Goal: Task Accomplishment & Management: Manage account settings

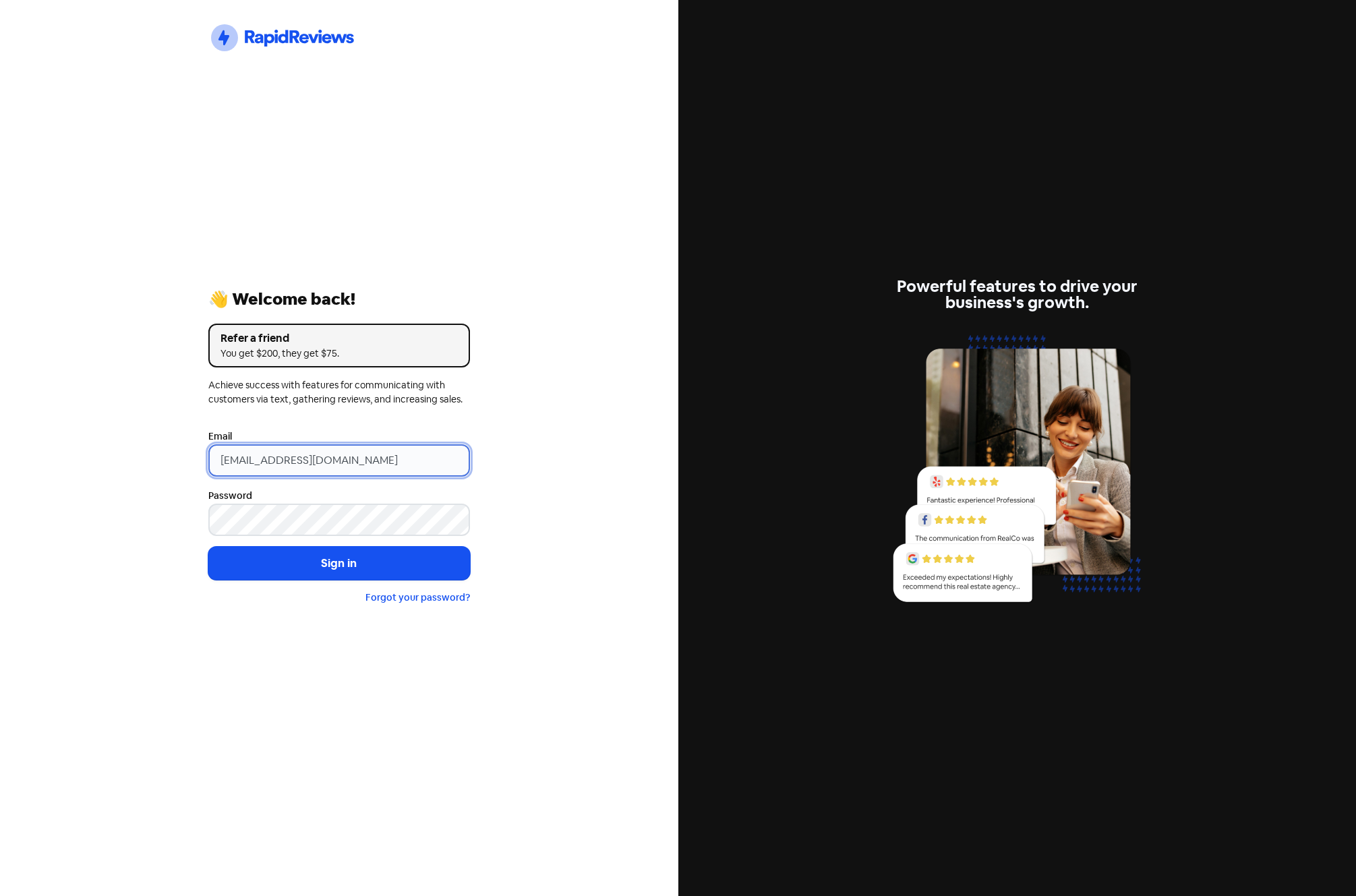
drag, startPoint x: 370, startPoint y: 455, endPoint x: -85, endPoint y: 405, distance: 457.7
click at [0, 405] on html "Icon For Thunder-circle 👋 Welcome back! Refer a friend You get $200, they get $…" at bounding box center [678, 448] width 1356 height 896
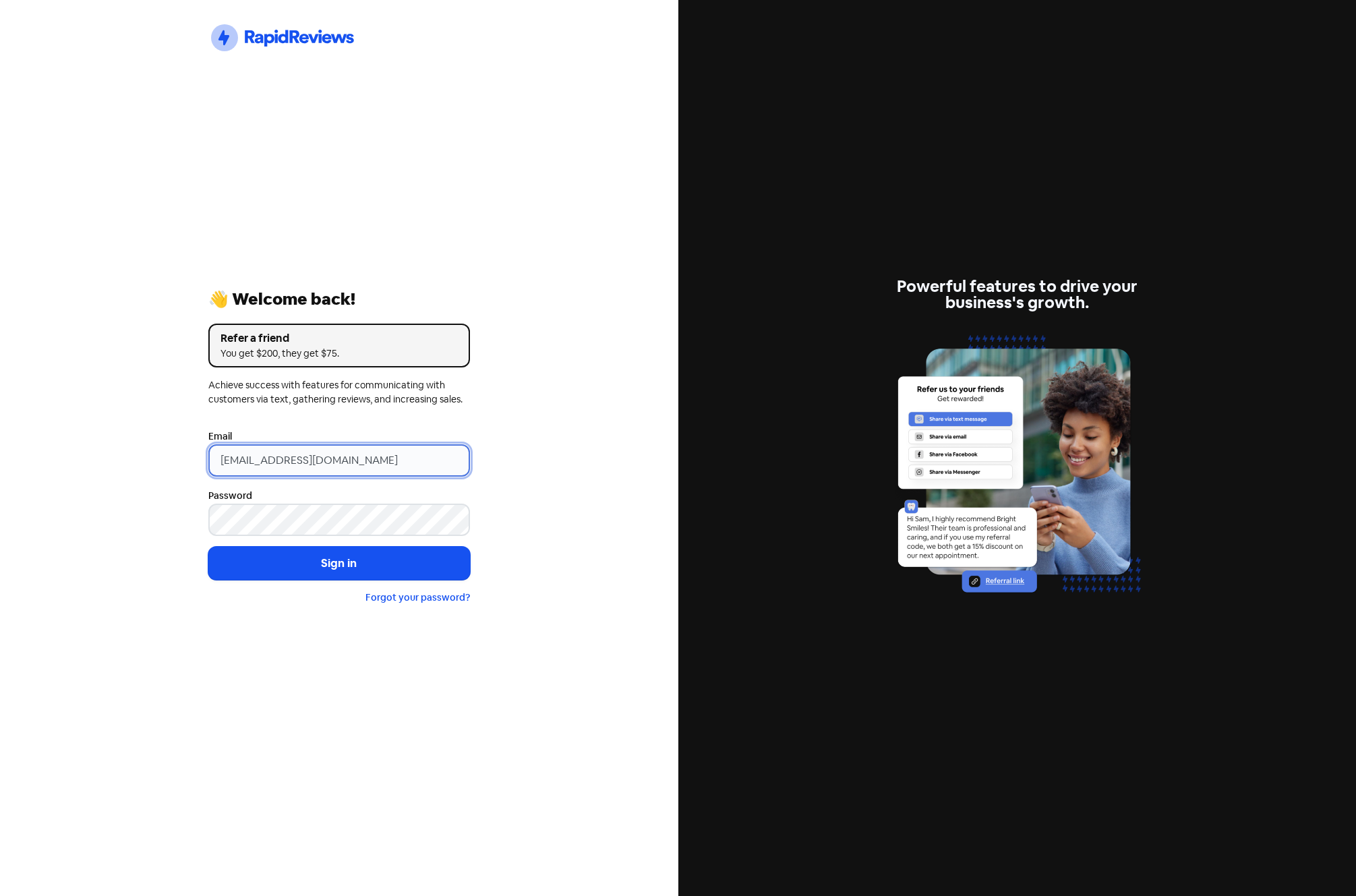
type input "gareth@smsmeaustralia.com.au"
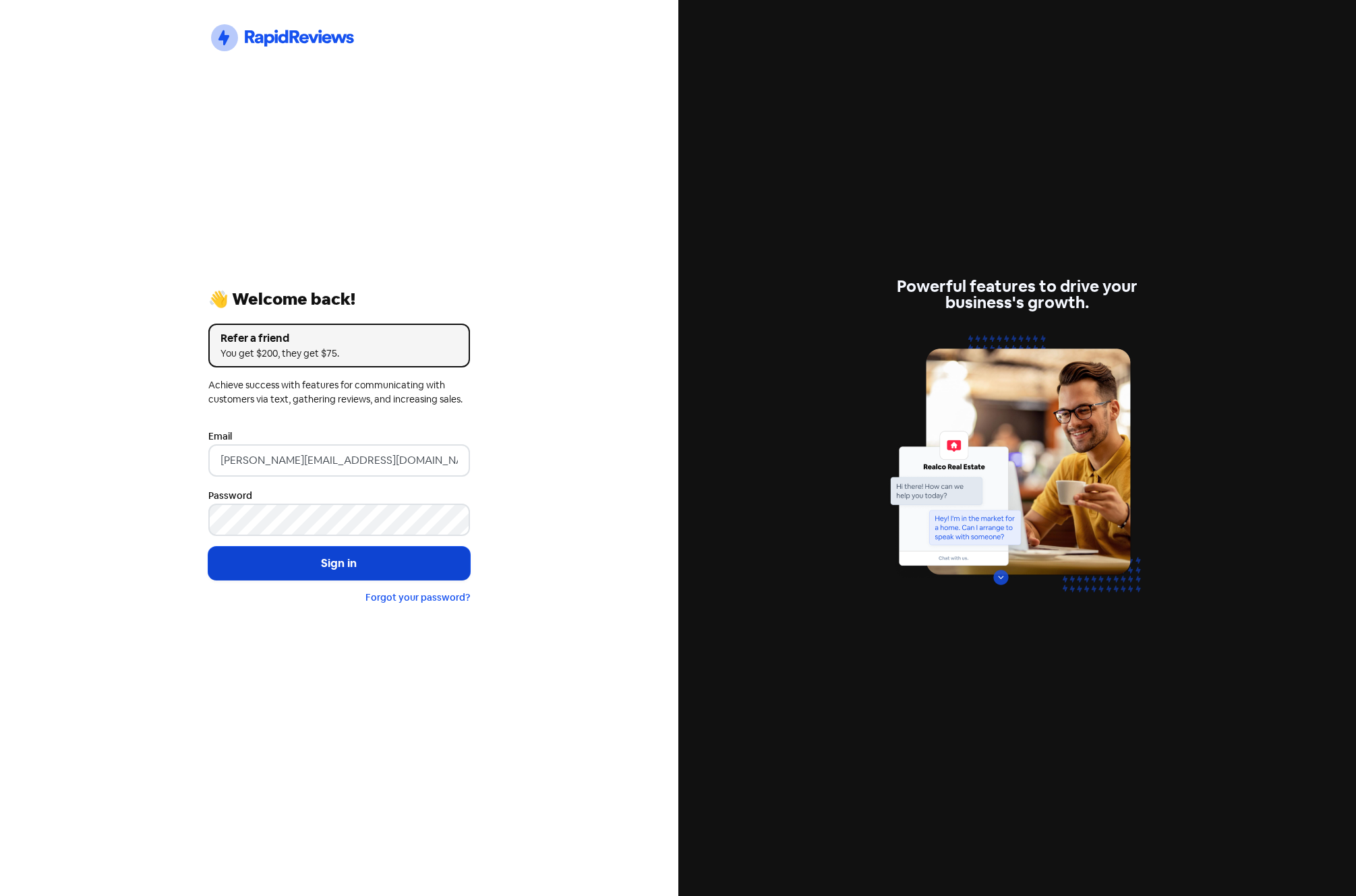
click at [332, 564] on button "Sign in" at bounding box center [339, 564] width 262 height 33
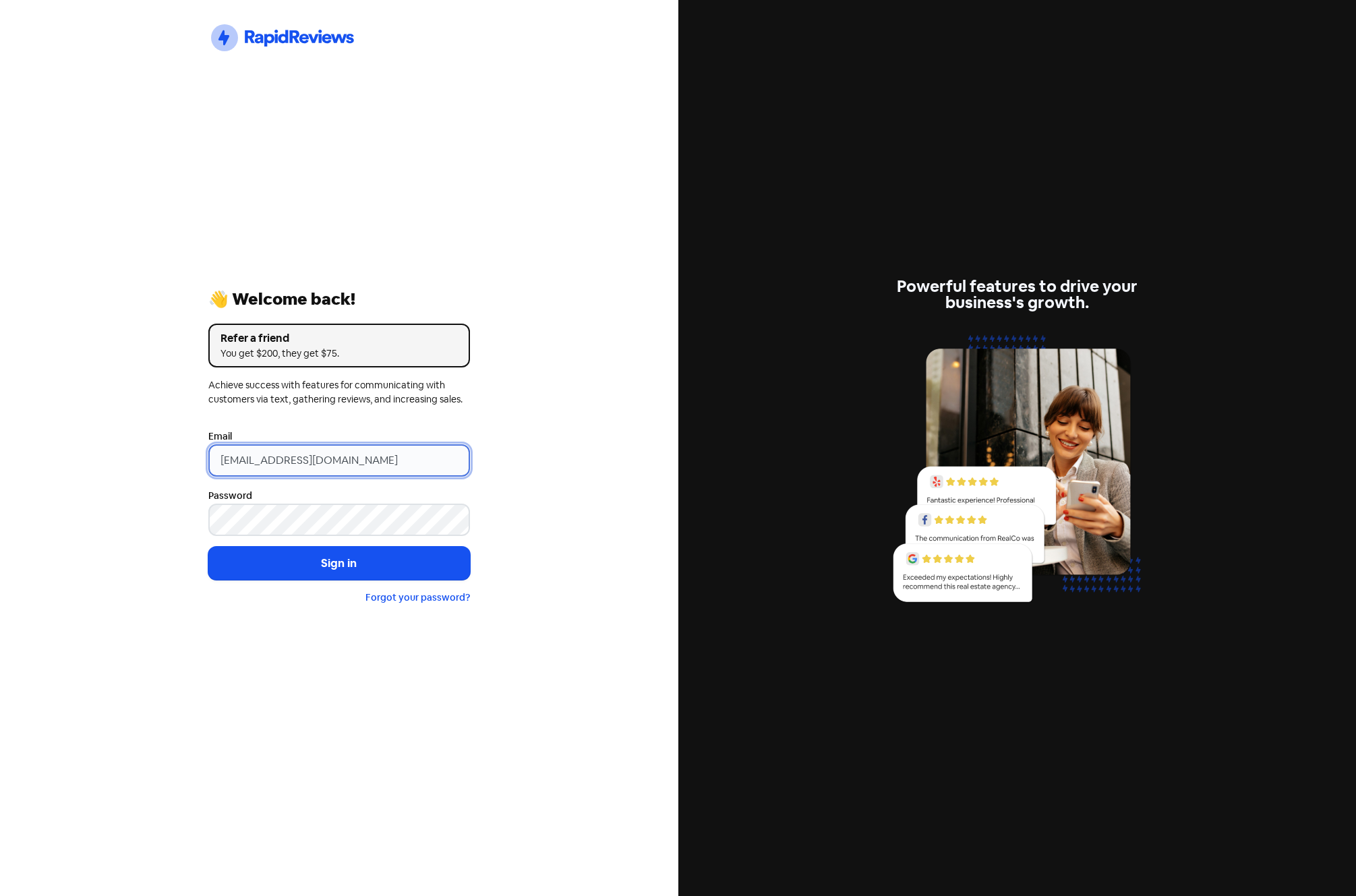
drag, startPoint x: 408, startPoint y: 461, endPoint x: -81, endPoint y: 464, distance: 489.0
click at [0, 464] on html "Icon For Thunder-circle 👋 Welcome back! Refer a friend You get $200, they get $…" at bounding box center [678, 448] width 1356 height 896
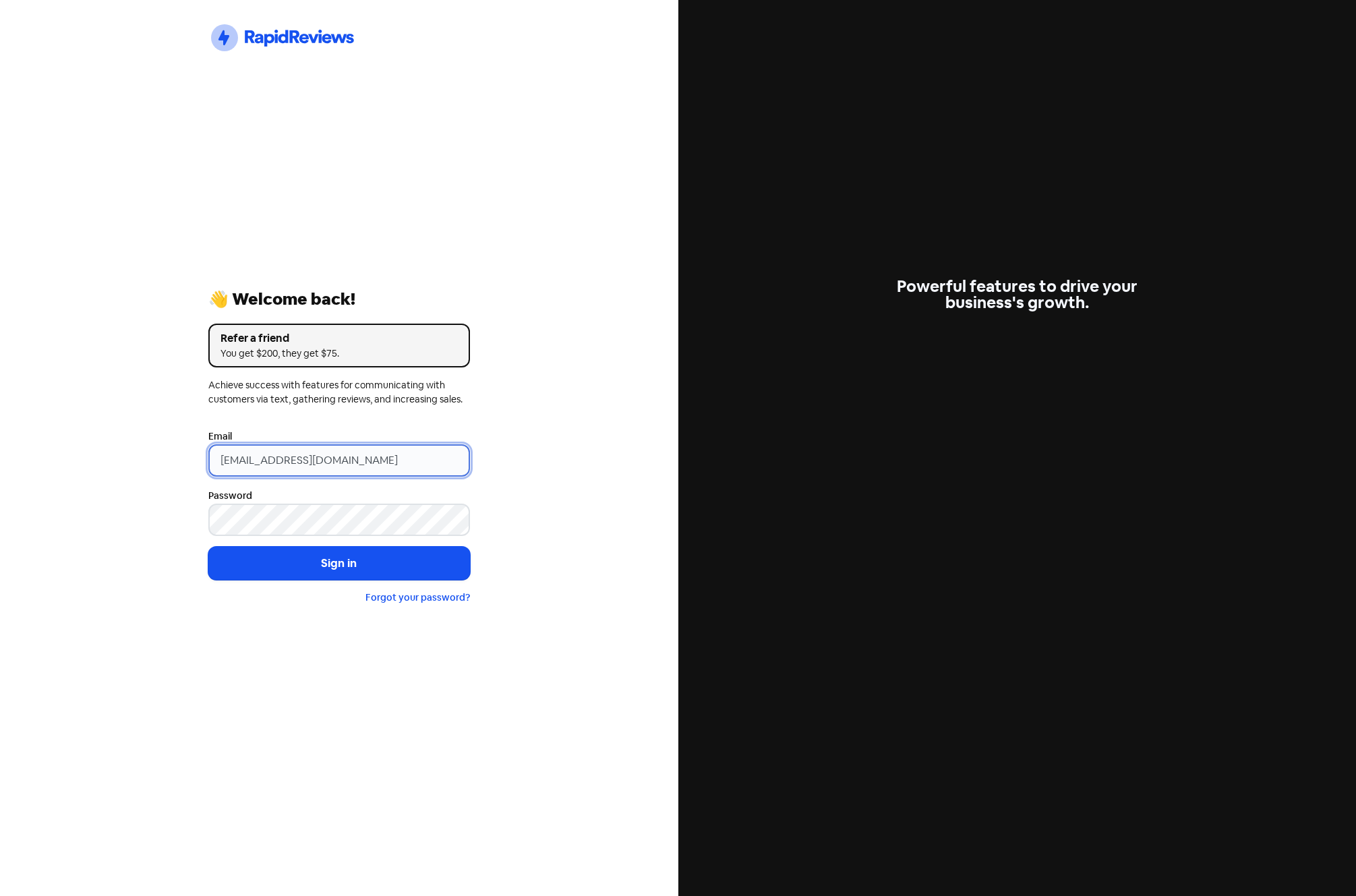
type input "gareth@smsmeaustralia.com.au"
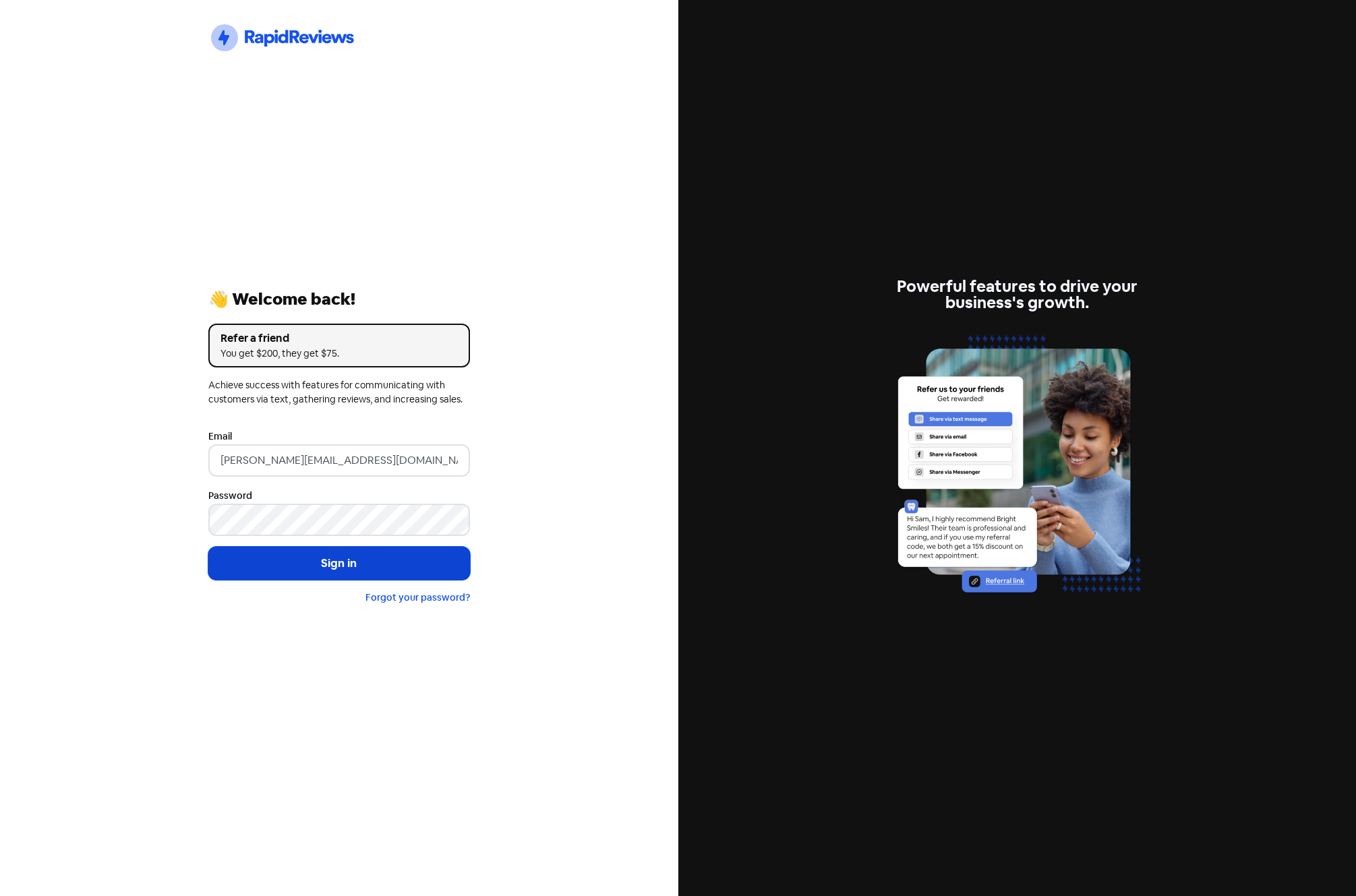
click at [336, 565] on button "Sign in" at bounding box center [339, 564] width 262 height 33
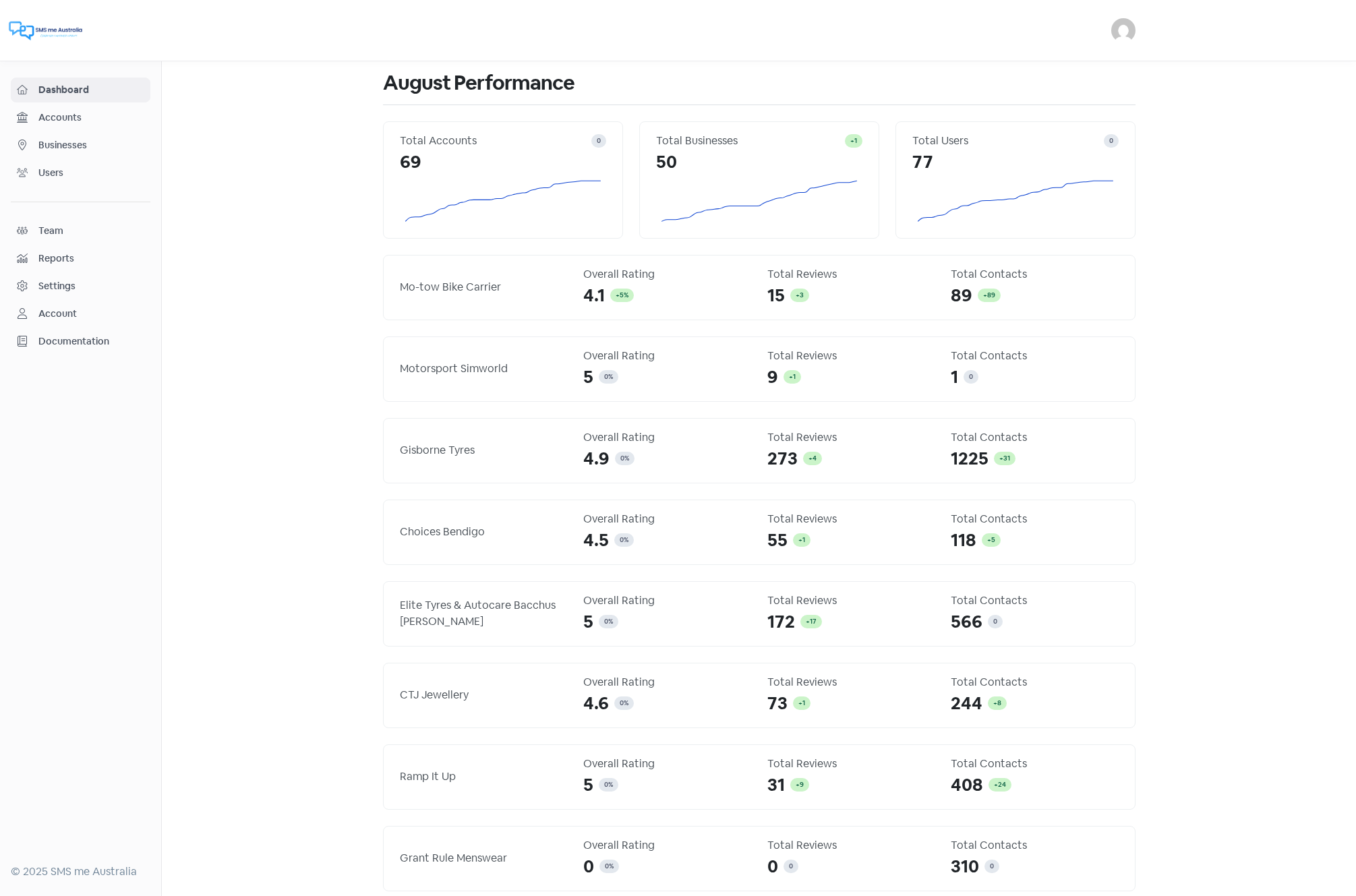
click at [59, 145] on span "Businesses" at bounding box center [91, 145] width 106 height 14
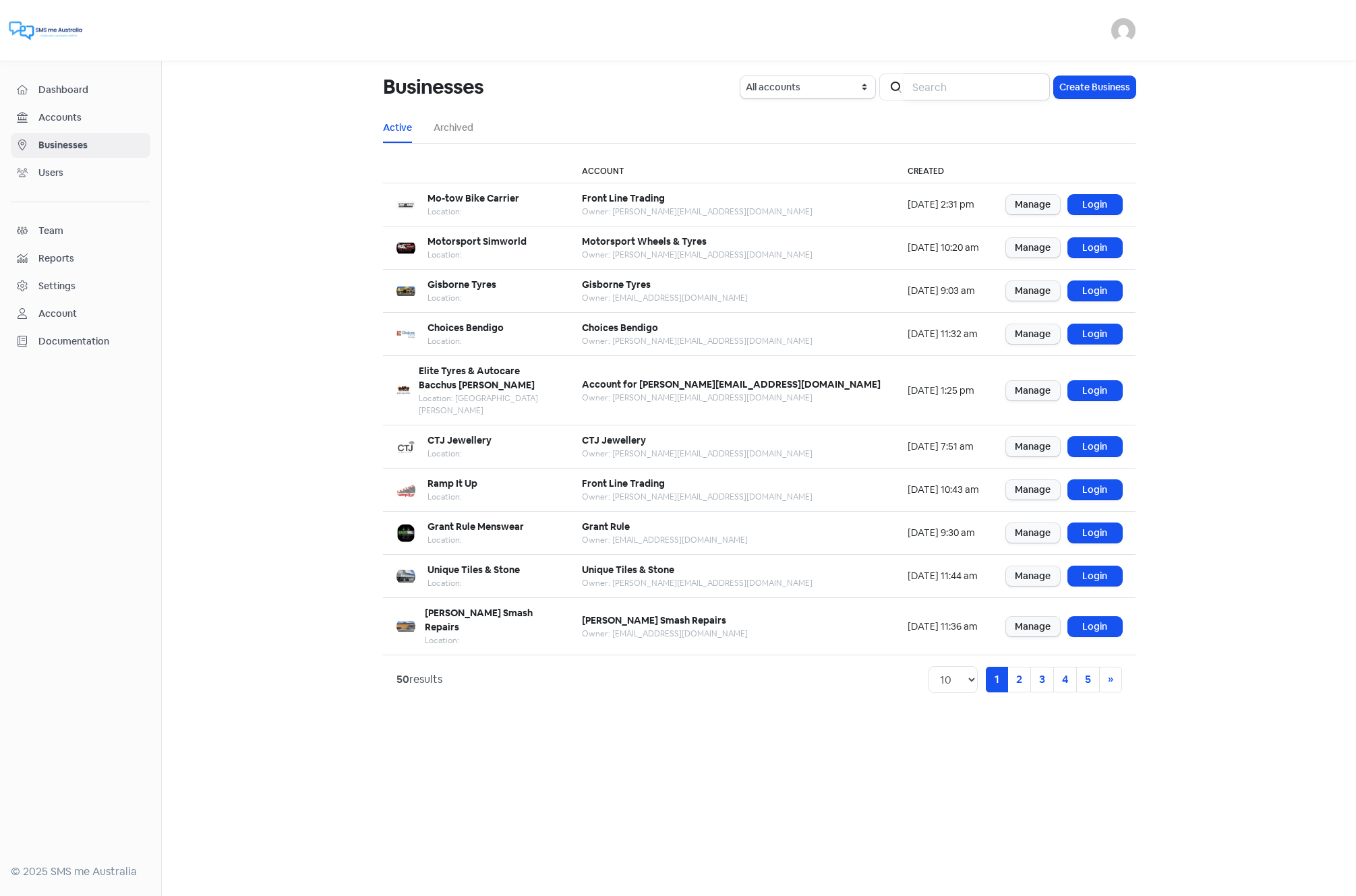
click at [957, 78] on input "search" at bounding box center [977, 86] width 146 height 27
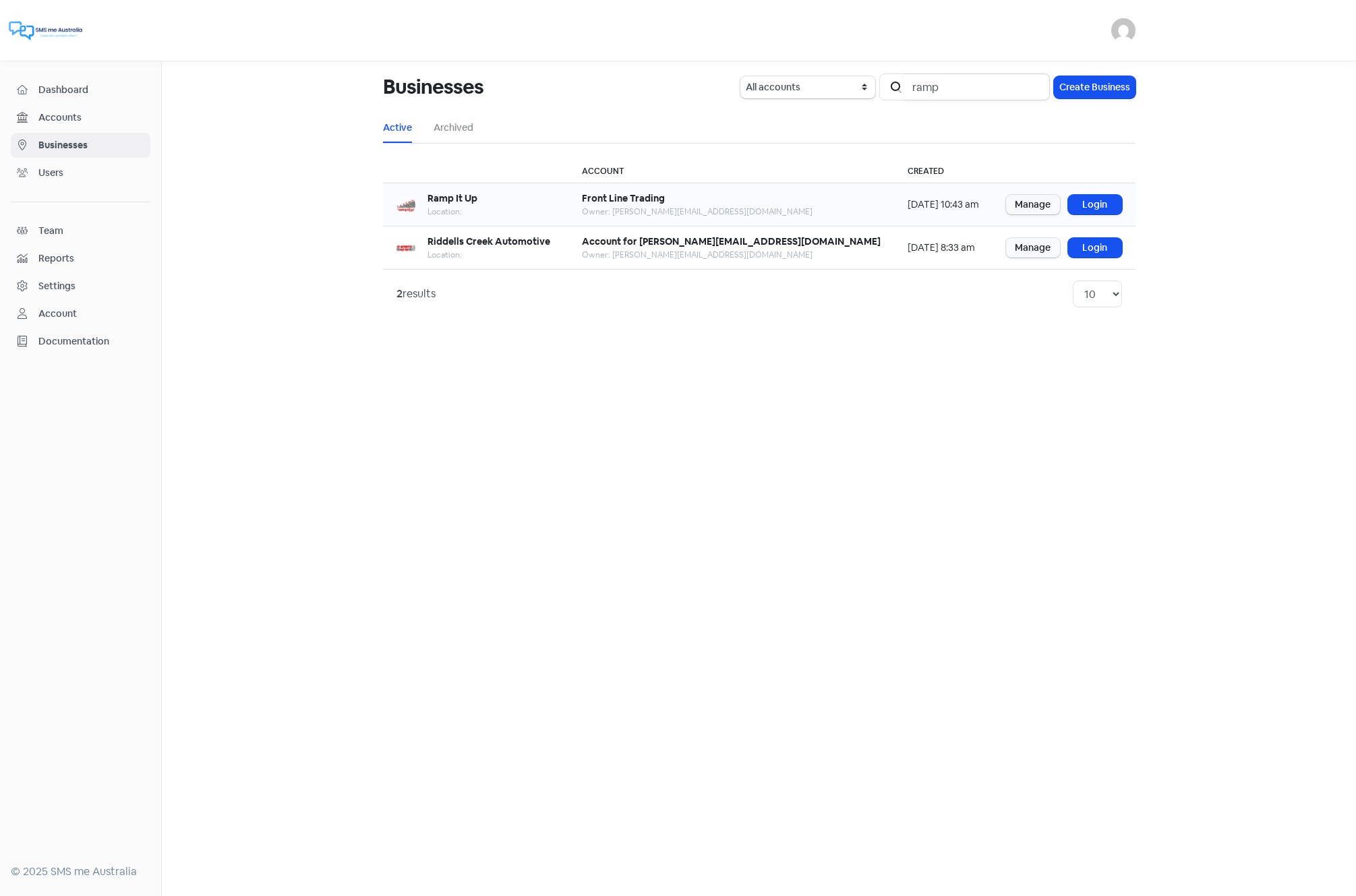
type input "ramp"
drag, startPoint x: 693, startPoint y: 213, endPoint x: 804, endPoint y: 215, distance: 111.0
click at [804, 215] on div "Owner: leon@frontlinetrading.com.au" at bounding box center [698, 211] width 230 height 12
click at [1102, 208] on link "Login" at bounding box center [1095, 204] width 54 height 19
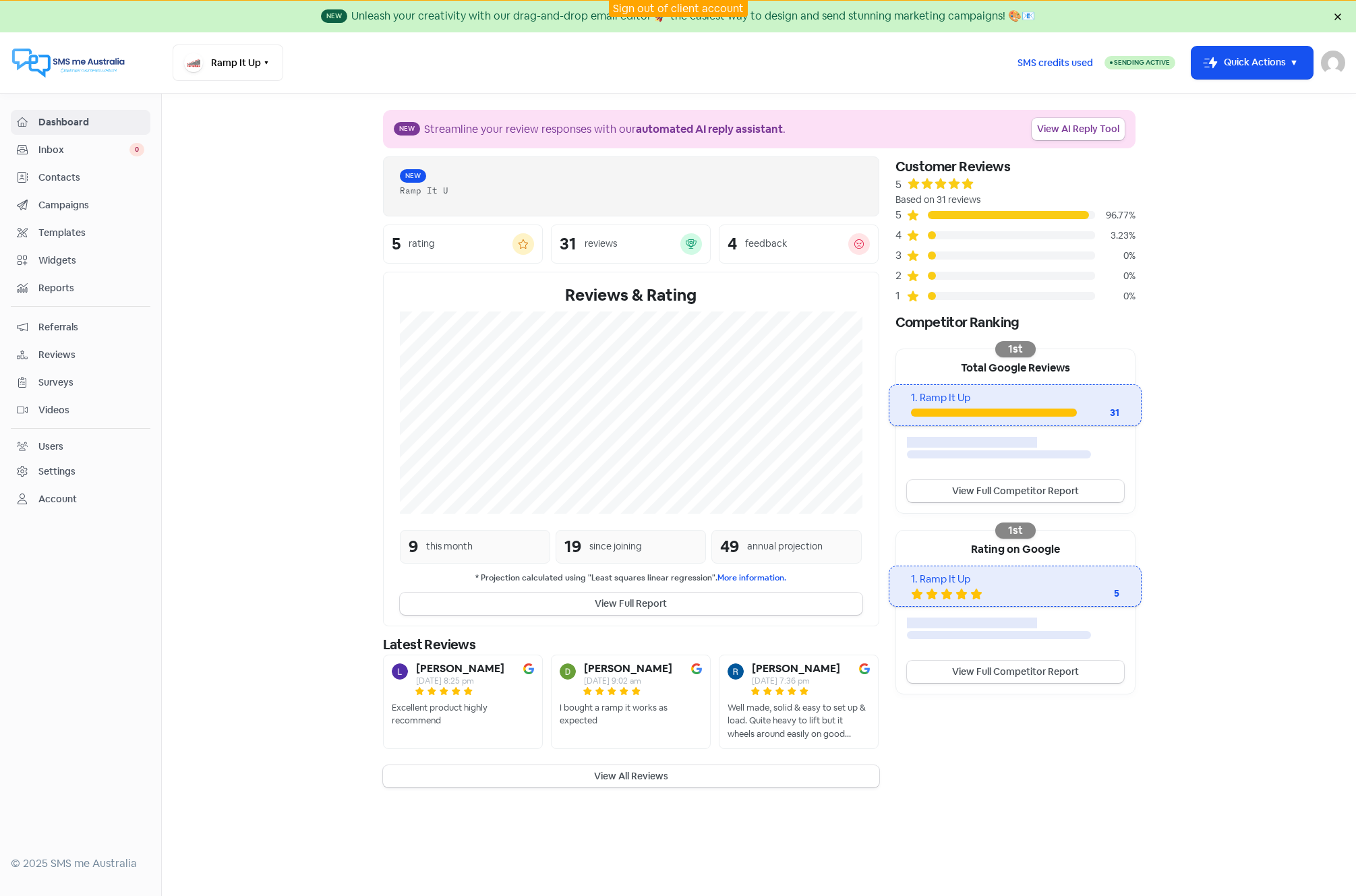
click at [56, 173] on span "Contacts" at bounding box center [91, 177] width 106 height 14
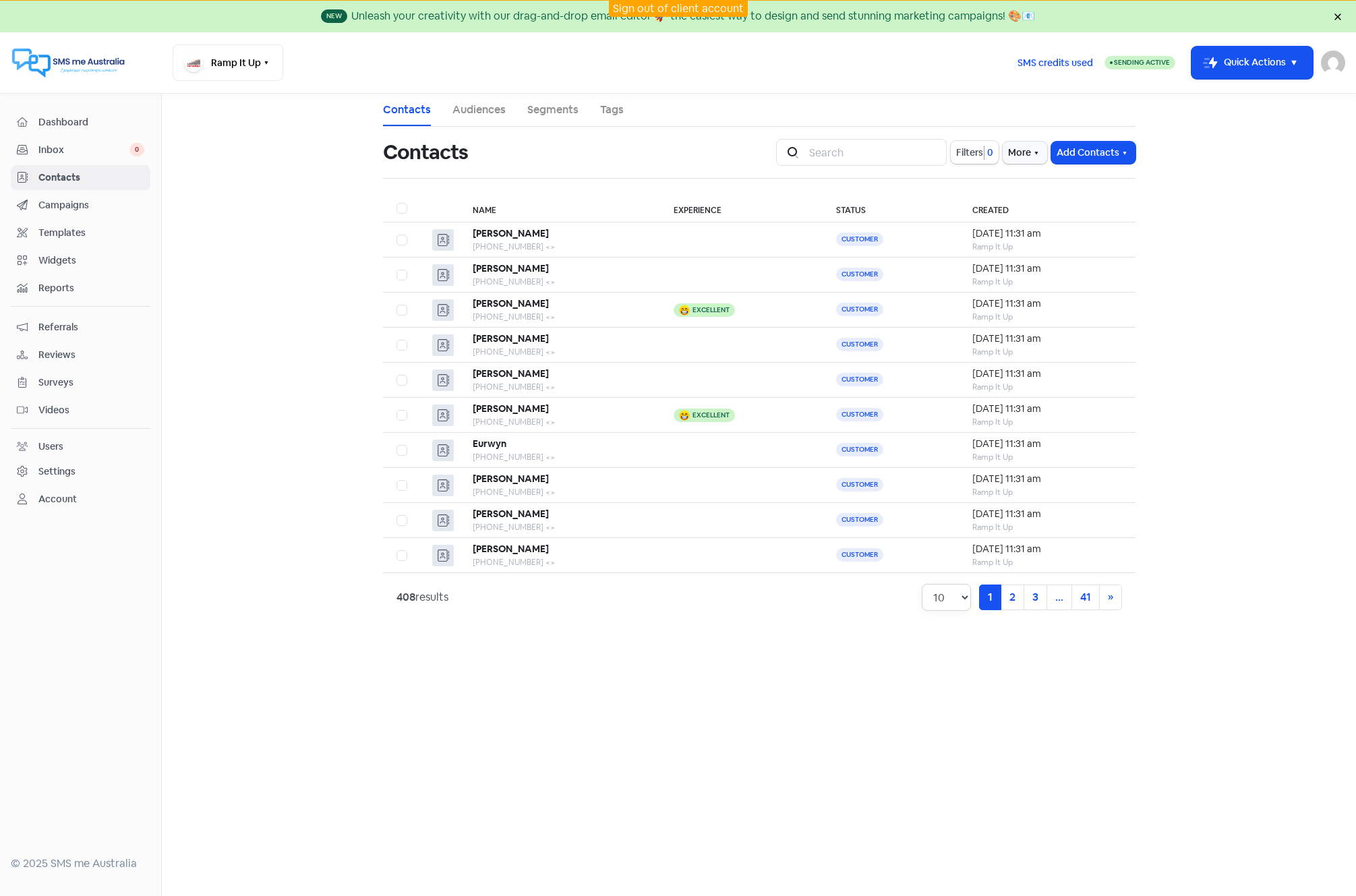
click at [964, 597] on select "10 20 30 50 100" at bounding box center [946, 597] width 49 height 27
click at [972, 240] on div "Ramp It Up" at bounding box center [1047, 246] width 149 height 12
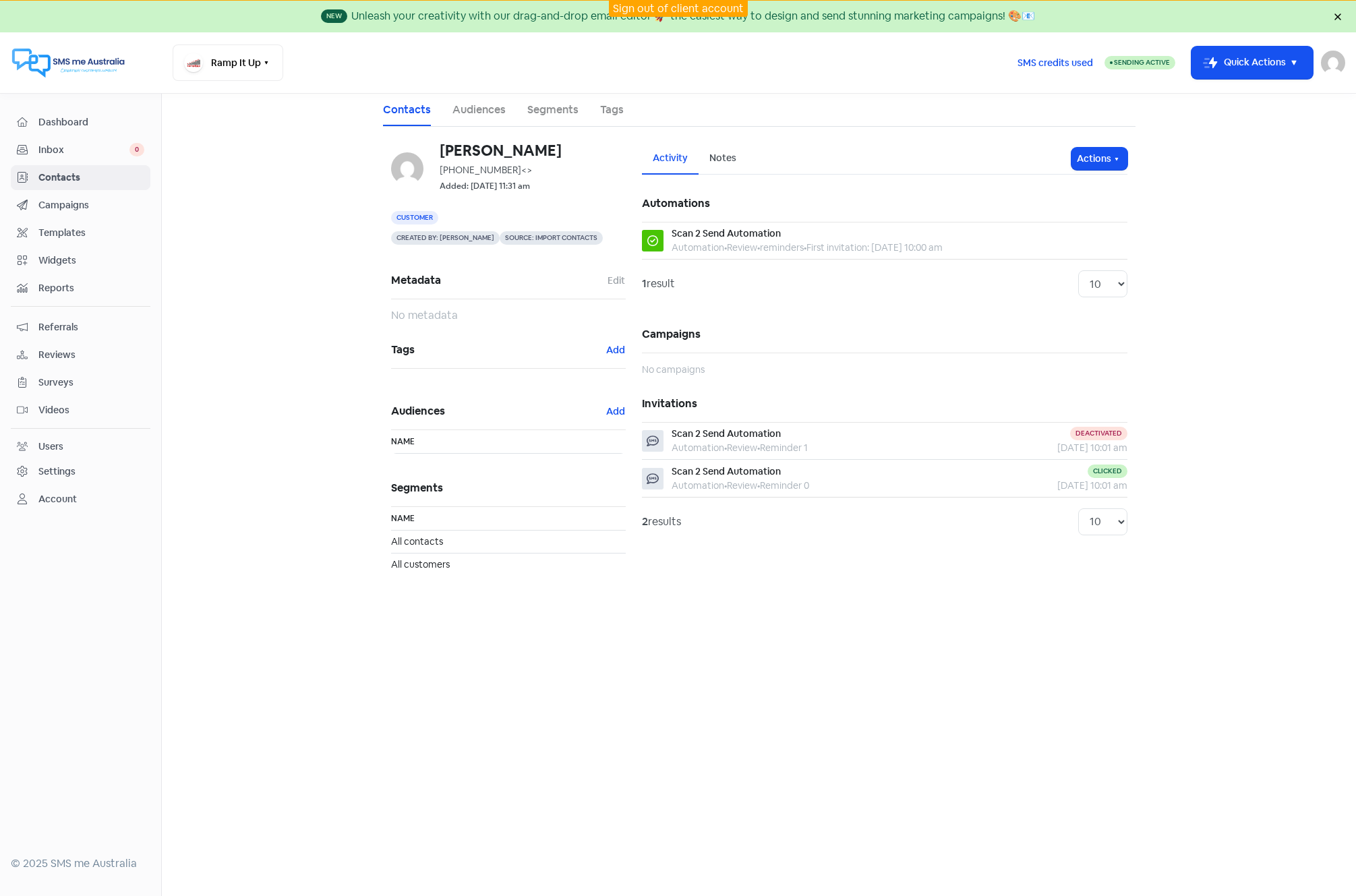
click at [60, 178] on span "Contacts" at bounding box center [91, 177] width 106 height 14
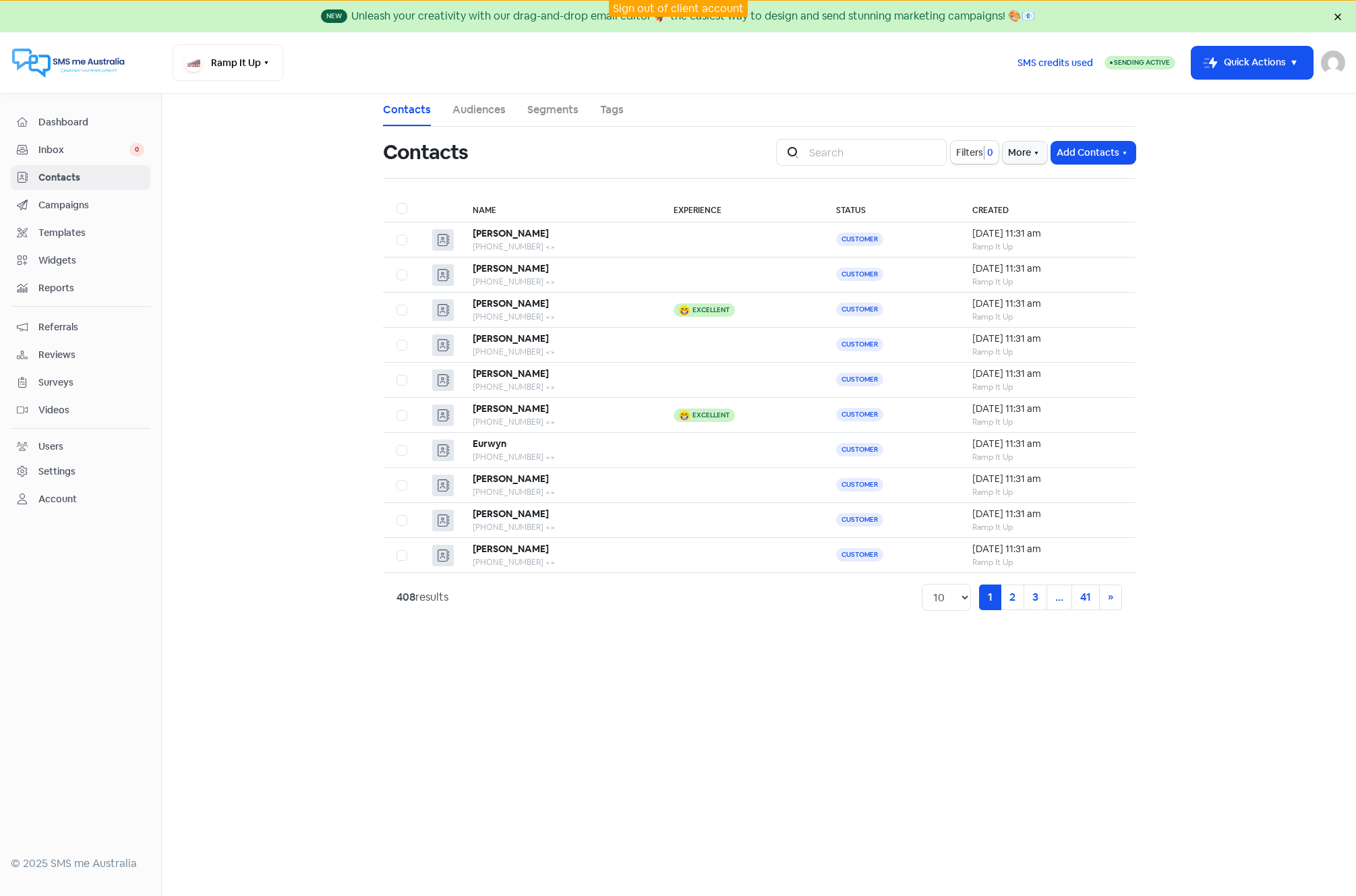
click at [61, 356] on span "Reviews" at bounding box center [91, 355] width 106 height 14
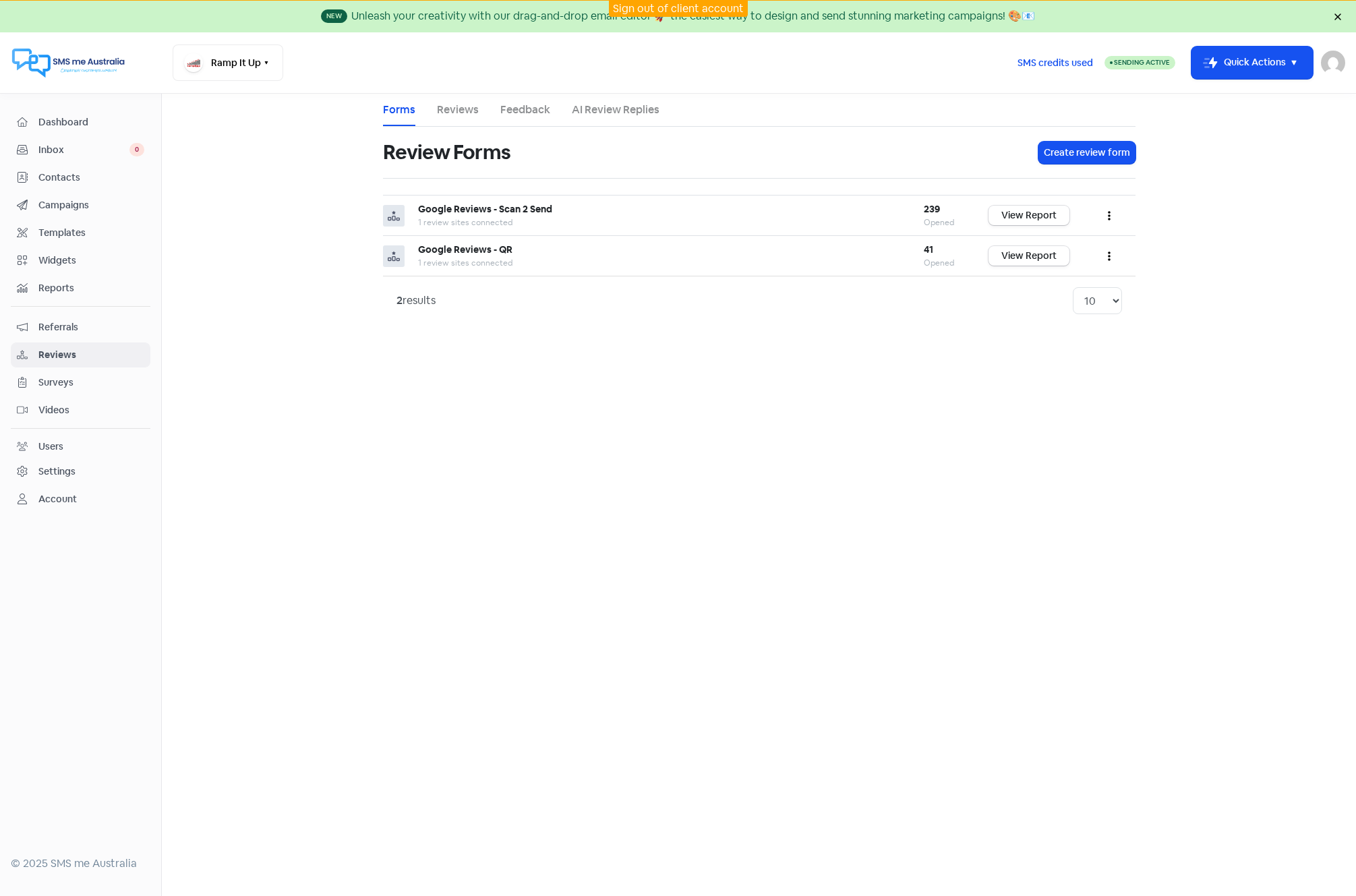
click at [514, 117] on link "Feedback" at bounding box center [526, 110] width 50 height 16
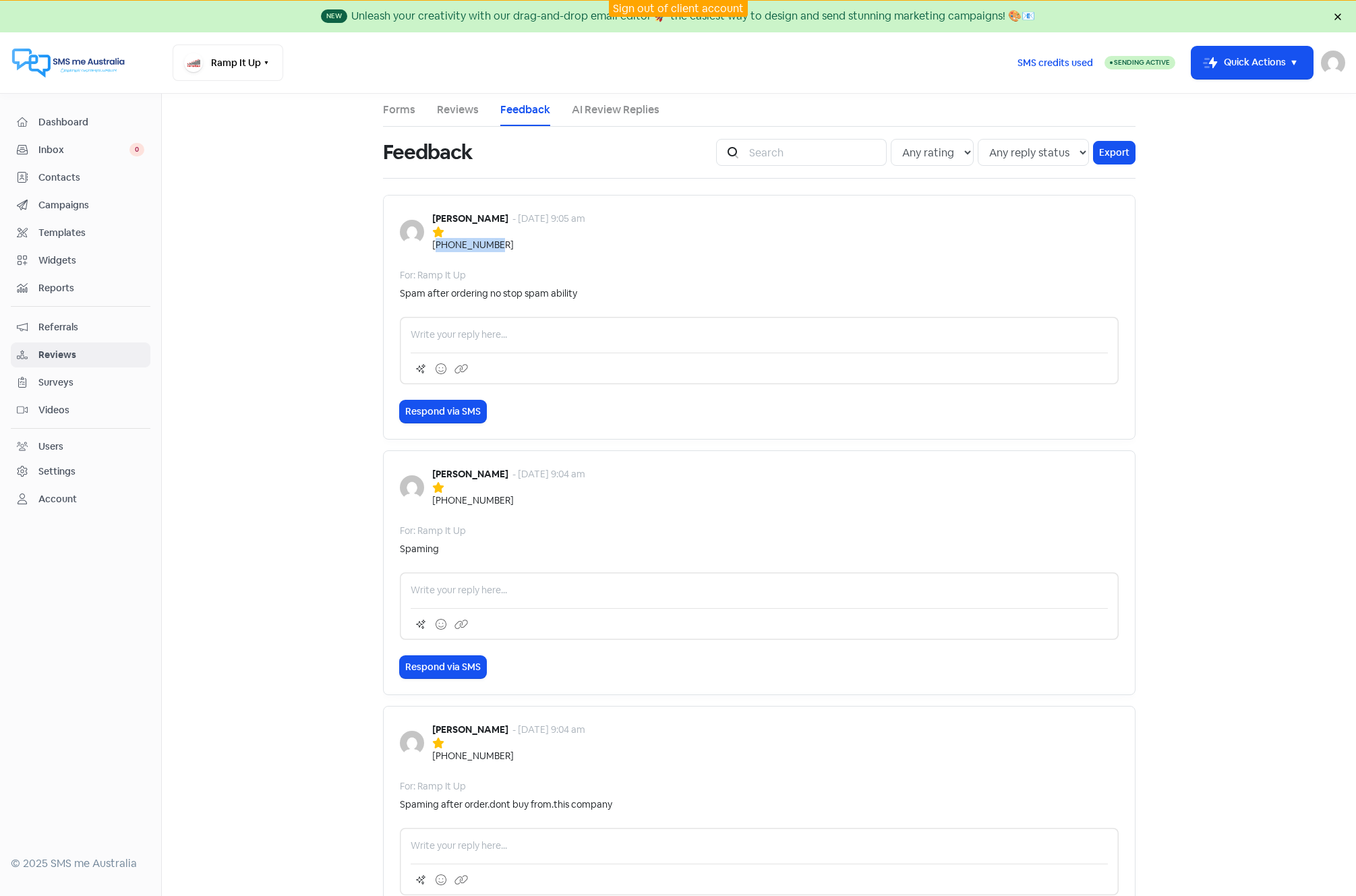
drag, startPoint x: 438, startPoint y: 246, endPoint x: 501, endPoint y: 248, distance: 63.0
click at [501, 248] on div "+61455289585" at bounding box center [508, 244] width 153 height 14
drag, startPoint x: 501, startPoint y: 248, endPoint x: 548, endPoint y: 261, distance: 48.8
click at [548, 261] on div "Shaun - 11 Aug 2025, 9:05 am +61455289585 For: Ramp It Up Spam after ordering n…" at bounding box center [759, 318] width 752 height 245
drag, startPoint x: 432, startPoint y: 242, endPoint x: 506, endPoint y: 245, distance: 74.1
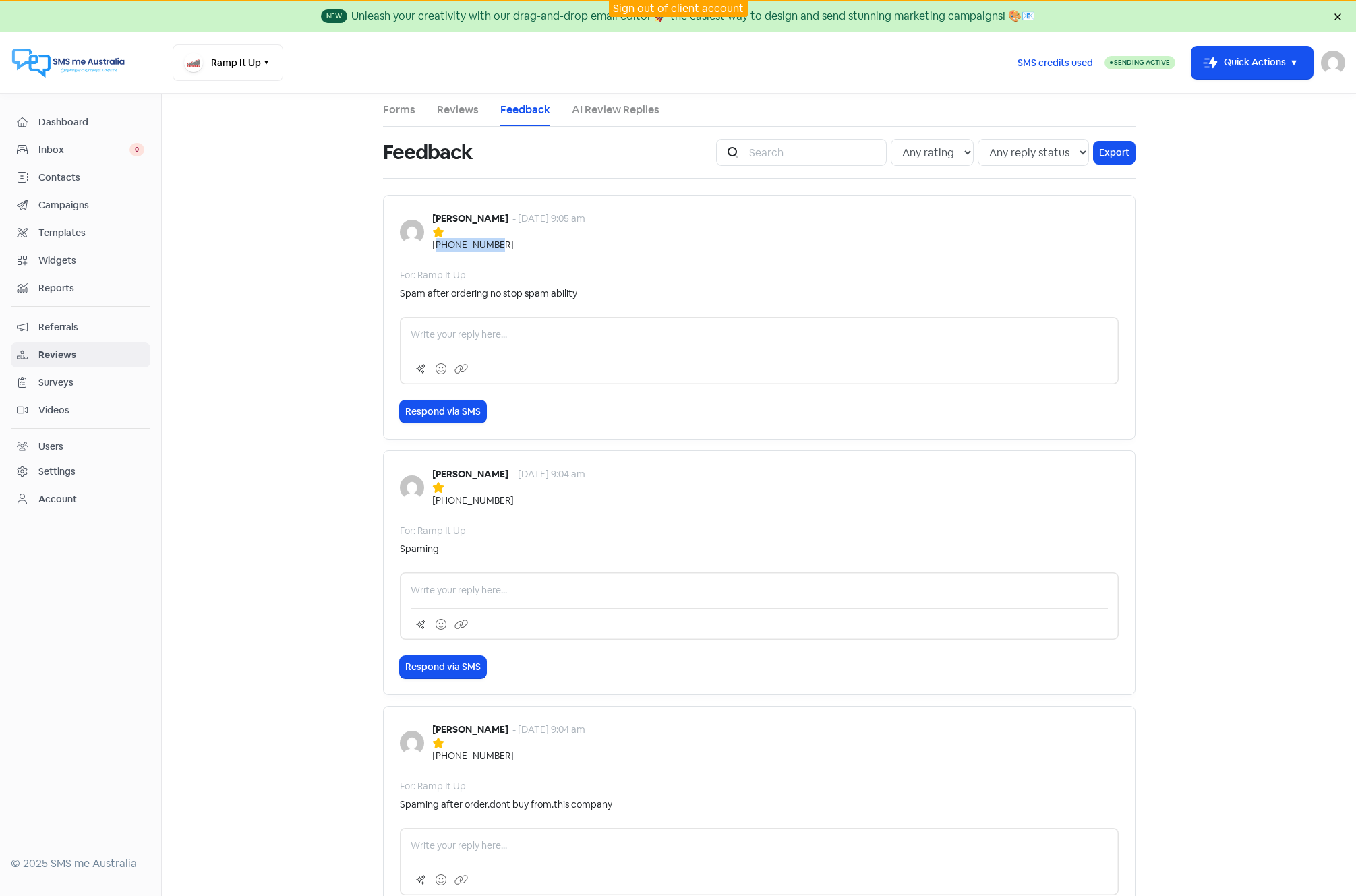
click at [506, 245] on div "+61455289585" at bounding box center [508, 244] width 153 height 14
click at [463, 242] on div "+61455289585" at bounding box center [473, 244] width 82 height 14
click at [52, 178] on span "Contacts" at bounding box center [91, 177] width 106 height 14
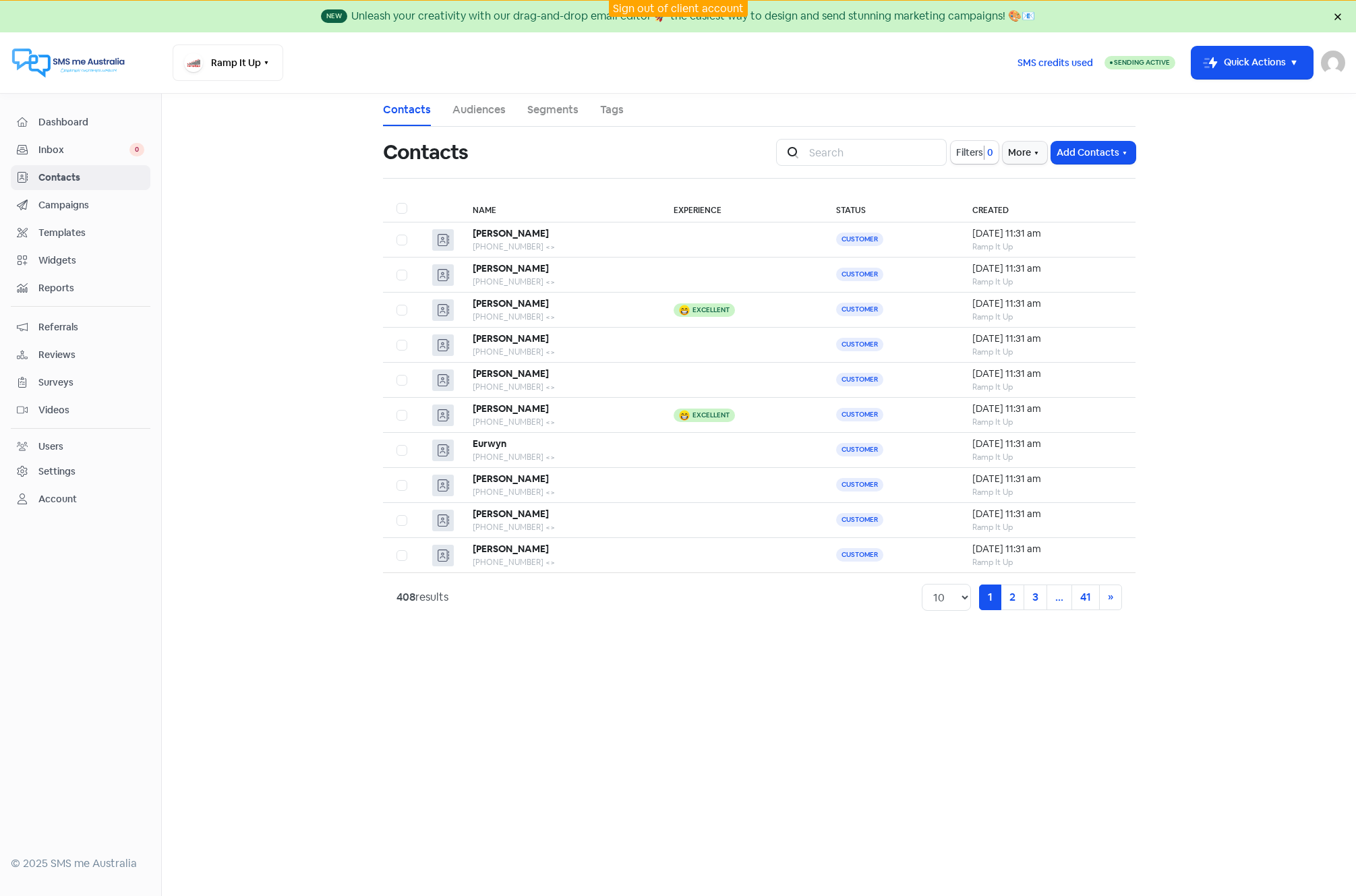
click at [60, 353] on span "Reviews" at bounding box center [91, 355] width 106 height 14
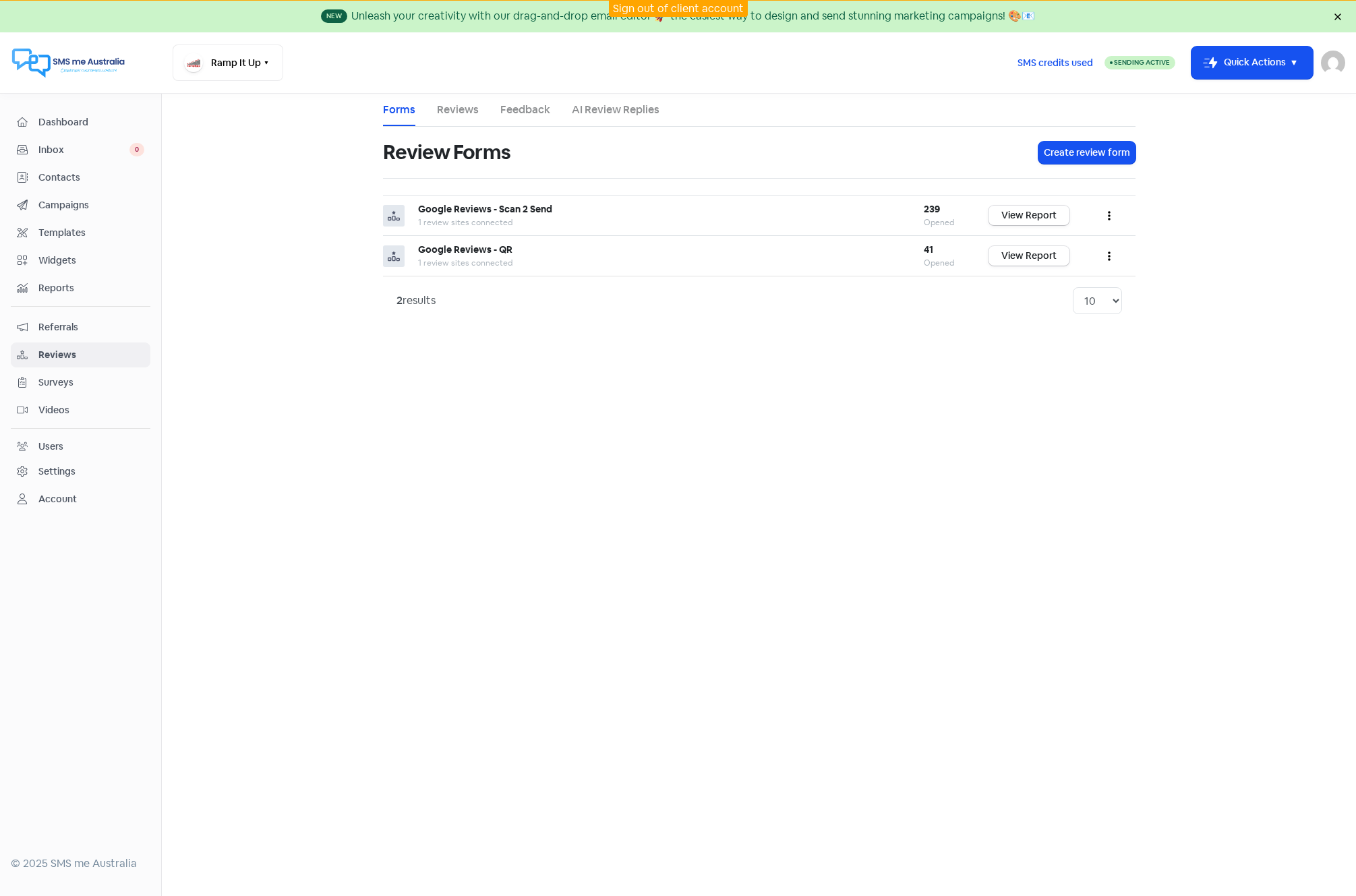
click at [518, 108] on link "Feedback" at bounding box center [526, 110] width 50 height 16
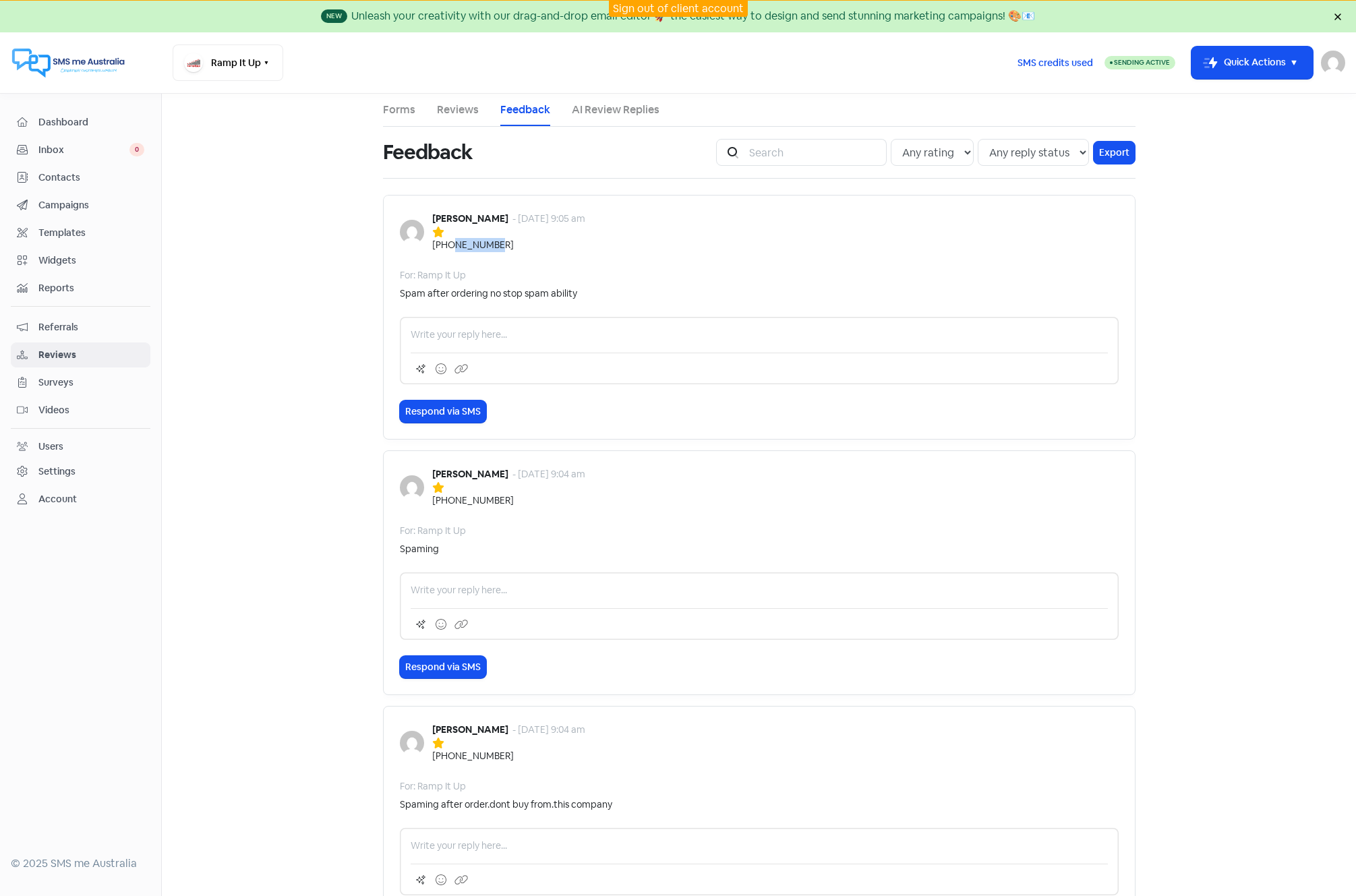
drag, startPoint x: 447, startPoint y: 244, endPoint x: 490, endPoint y: 242, distance: 43.0
click at [490, 242] on div "+61455289585" at bounding box center [508, 244] width 153 height 14
drag, startPoint x: 490, startPoint y: 242, endPoint x: 476, endPoint y: 246, distance: 14.6
click at [53, 174] on span "Contacts" at bounding box center [91, 177] width 106 height 14
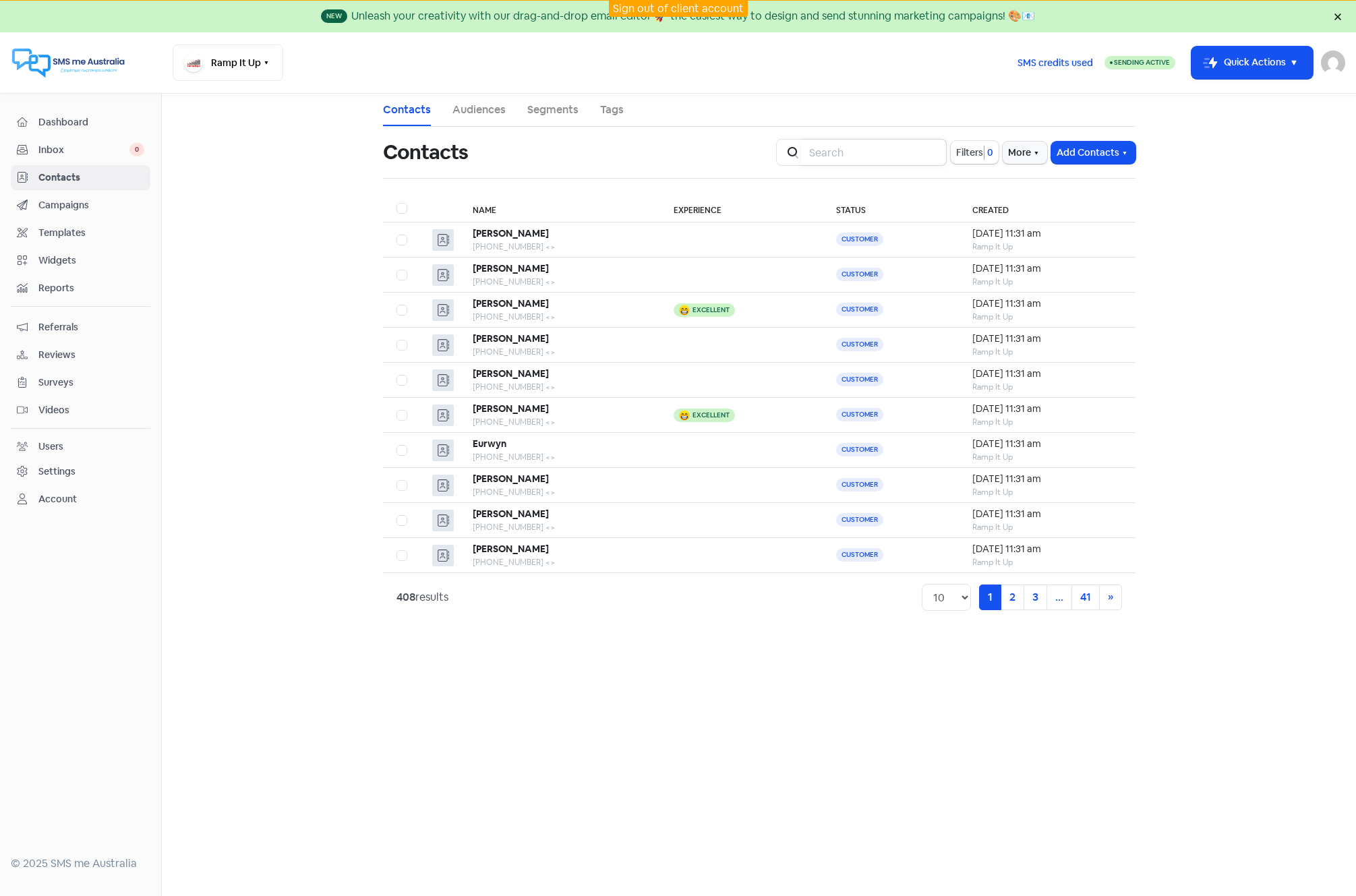
click at [866, 150] on input "search" at bounding box center [874, 152] width 146 height 27
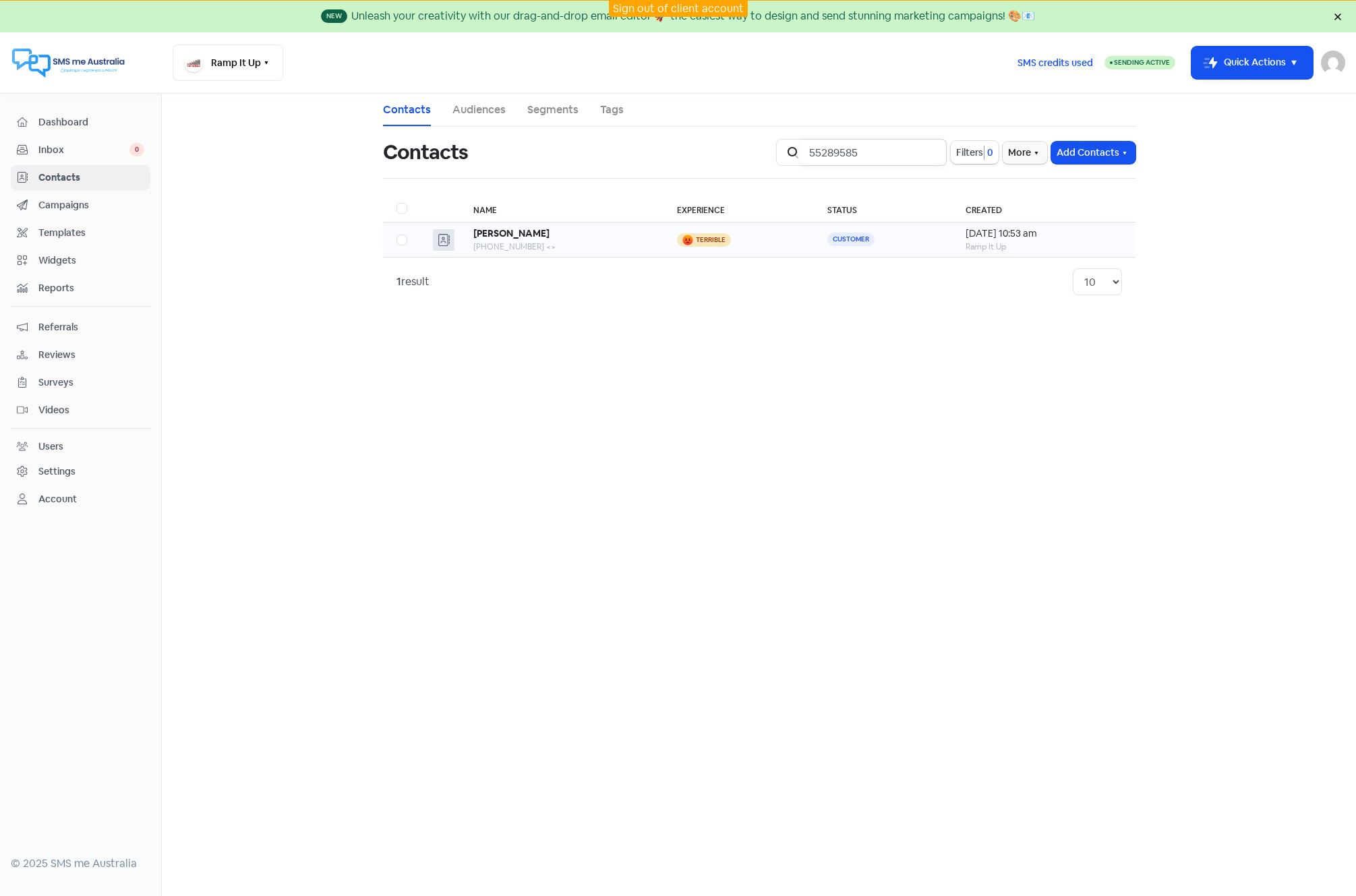
type input "55289585"
click at [576, 238] on div "Shaun" at bounding box center [562, 233] width 176 height 14
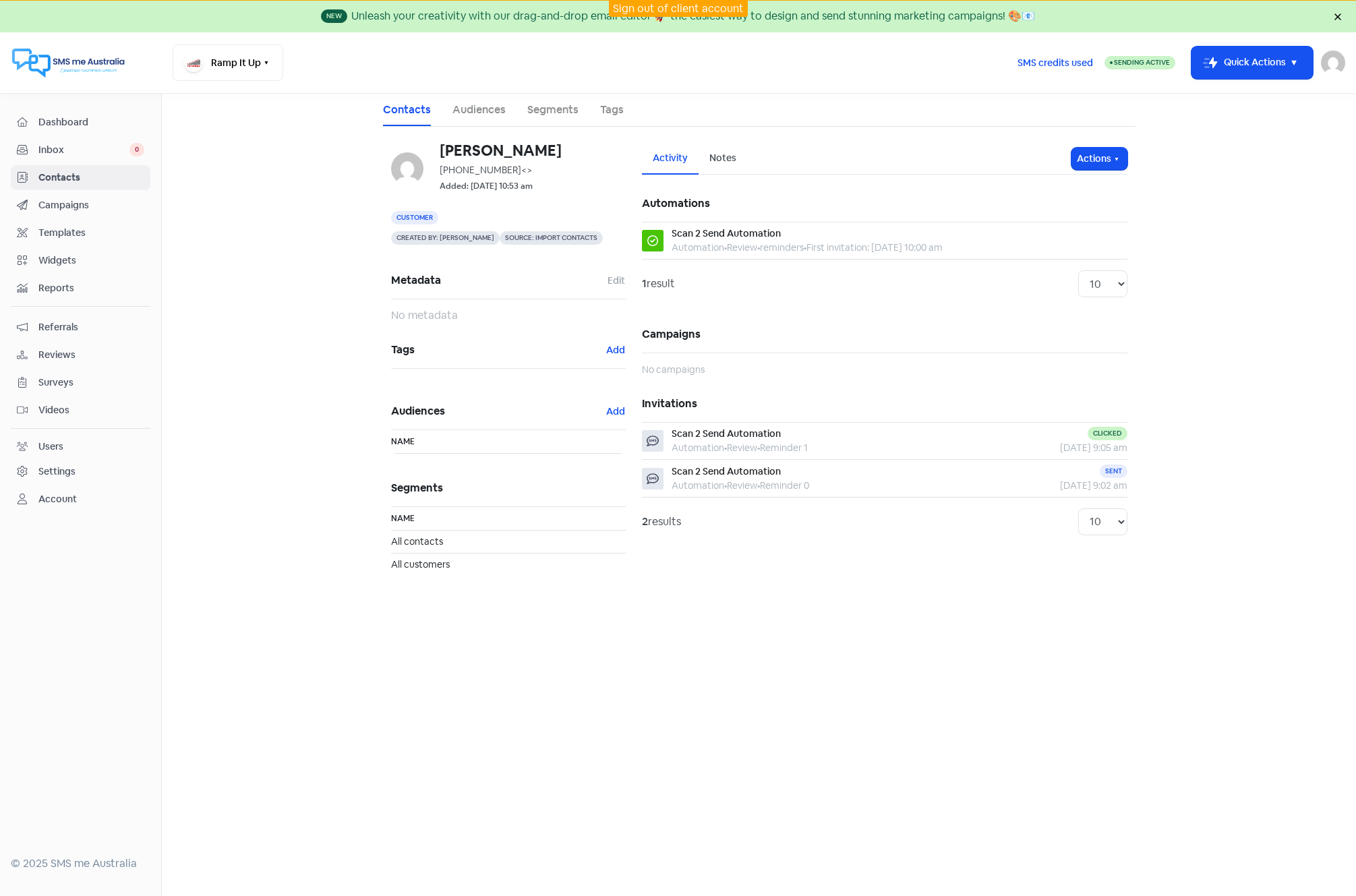
click at [61, 284] on span "Reports" at bounding box center [91, 288] width 106 height 14
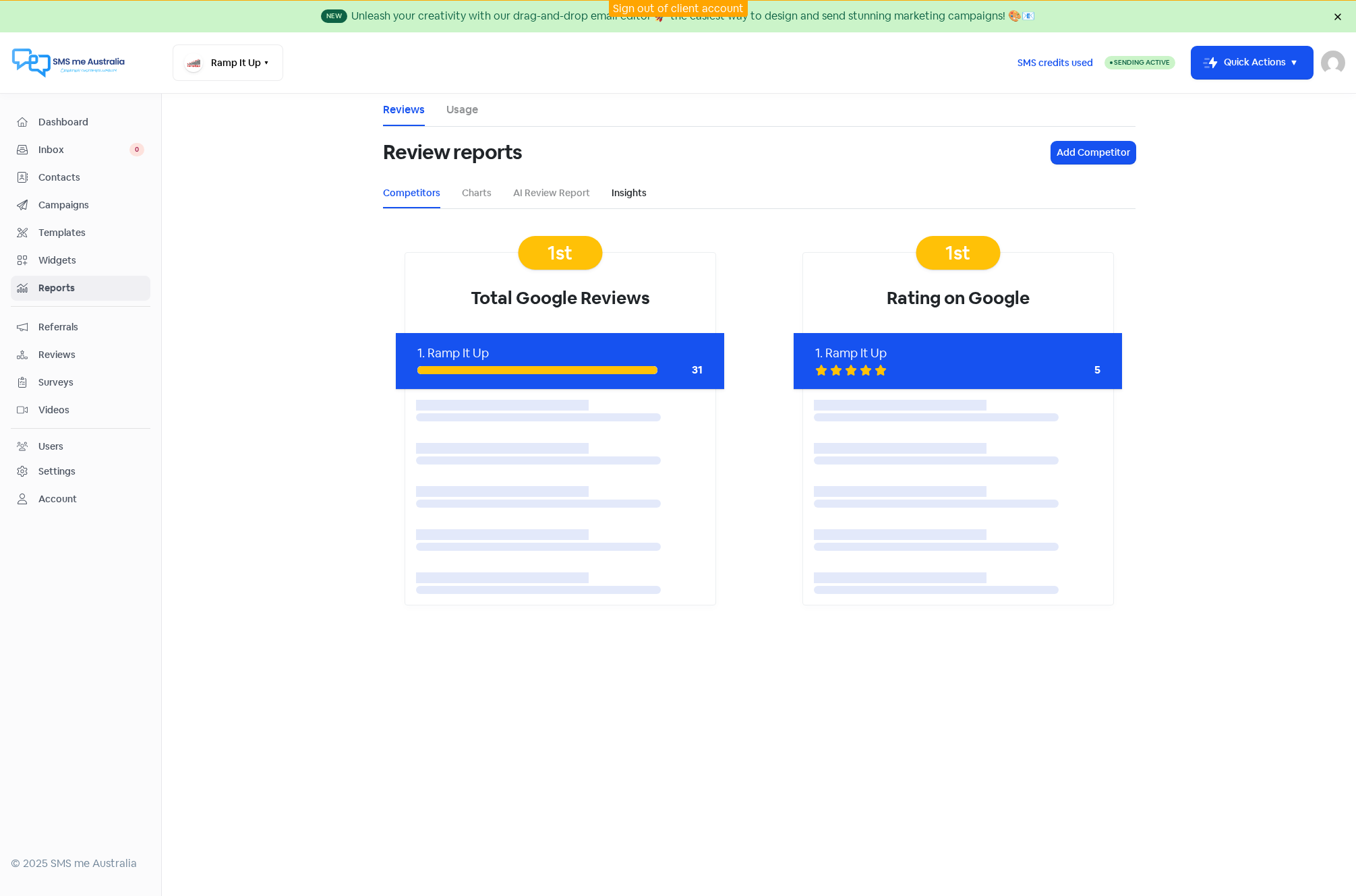
click at [621, 188] on link "Insights" at bounding box center [630, 192] width 35 height 14
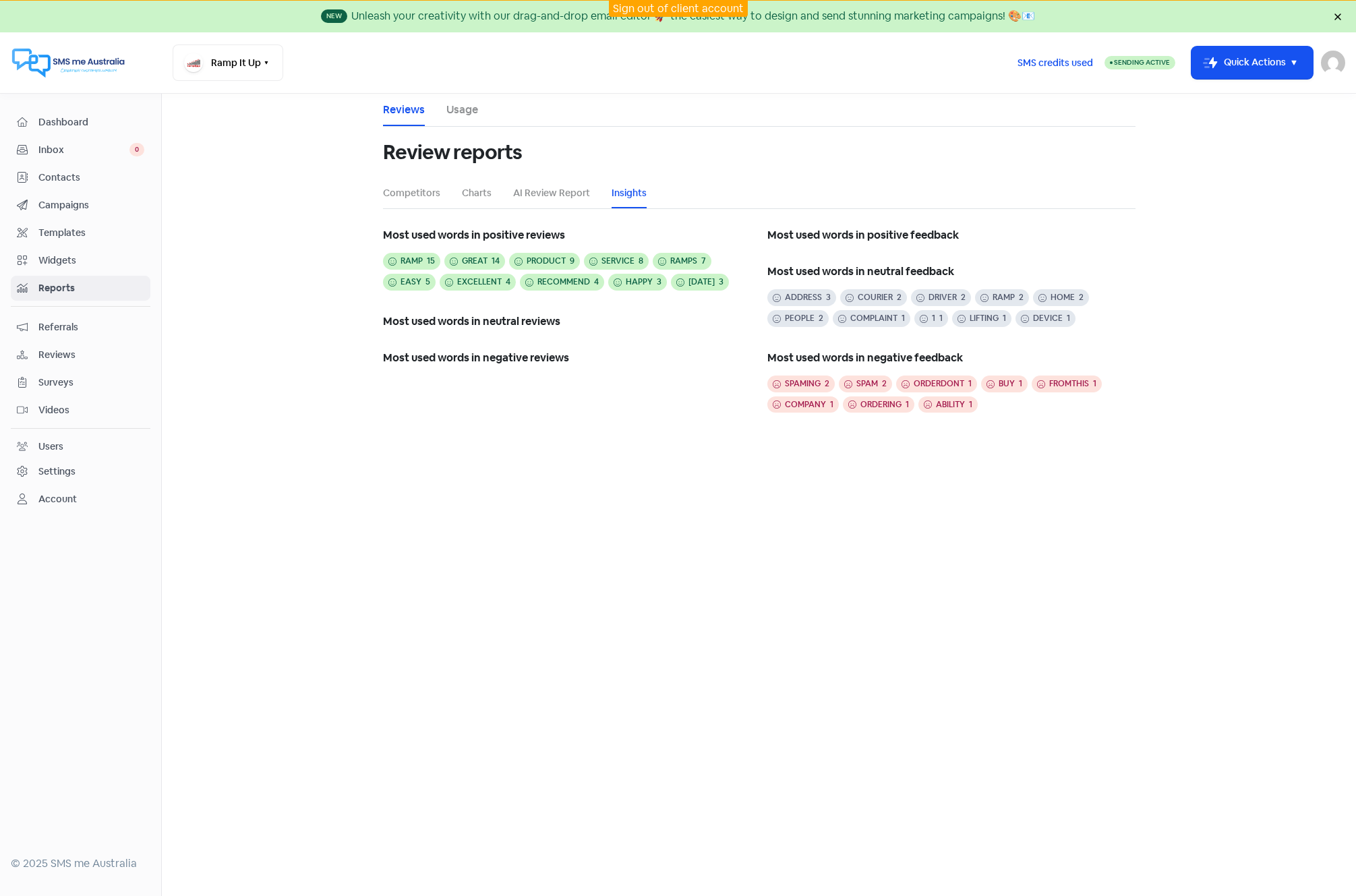
click at [464, 105] on link "Usage" at bounding box center [463, 110] width 32 height 16
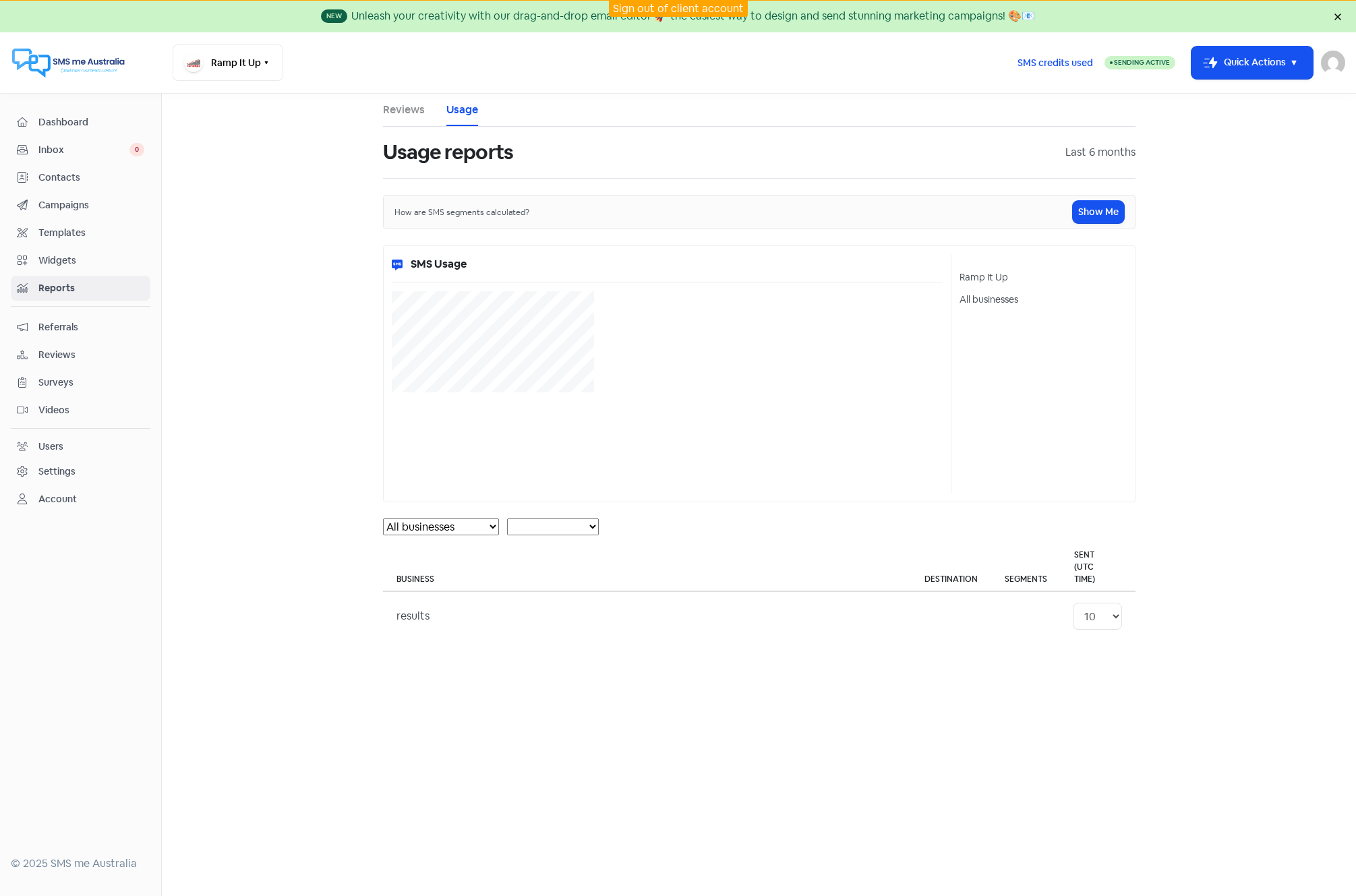
select select "[object Object]"
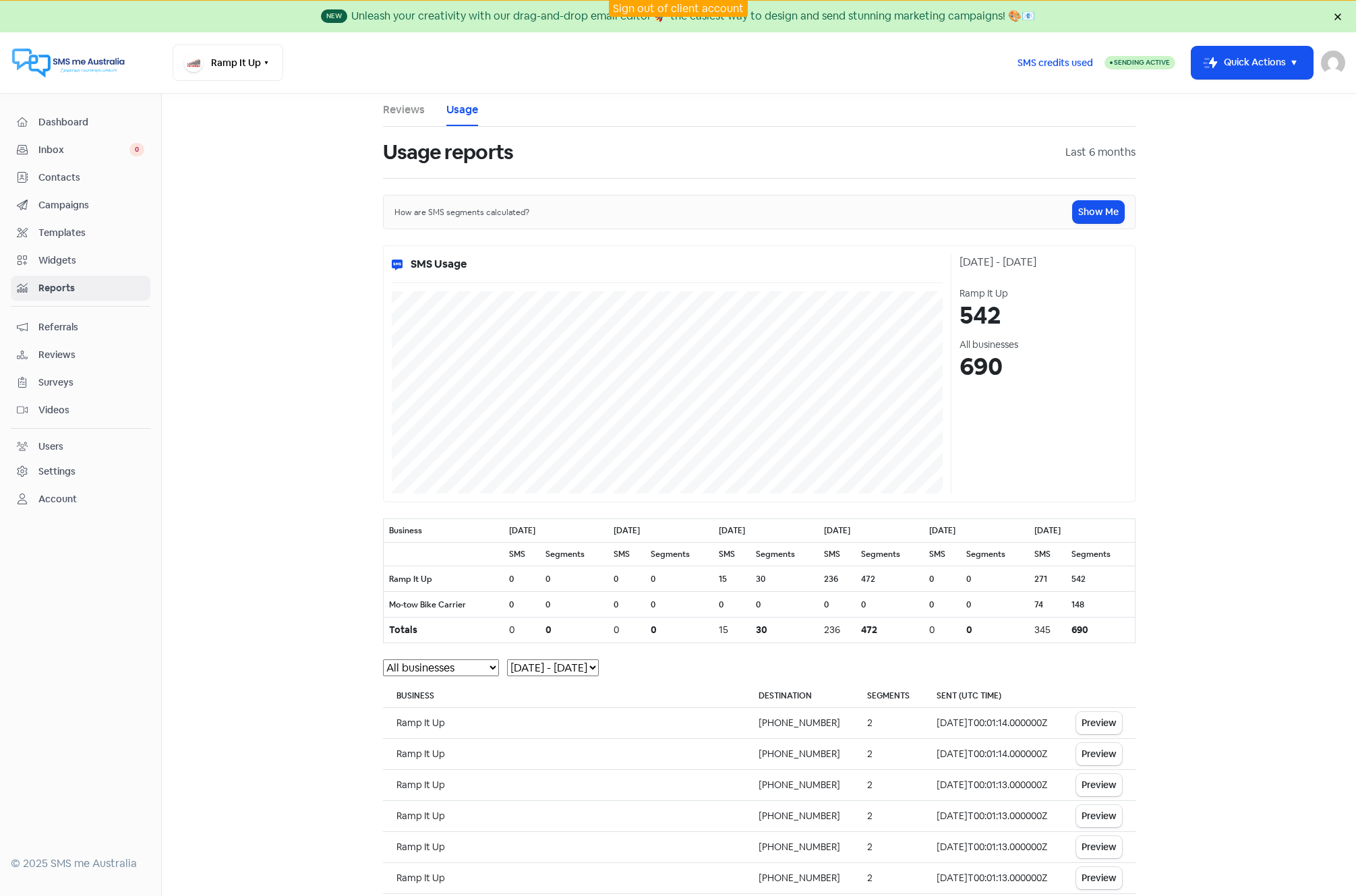
scroll to position [187, 0]
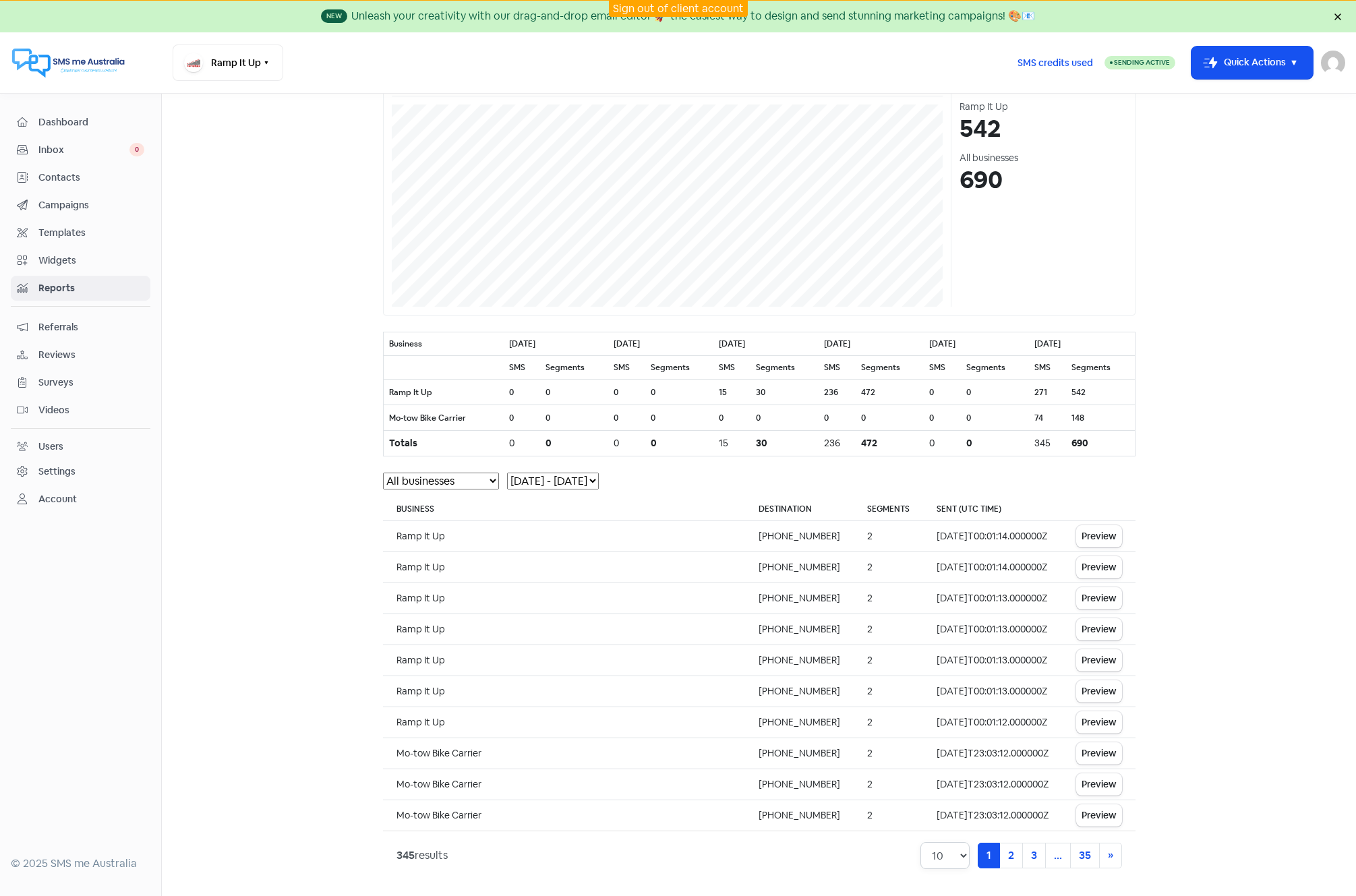
click at [958, 851] on select "10 20 30 50 100" at bounding box center [945, 855] width 49 height 27
select select "100"
click at [920, 842] on select "10 20 30 50 100" at bounding box center [945, 855] width 49 height 27
click at [1205, 530] on main "Reviews Usage Usage reports Last 6 months How are SMS segments calculated? Show…" at bounding box center [759, 495] width 1194 height 802
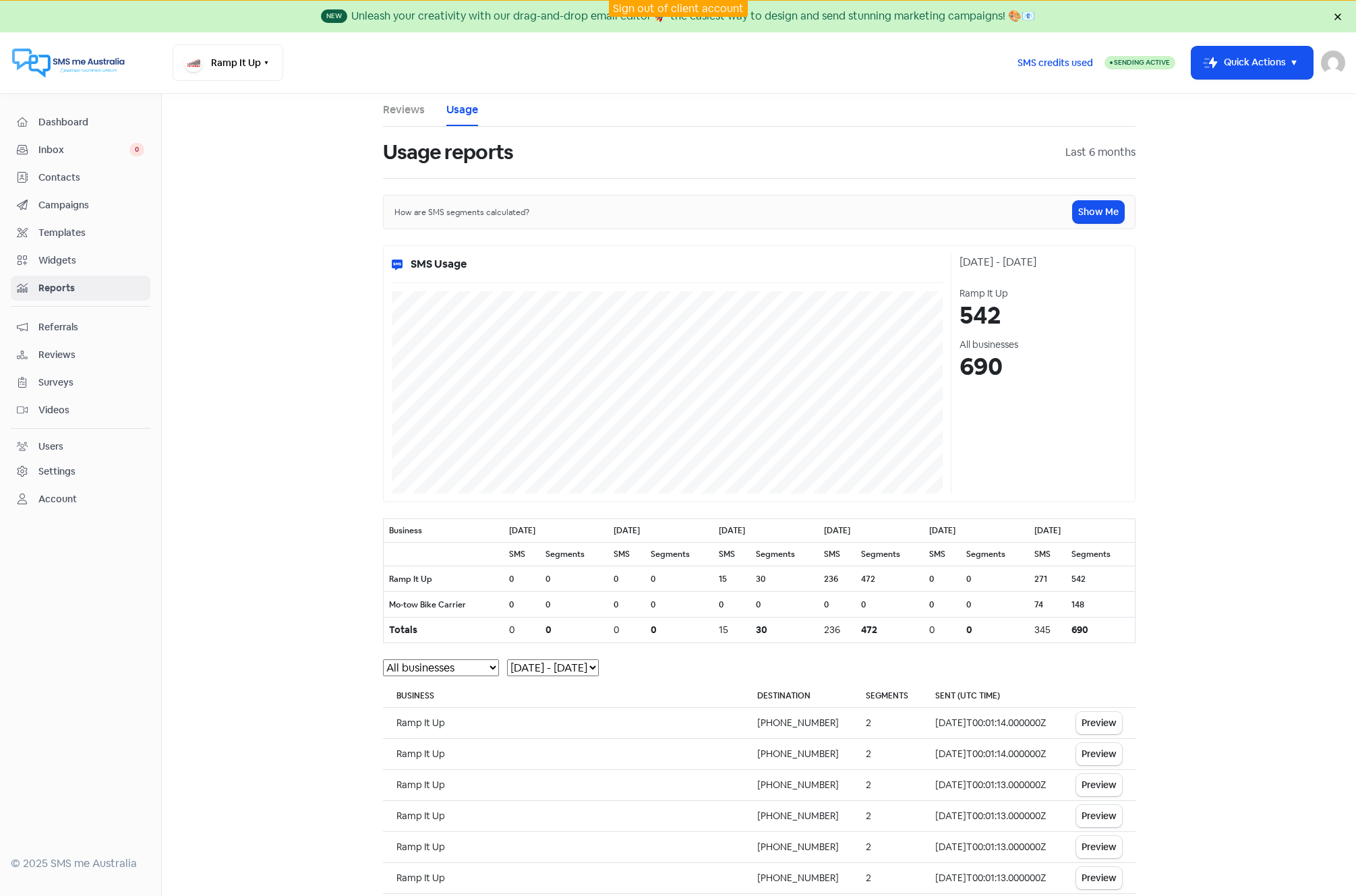
click at [481, 666] on select "All businesses Ramp It Up Mo-tow Bike Carrier" at bounding box center [440, 668] width 116 height 17
select select "[object Object]"
click at [383, 659] on select "All businesses Ramp It Up Mo-tow Bike Carrier" at bounding box center [440, 668] width 116 height 17
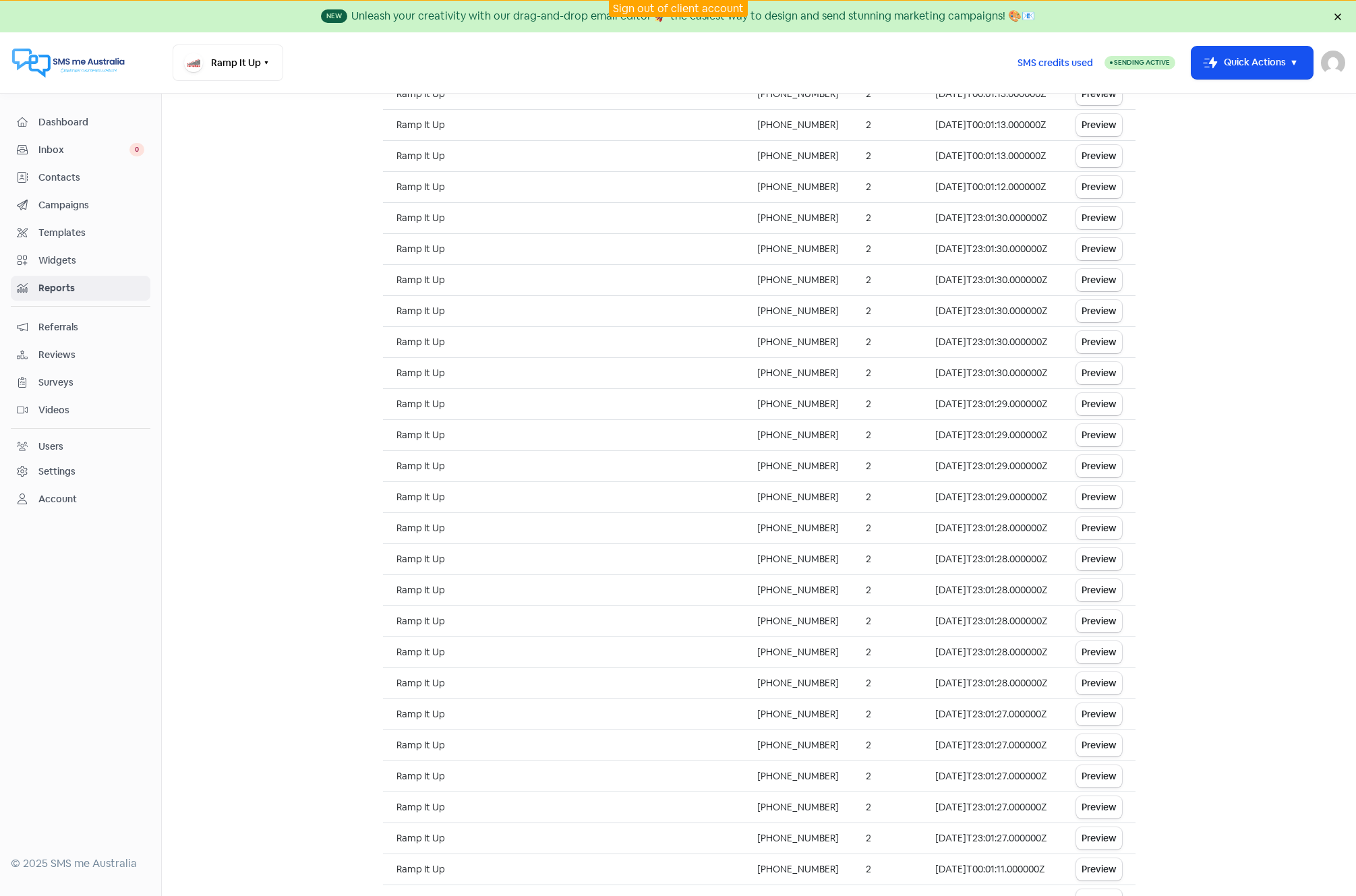
scroll to position [481, 0]
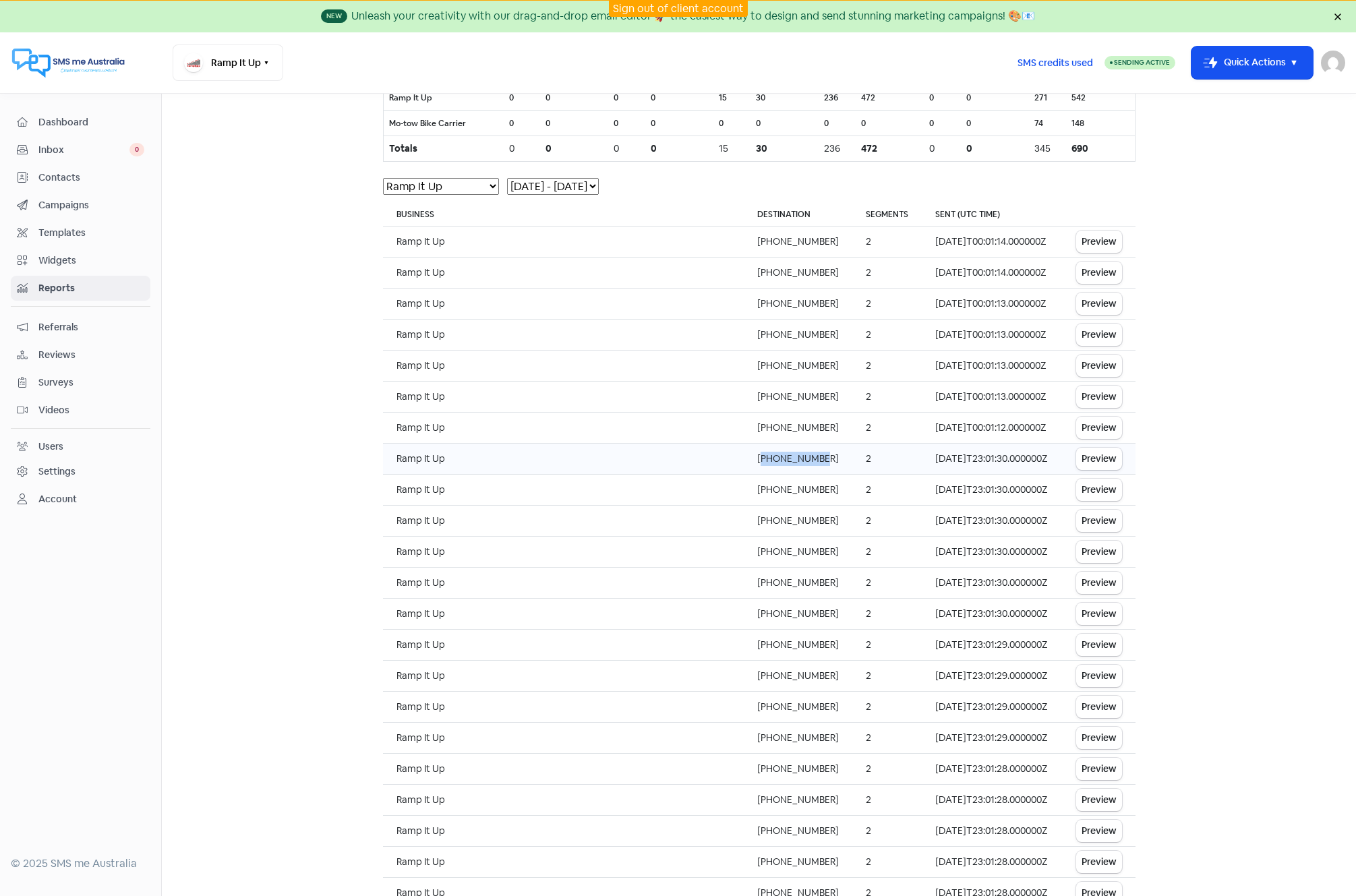
drag, startPoint x: 753, startPoint y: 457, endPoint x: 809, endPoint y: 455, distance: 56.0
click at [809, 455] on td "+61455289585" at bounding box center [798, 459] width 109 height 31
click at [1089, 451] on button "Preview" at bounding box center [1099, 459] width 46 height 22
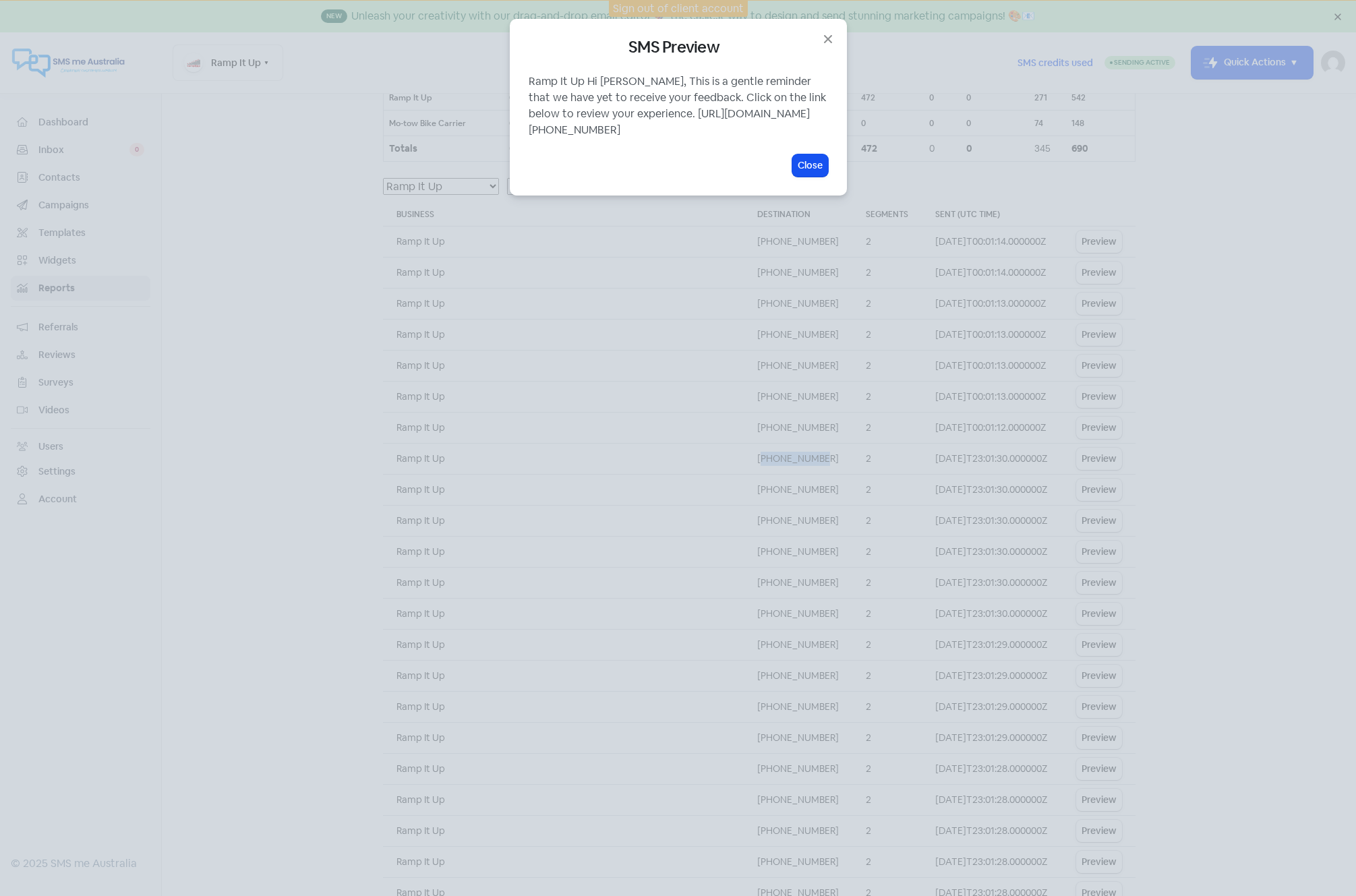
drag, startPoint x: 528, startPoint y: 129, endPoint x: 617, endPoint y: 148, distance: 91.0
click at [617, 138] on div "Ramp It Up Hi Shaun, This is a gentle reminder that we have yet to receive your…" at bounding box center [678, 106] width 299 height 65
drag, startPoint x: 617, startPoint y: 148, endPoint x: 632, endPoint y: 153, distance: 15.8
click at [632, 138] on div "Ramp It Up Hi Shaun, This is a gentle reminder that we have yet to receive your…" at bounding box center [678, 106] width 299 height 65
click at [825, 38] on icon "button" at bounding box center [828, 38] width 16 height 16
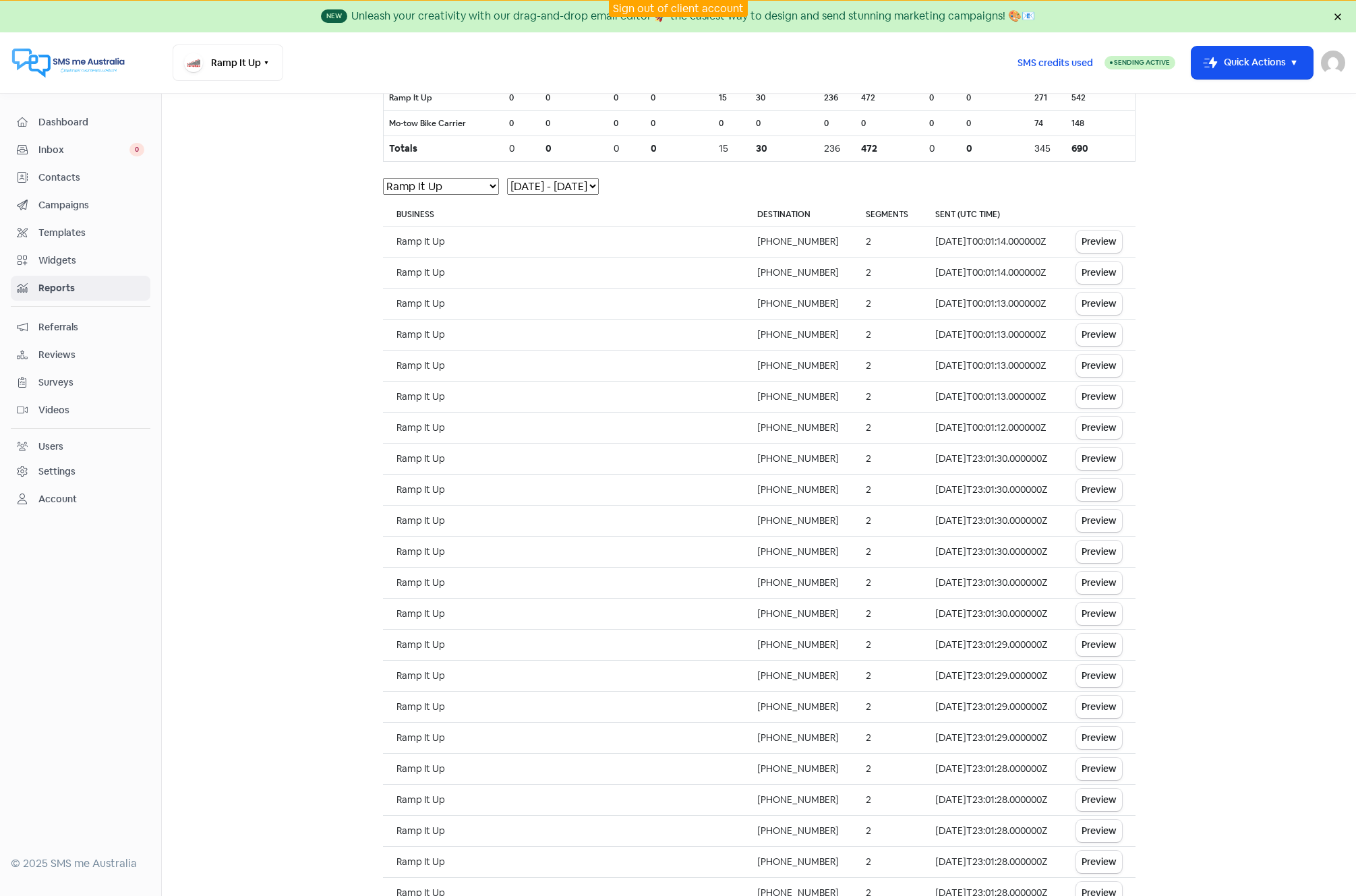
click at [59, 350] on span "Reviews" at bounding box center [91, 355] width 106 height 14
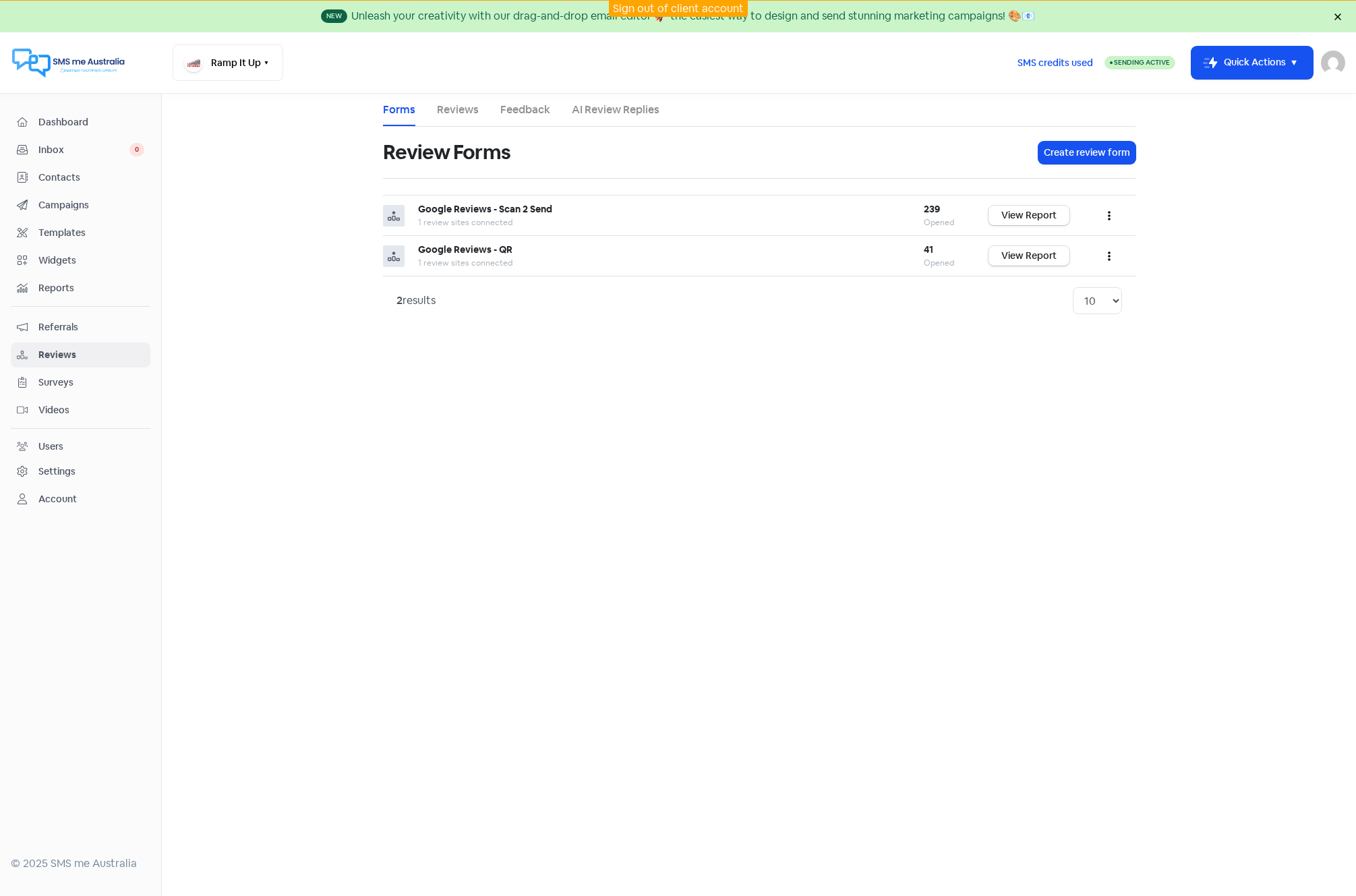
click at [461, 109] on link "Reviews" at bounding box center [458, 110] width 42 height 16
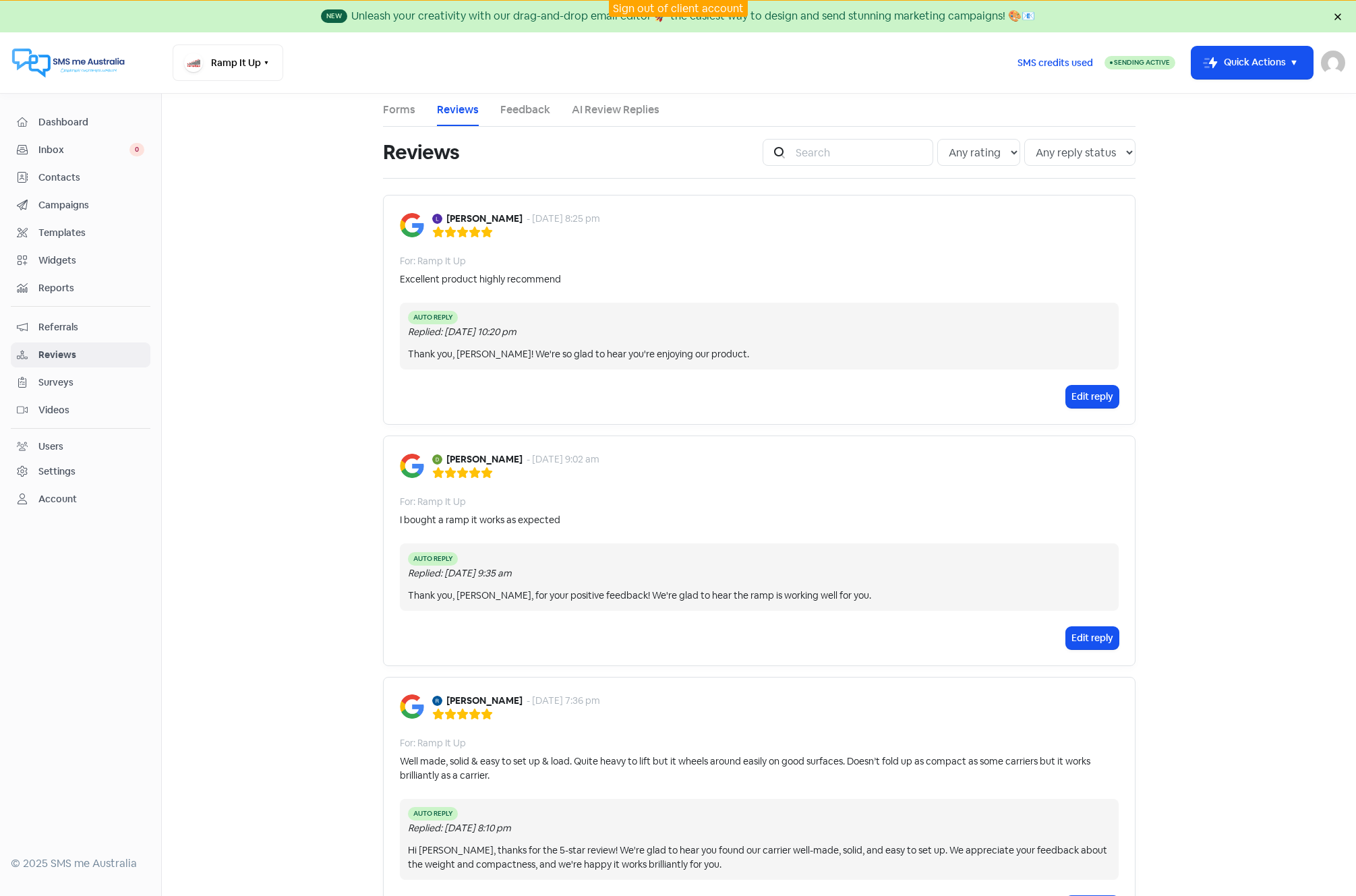
click at [389, 112] on link "Forms" at bounding box center [398, 110] width 33 height 16
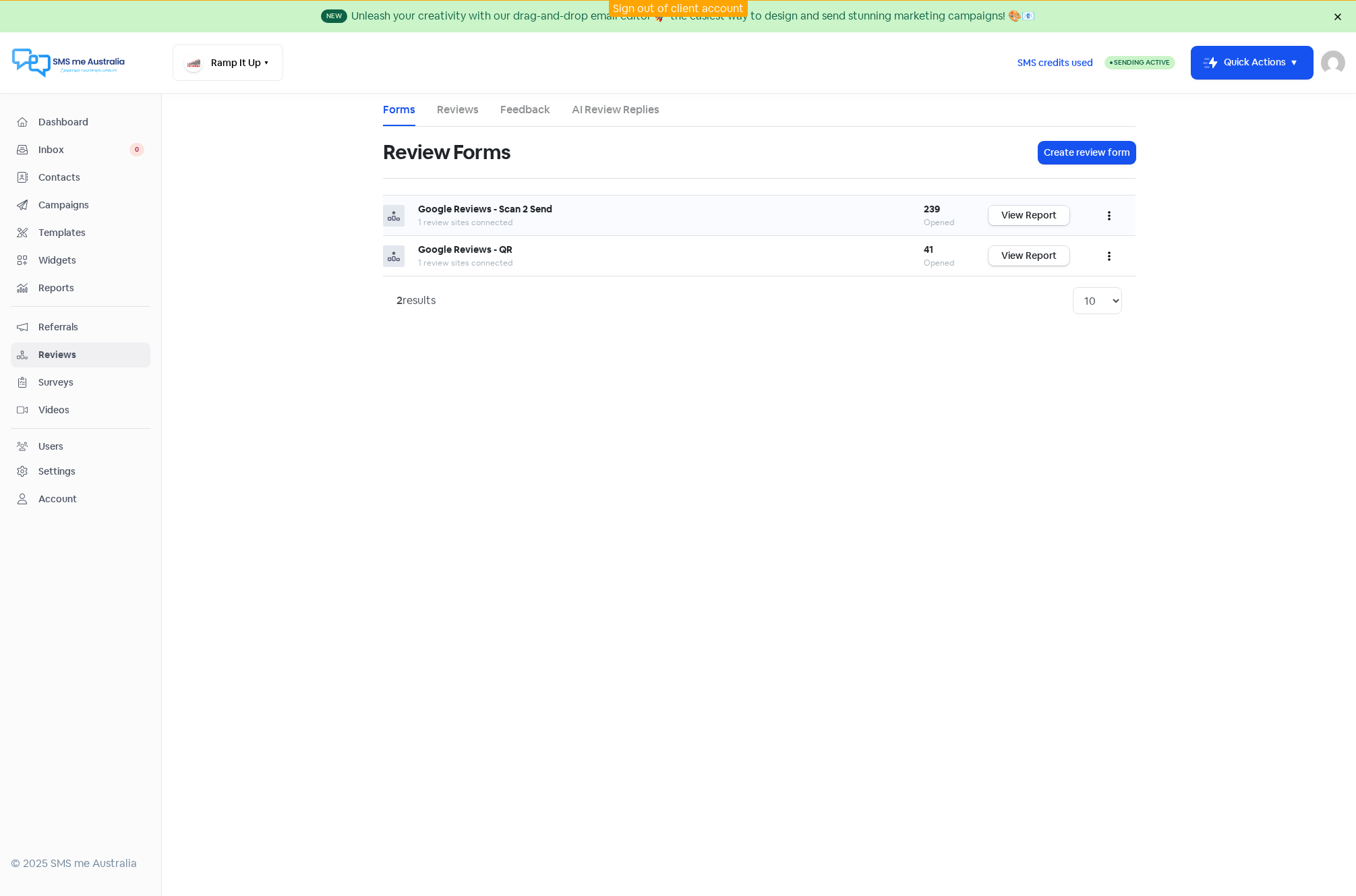
click at [1031, 213] on link "View Report" at bounding box center [1028, 214] width 81 height 19
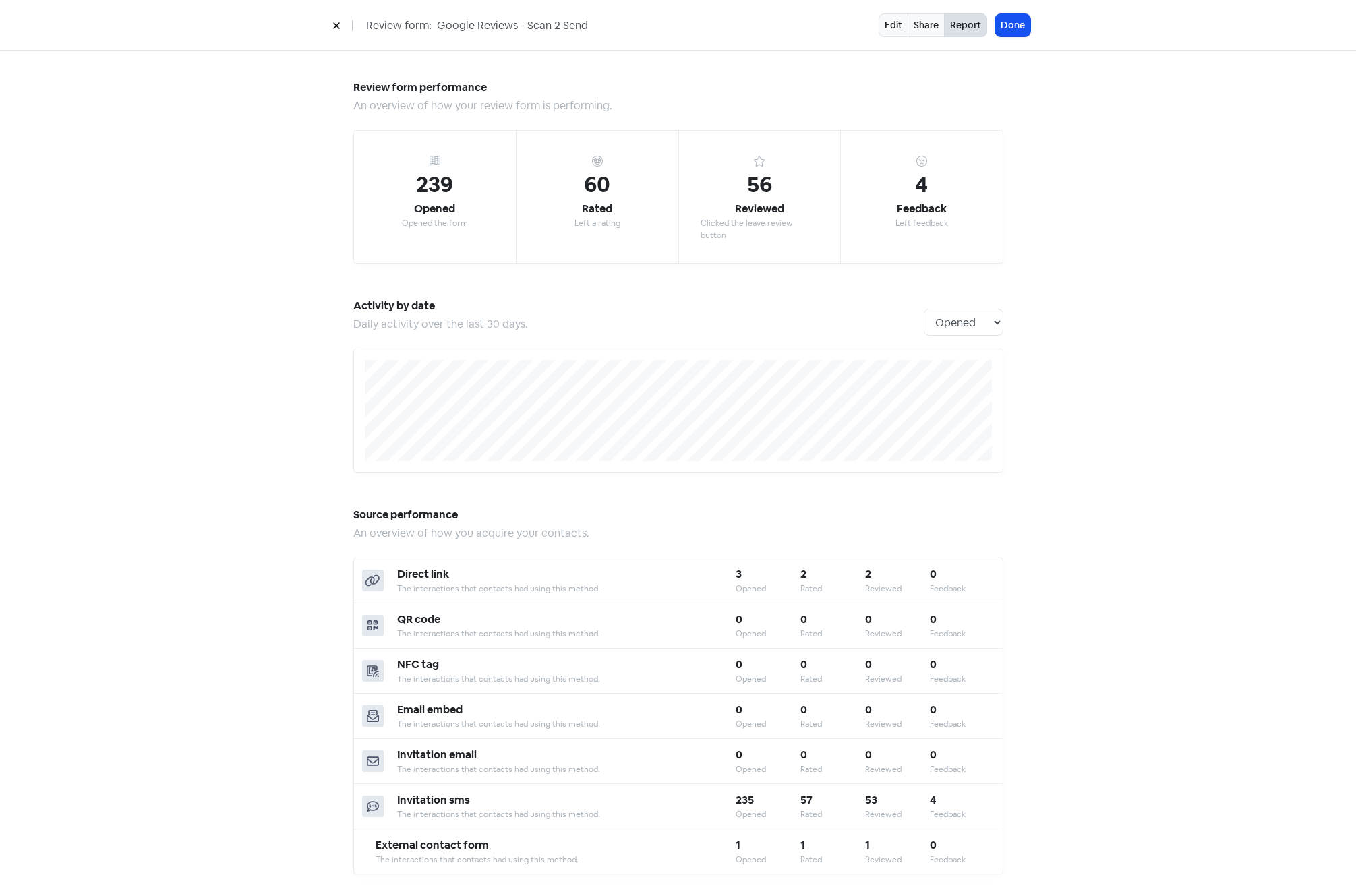
scroll to position [934, 0]
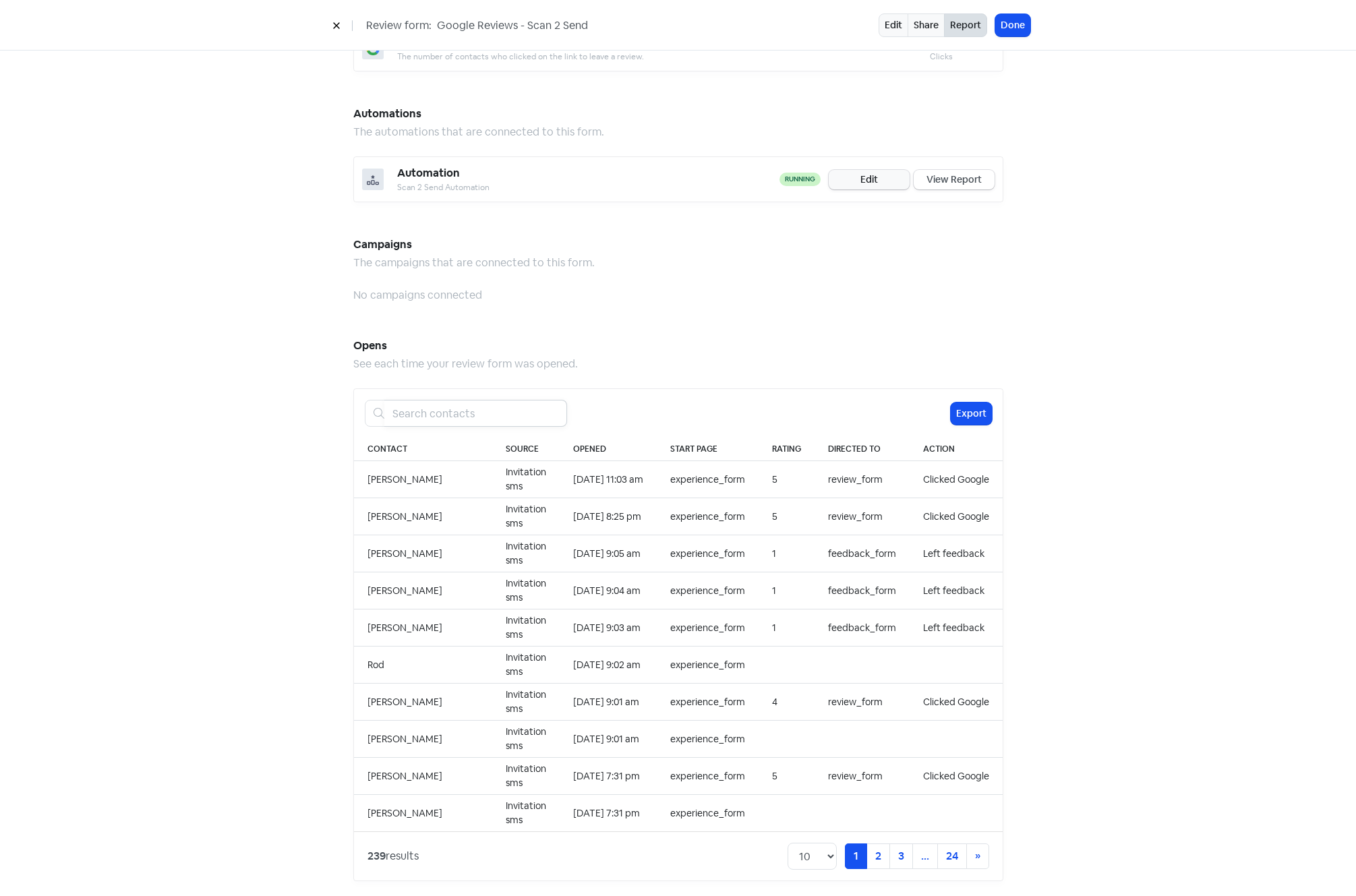
click at [489, 405] on input "search" at bounding box center [476, 413] width 183 height 27
paste input "55289585"
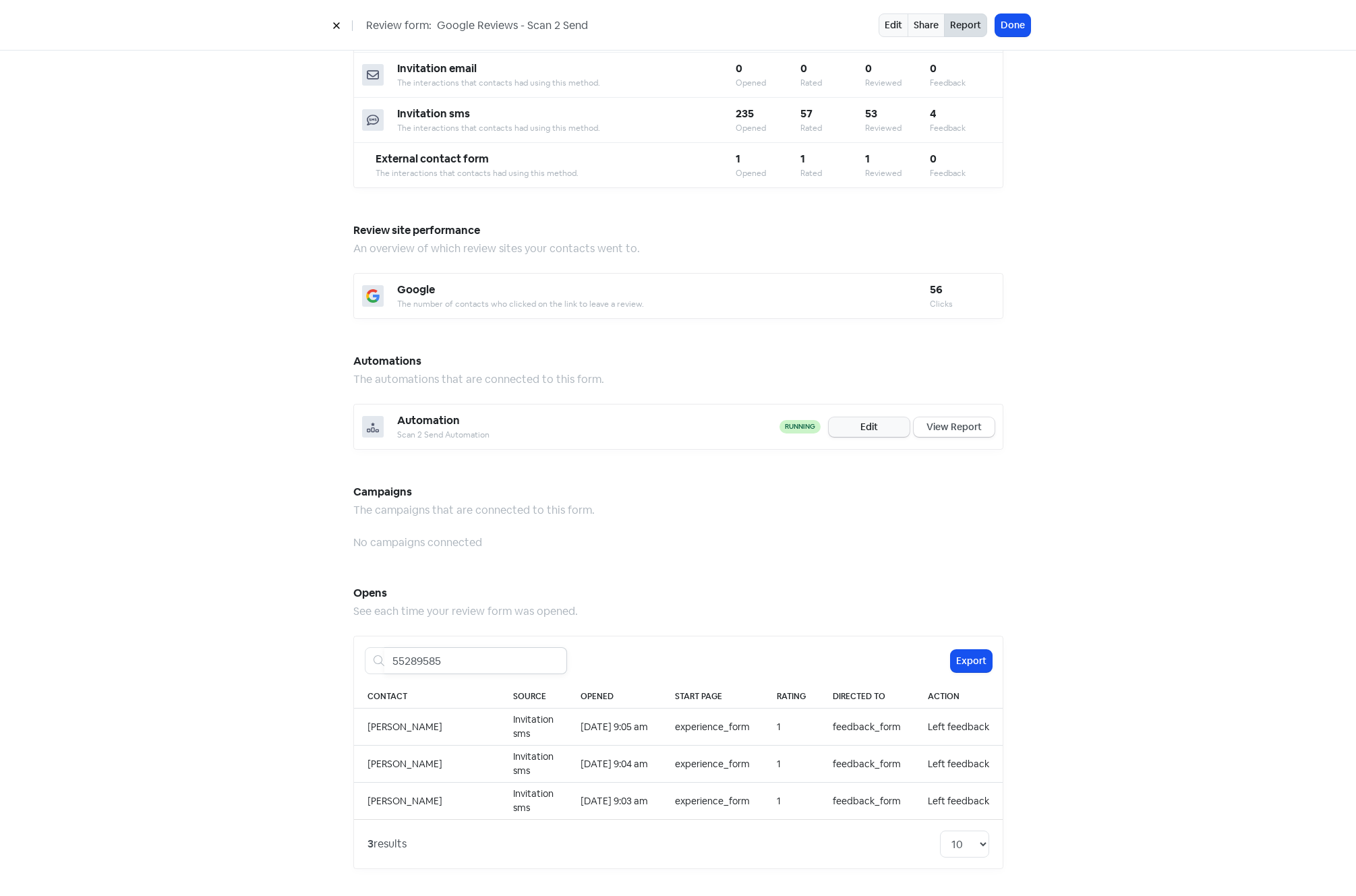
scroll to position [674, 0]
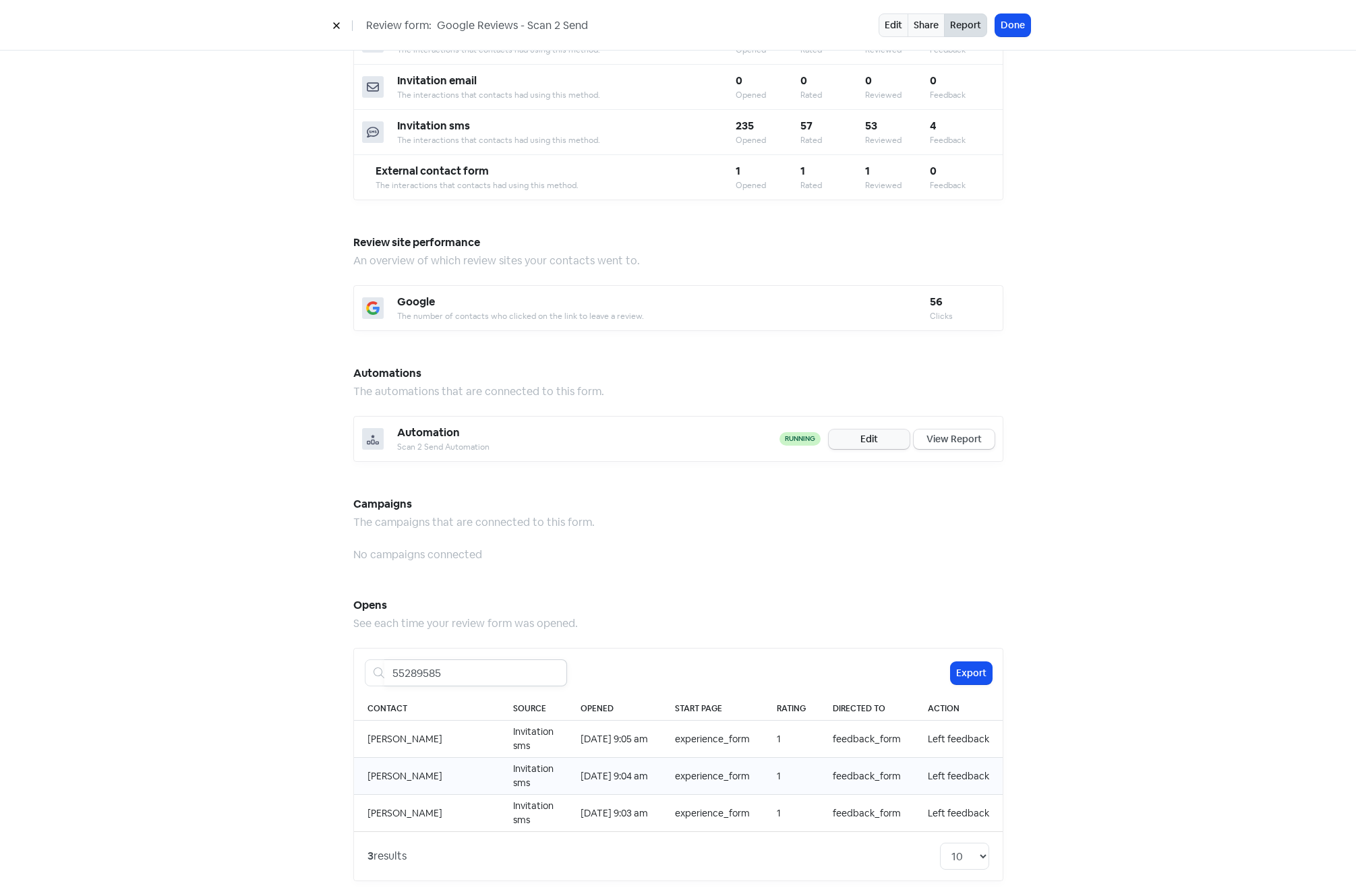
type input "55289585"
drag, startPoint x: 924, startPoint y: 764, endPoint x: 984, endPoint y: 764, distance: 60.0
click at [984, 764] on td "Left feedback" at bounding box center [958, 776] width 88 height 37
drag, startPoint x: 984, startPoint y: 764, endPoint x: 923, endPoint y: 724, distance: 72.9
click at [923, 724] on td "Left feedback" at bounding box center [958, 739] width 88 height 37
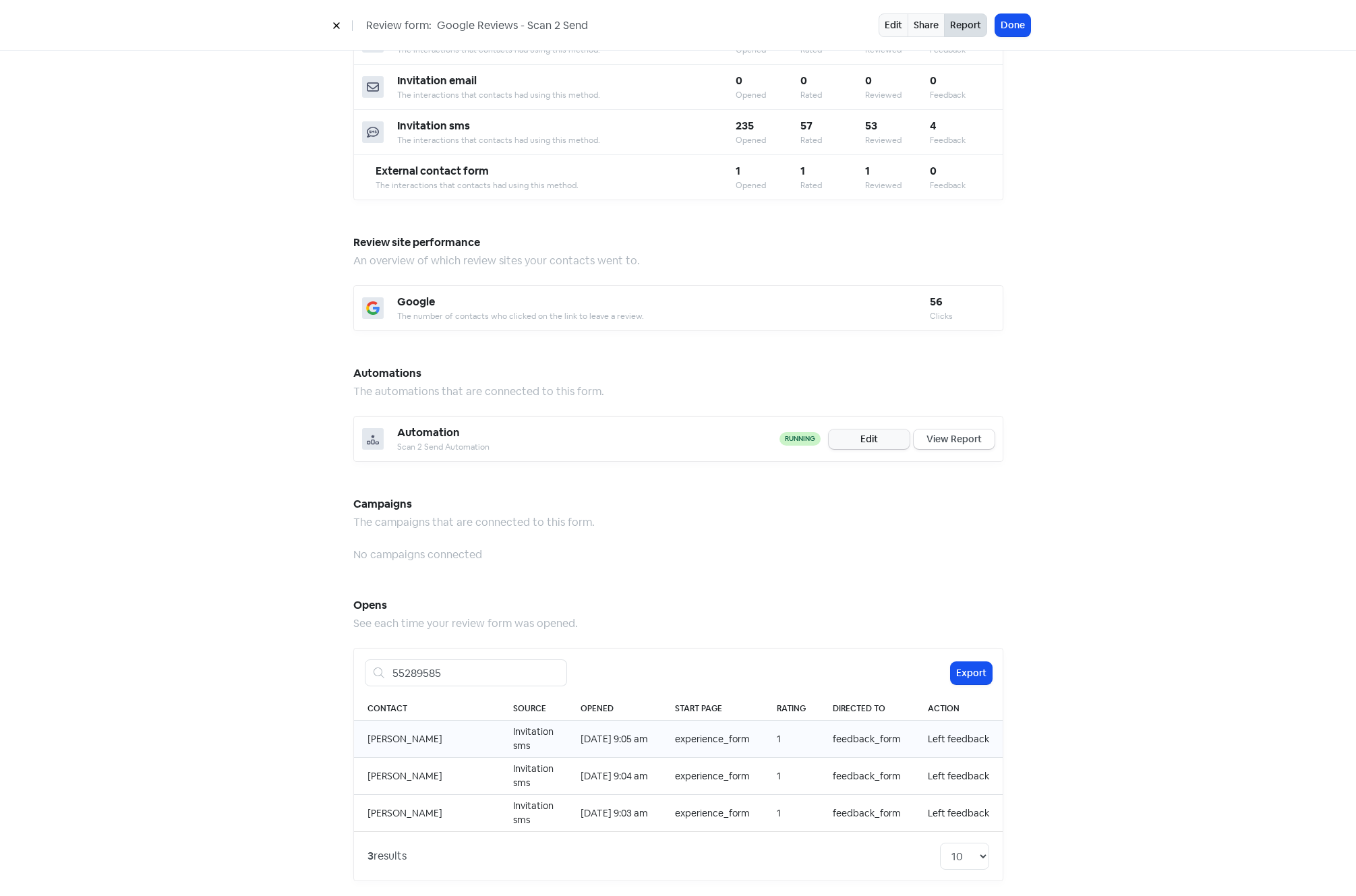
drag, startPoint x: 922, startPoint y: 727, endPoint x: 995, endPoint y: 731, distance: 73.1
click at [995, 731] on td "Left feedback" at bounding box center [958, 739] width 88 height 37
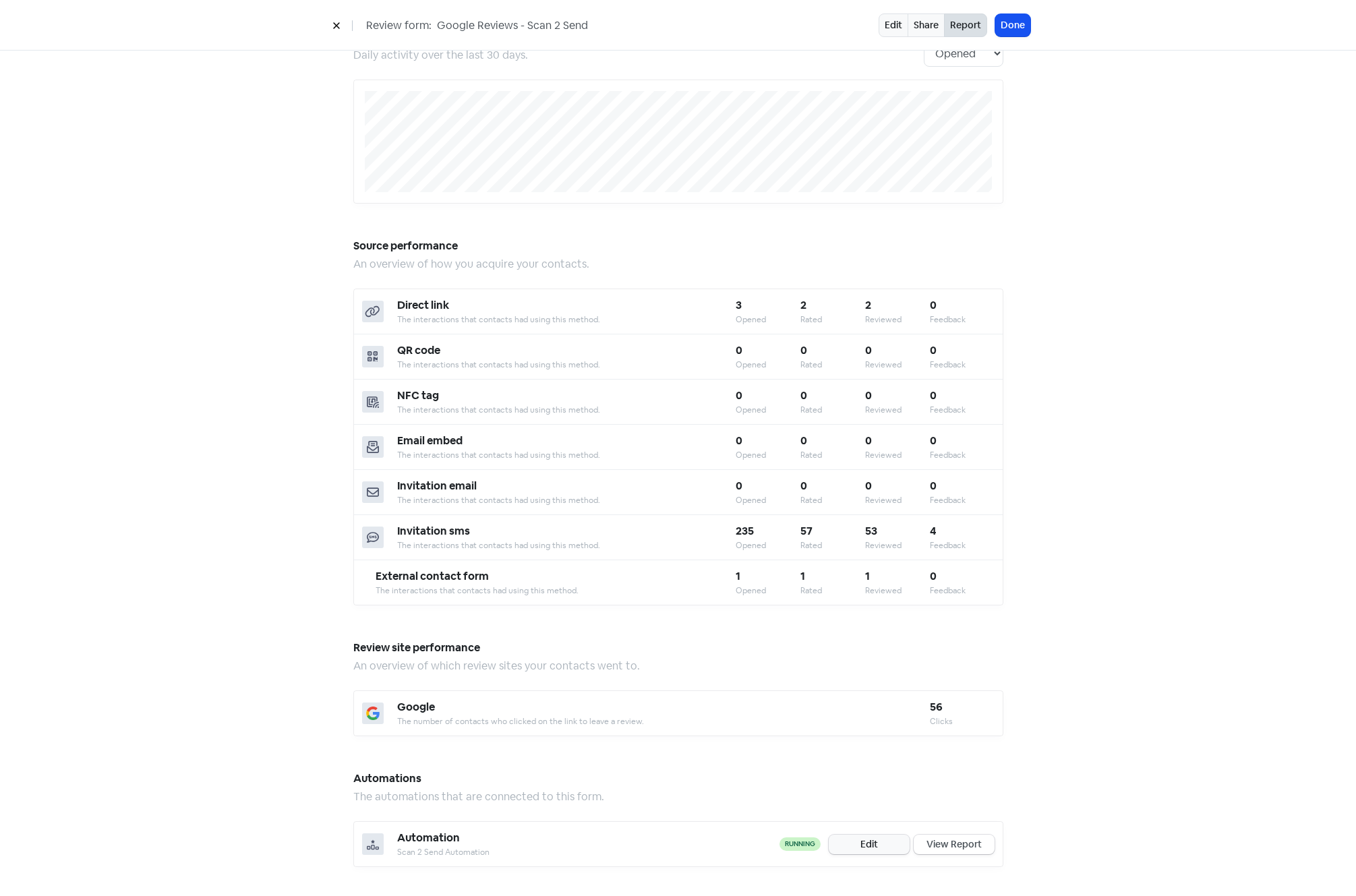
scroll to position [0, 0]
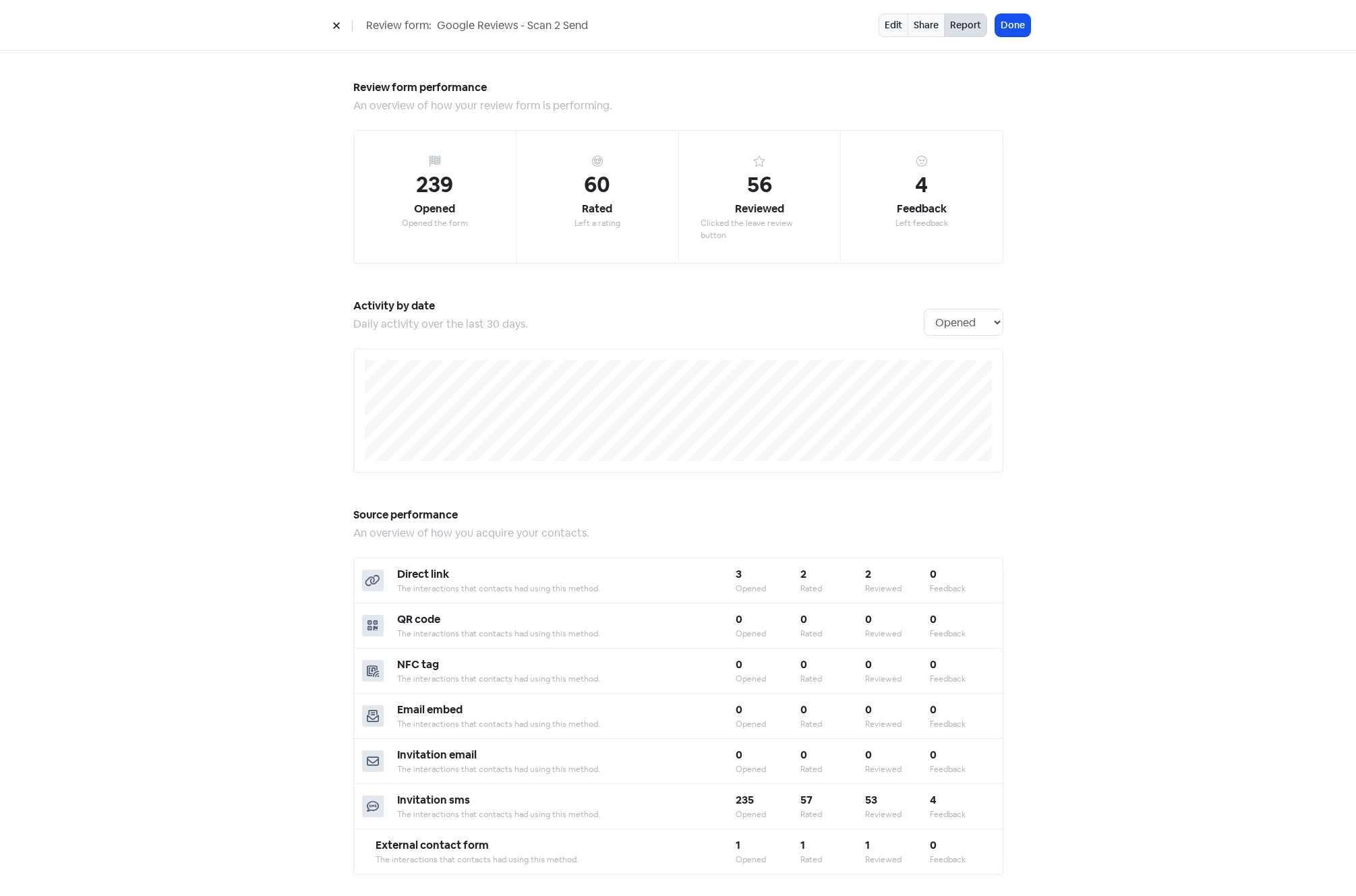
click at [338, 22] on icon at bounding box center [336, 25] width 8 height 8
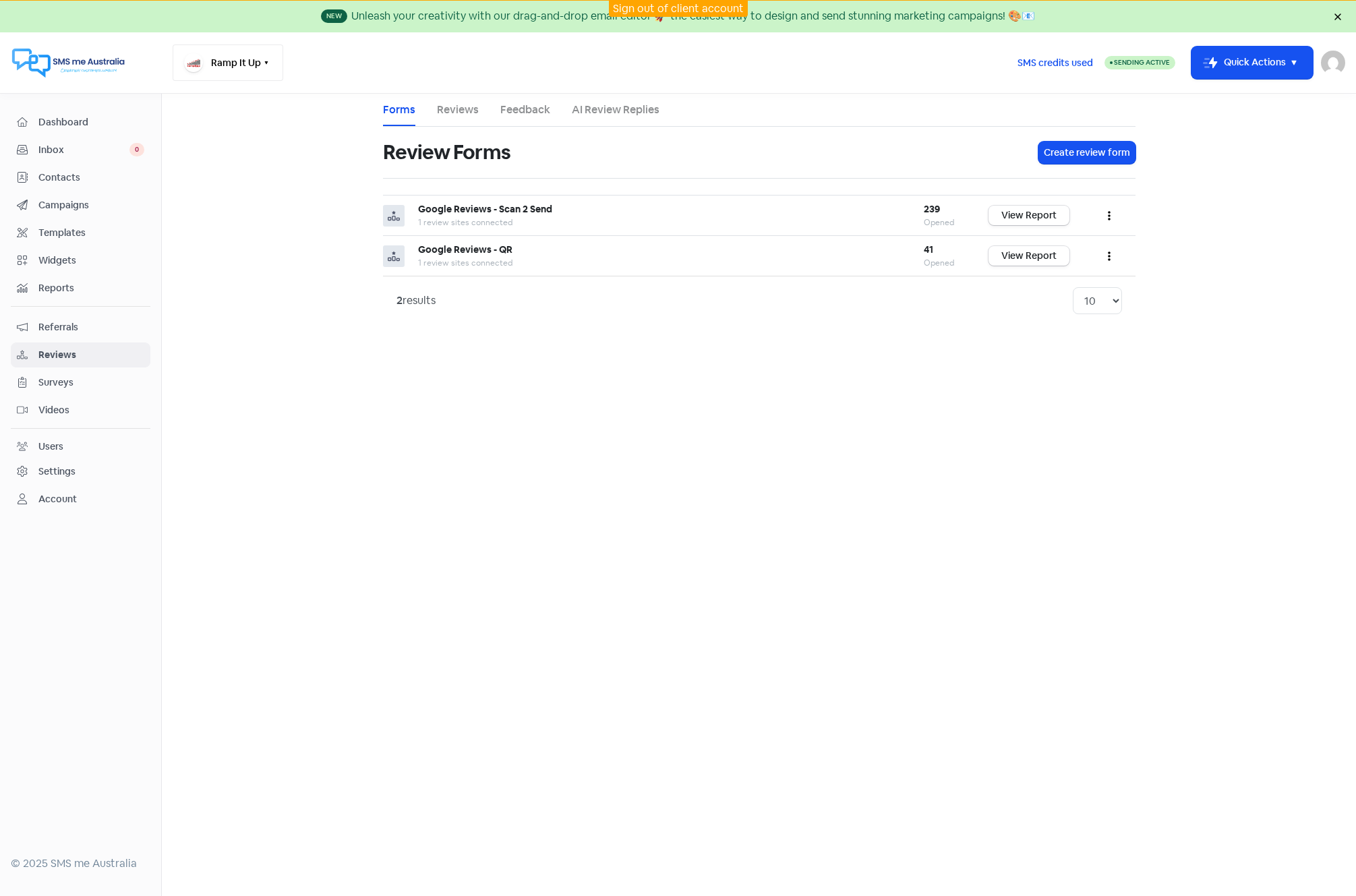
click at [266, 64] on icon "button" at bounding box center [267, 62] width 4 height 3
click at [1026, 257] on link "View Report" at bounding box center [1028, 255] width 81 height 19
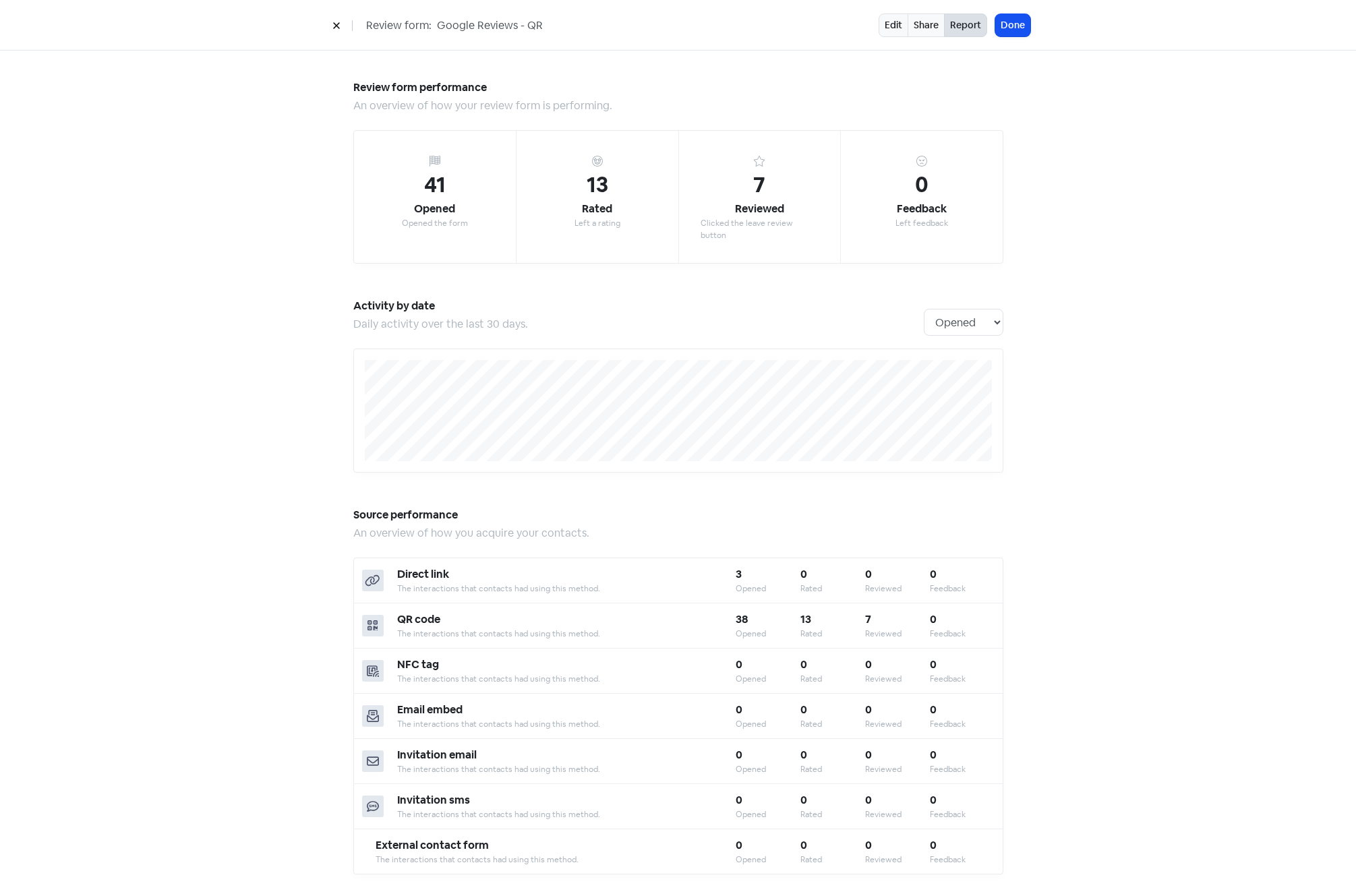
click at [325, 19] on div "Review form: Google Reviews - QR Edit Share Report Done" at bounding box center [679, 25] width 769 height 23
click at [336, 30] on icon at bounding box center [336, 25] width 8 height 8
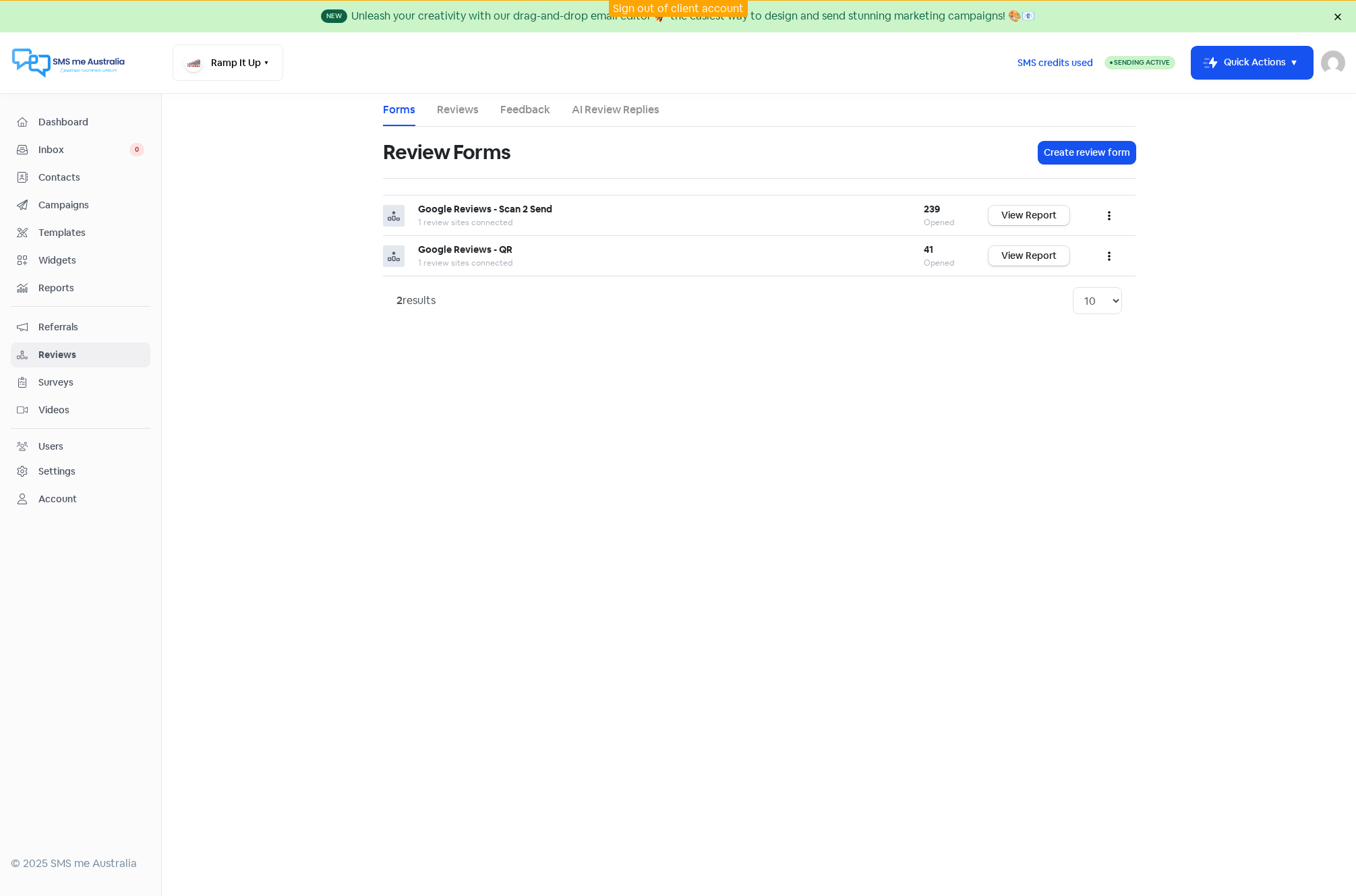
click at [695, 9] on link "Sign out of client account" at bounding box center [678, 7] width 131 height 14
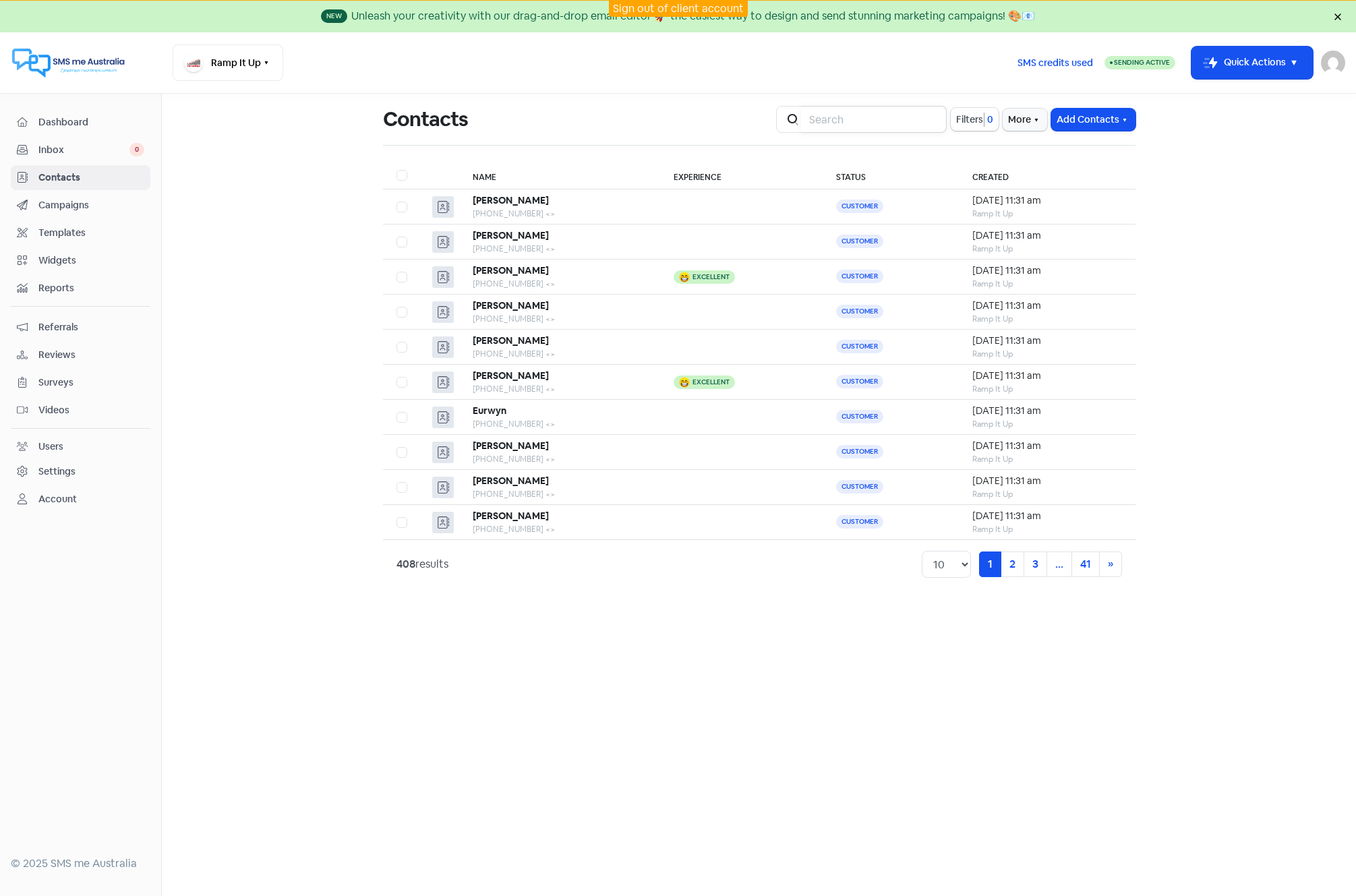
click at [852, 116] on input "search" at bounding box center [874, 119] width 146 height 27
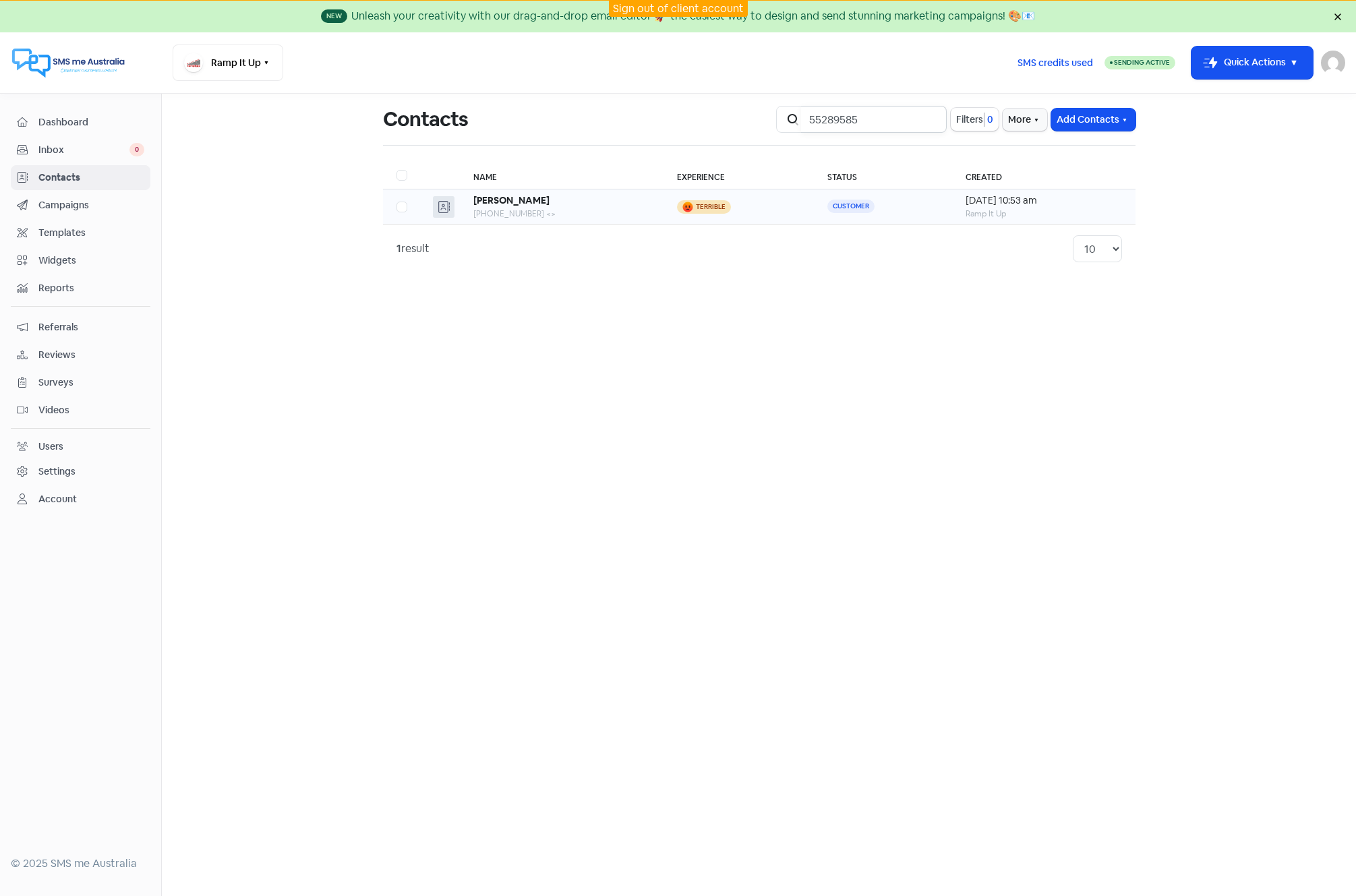
type input "55289585"
click at [607, 212] on div "+61455289585 <>" at bounding box center [562, 214] width 176 height 12
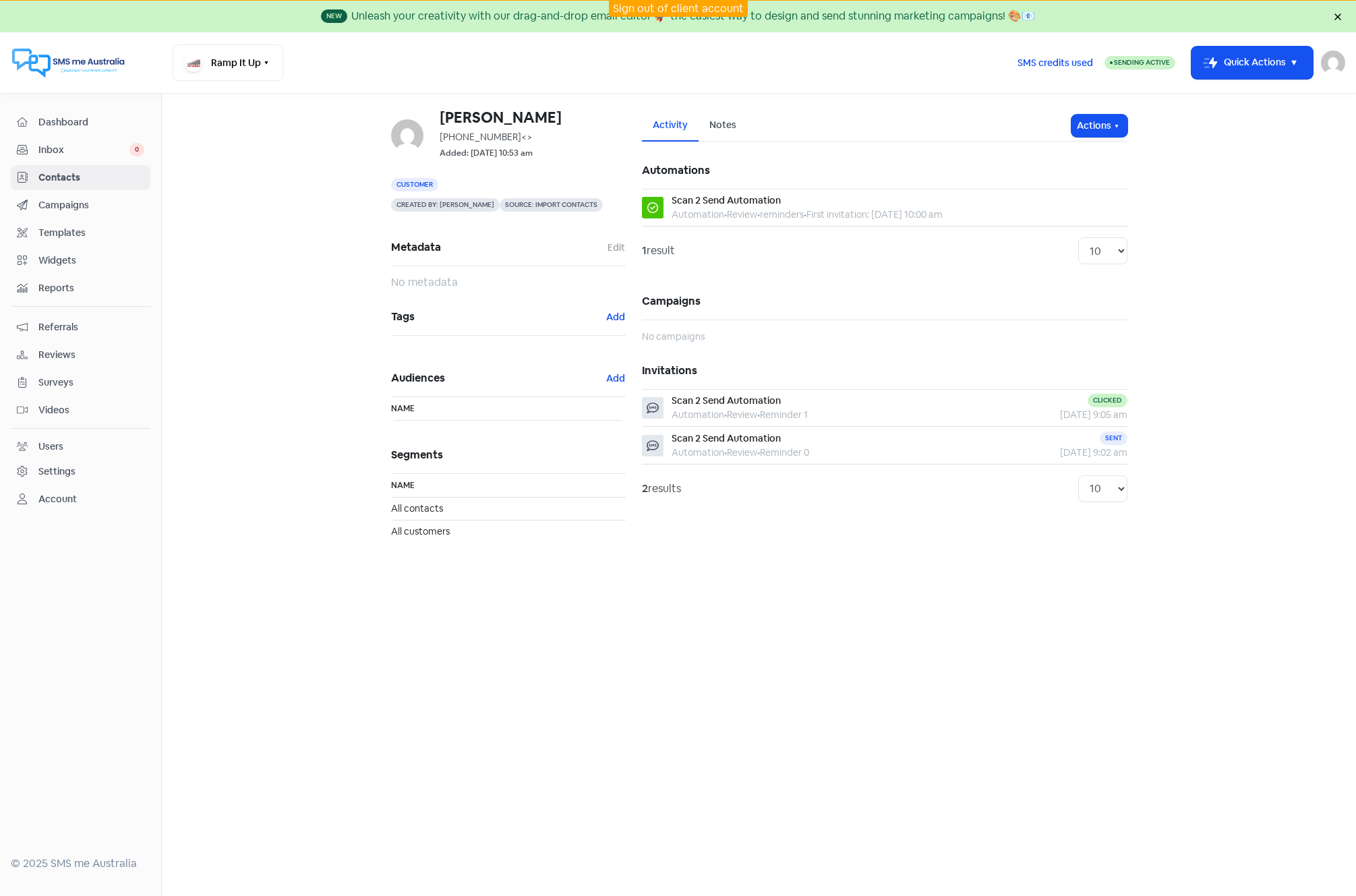
click at [57, 353] on span "Reviews" at bounding box center [91, 355] width 106 height 14
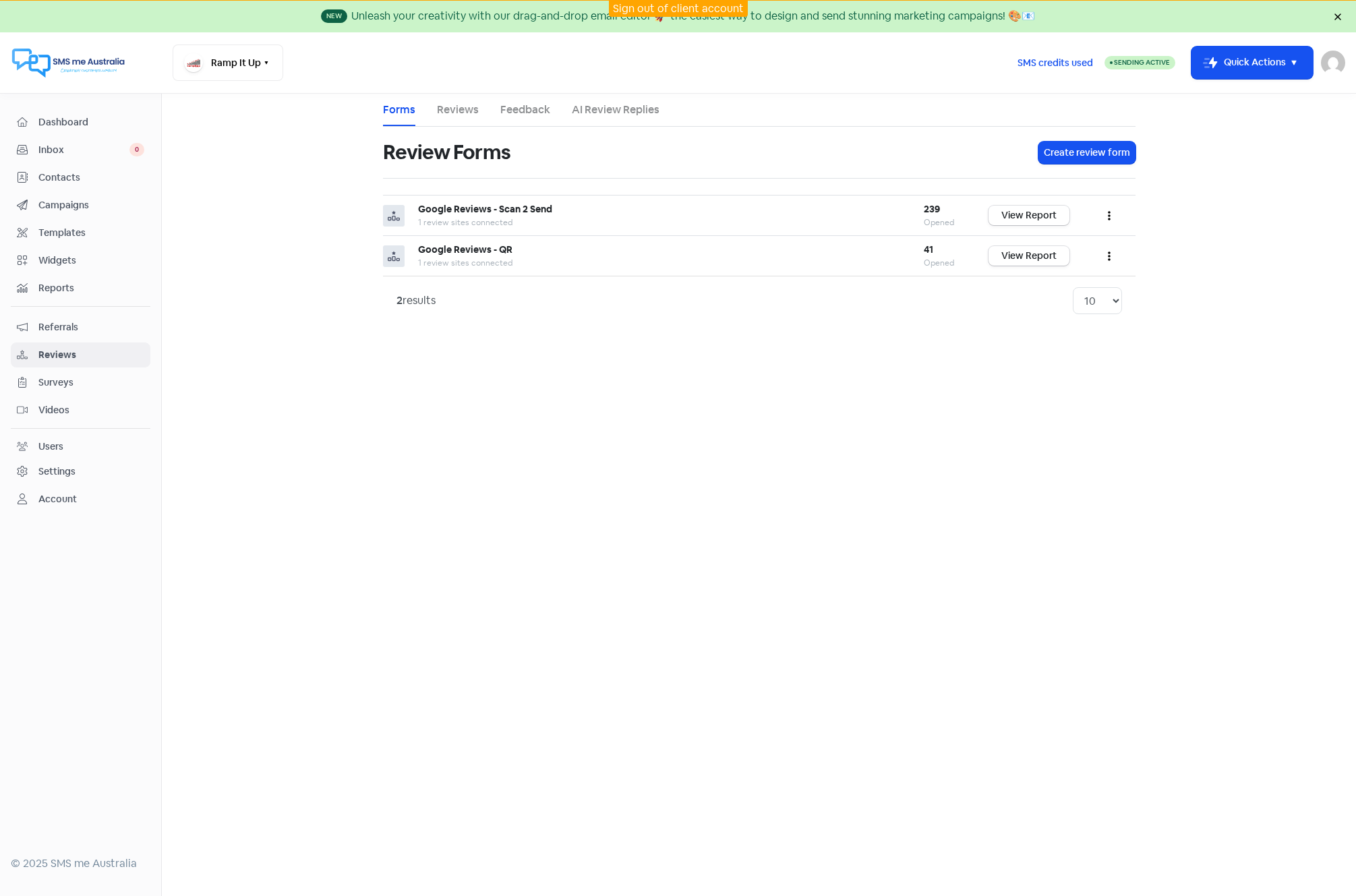
click at [518, 110] on link "Feedback" at bounding box center [526, 110] width 50 height 16
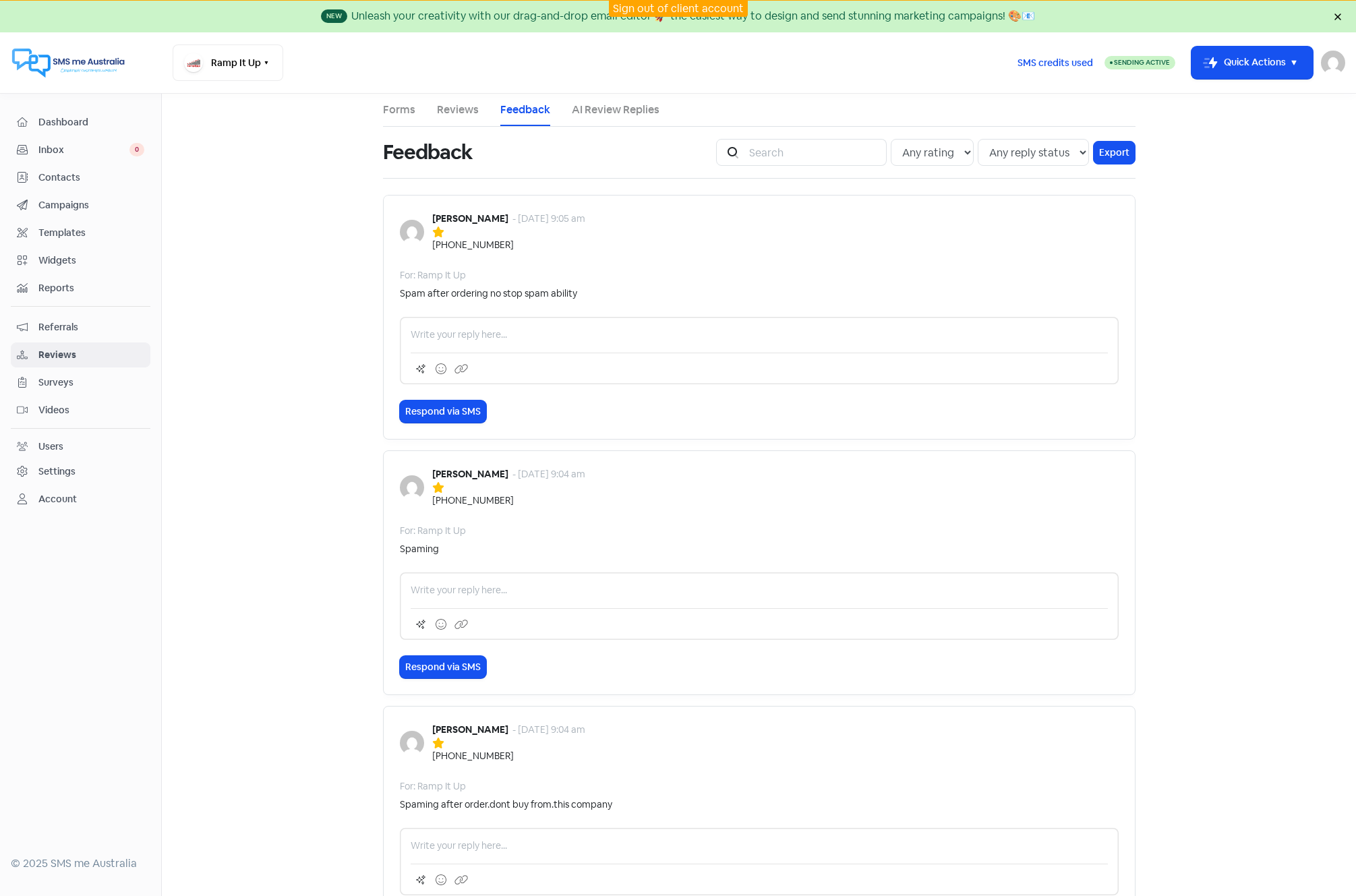
scroll to position [120, 0]
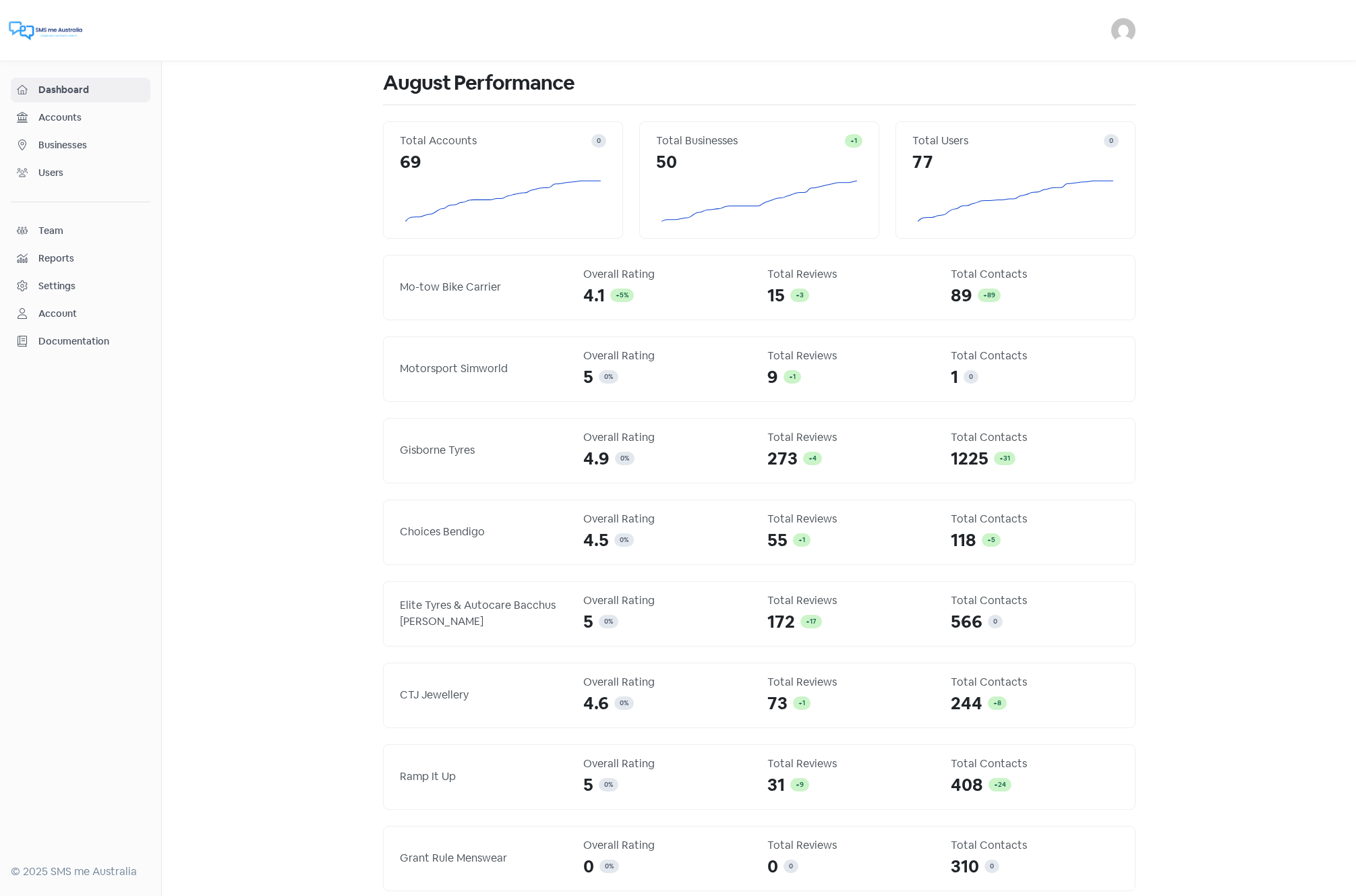
click at [1124, 32] on img at bounding box center [1124, 31] width 24 height 24
click at [1028, 119] on link "Sign out" at bounding box center [1017, 123] width 236 height 21
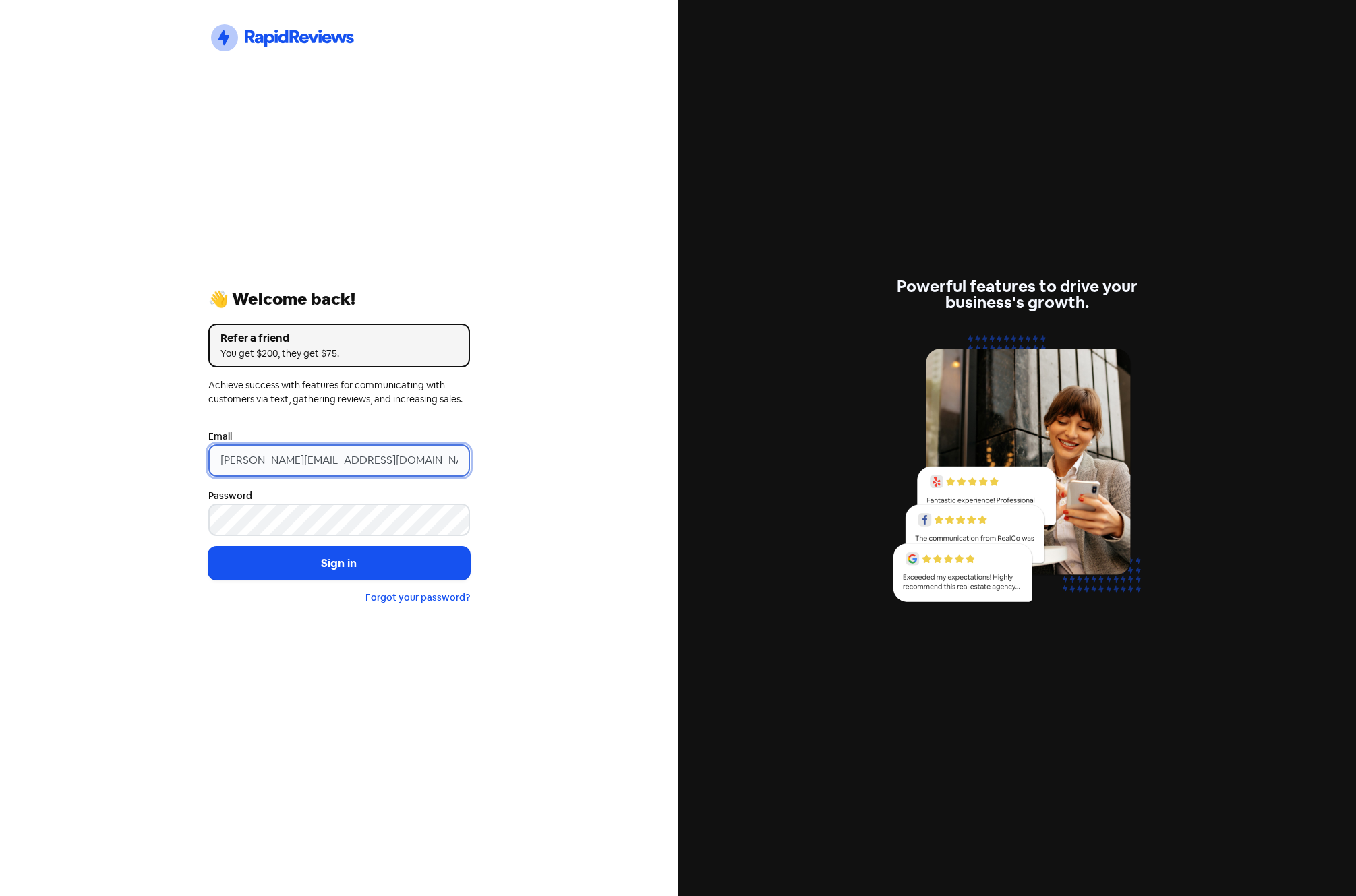
drag, startPoint x: 248, startPoint y: 459, endPoint x: 3, endPoint y: 444, distance: 245.5
click at [73, 451] on div "Icon For Thunder-circle 👋 Welcome back! Refer a friend You get $200, they get $…" at bounding box center [339, 448] width 678 height 896
type input "[EMAIL_ADDRESS][DOMAIN_NAME]"
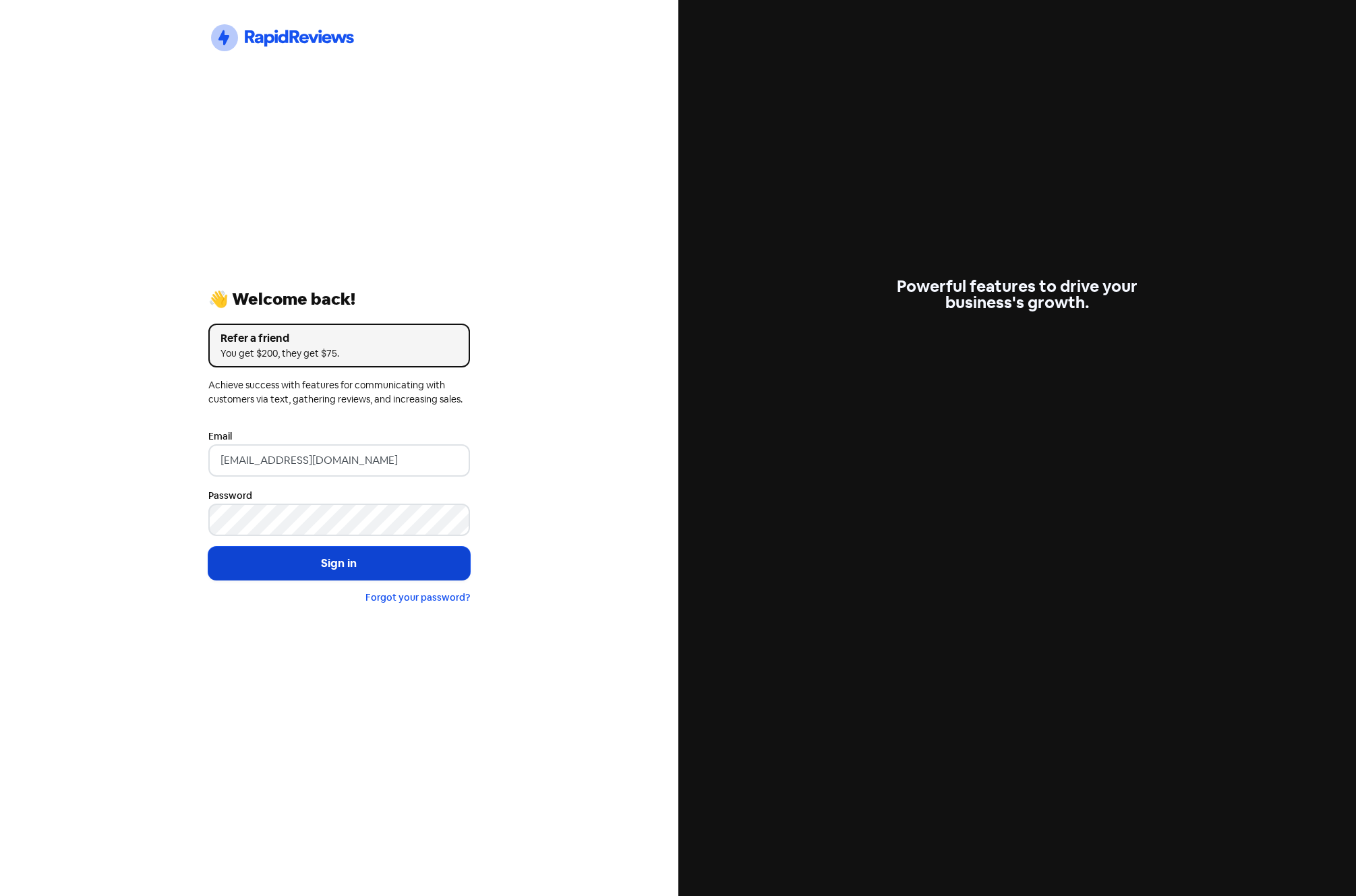
click at [324, 570] on button "Sign in" at bounding box center [339, 564] width 262 height 33
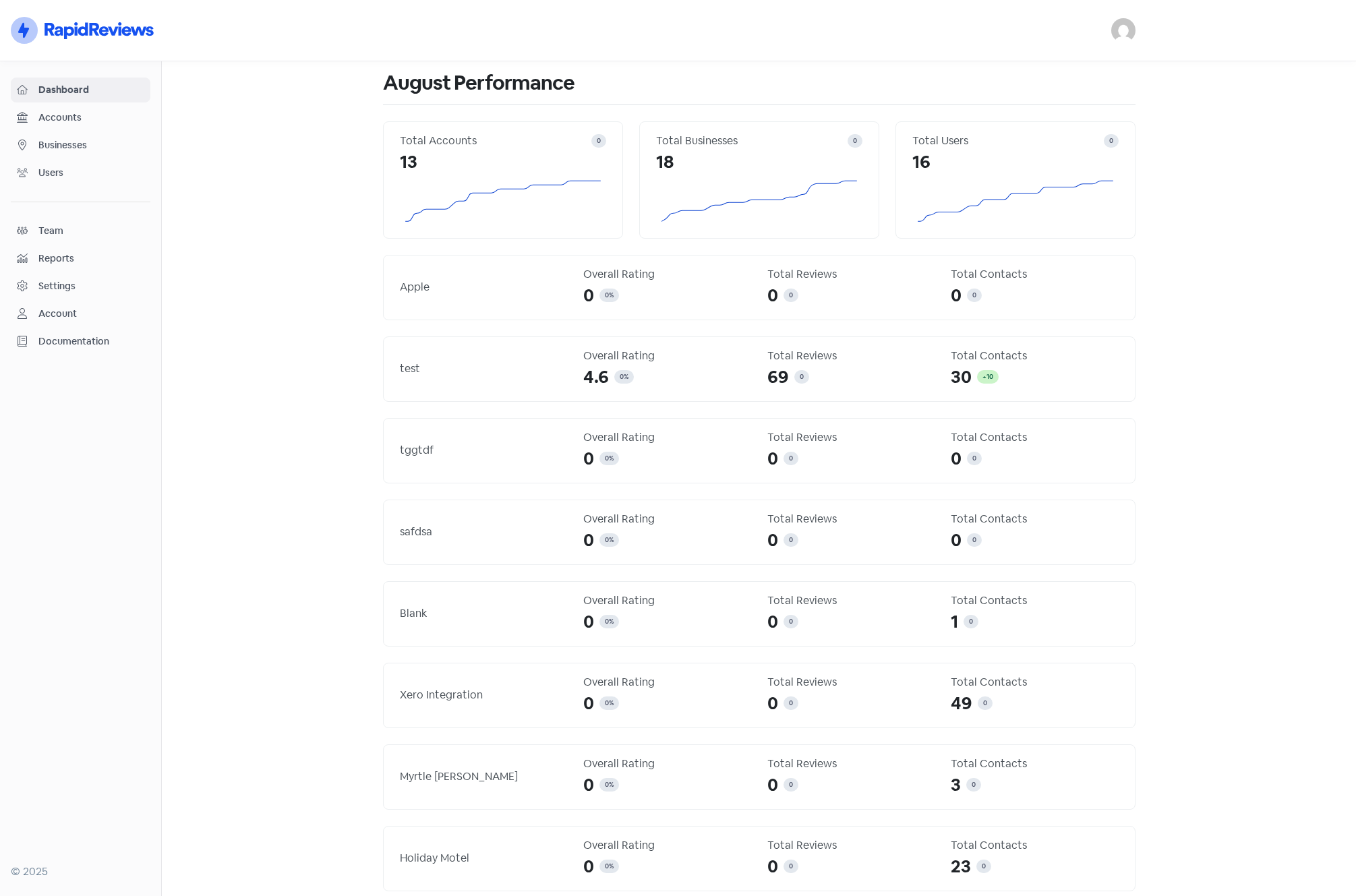
click at [70, 139] on span "Businesses" at bounding box center [91, 145] width 106 height 14
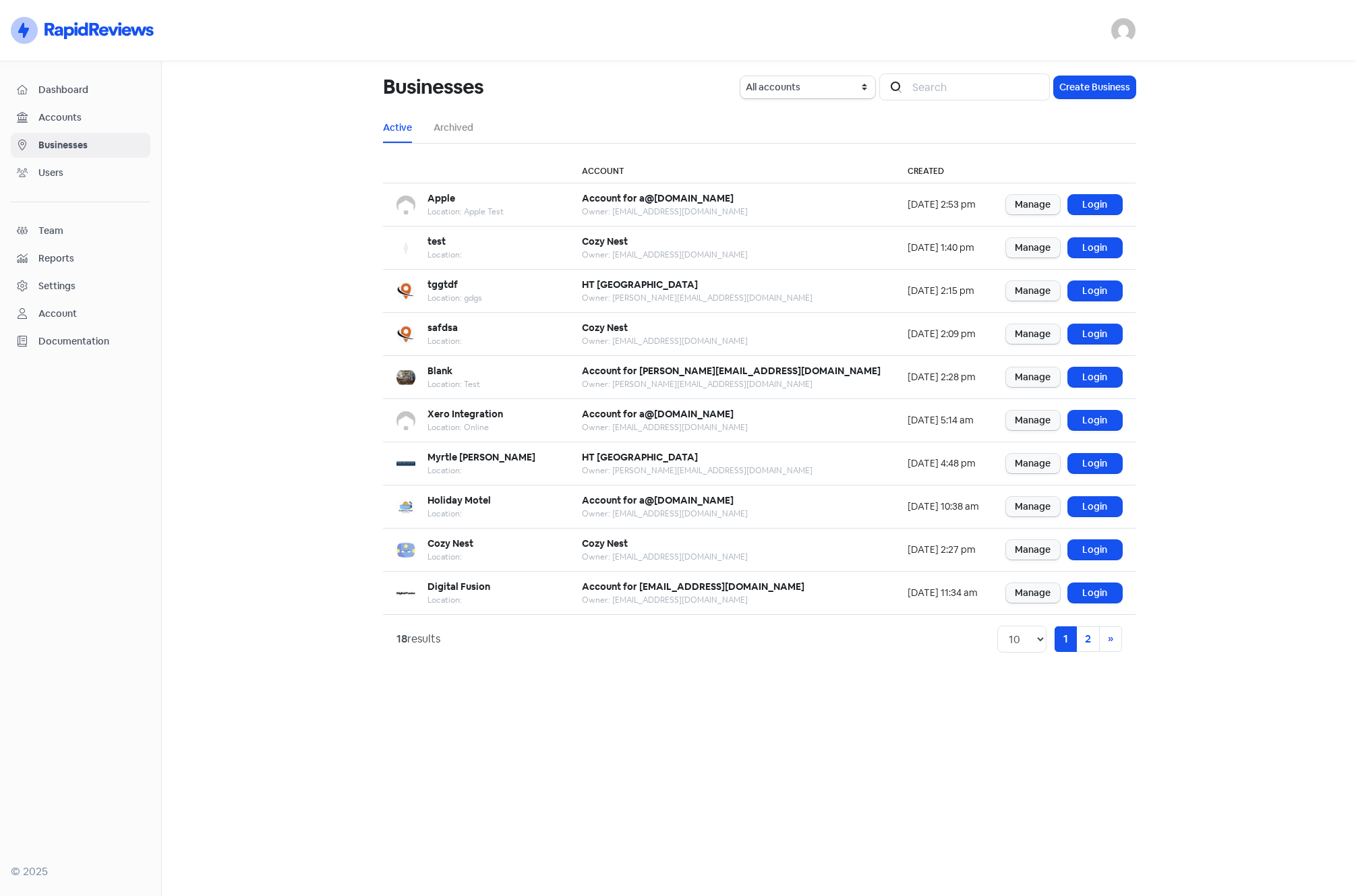
click at [50, 145] on span "Businesses" at bounding box center [91, 145] width 106 height 14
click at [1218, 163] on main "Businesses All accounts WOMO Demo HT Australia Pool Shop Cozy Nest Account for …" at bounding box center [759, 478] width 1194 height 835
click at [1042, 639] on select "10 20 30 50 100" at bounding box center [1022, 639] width 49 height 27
select select "20"
click at [997, 626] on select "10 20 30 50 100" at bounding box center [1022, 639] width 49 height 27
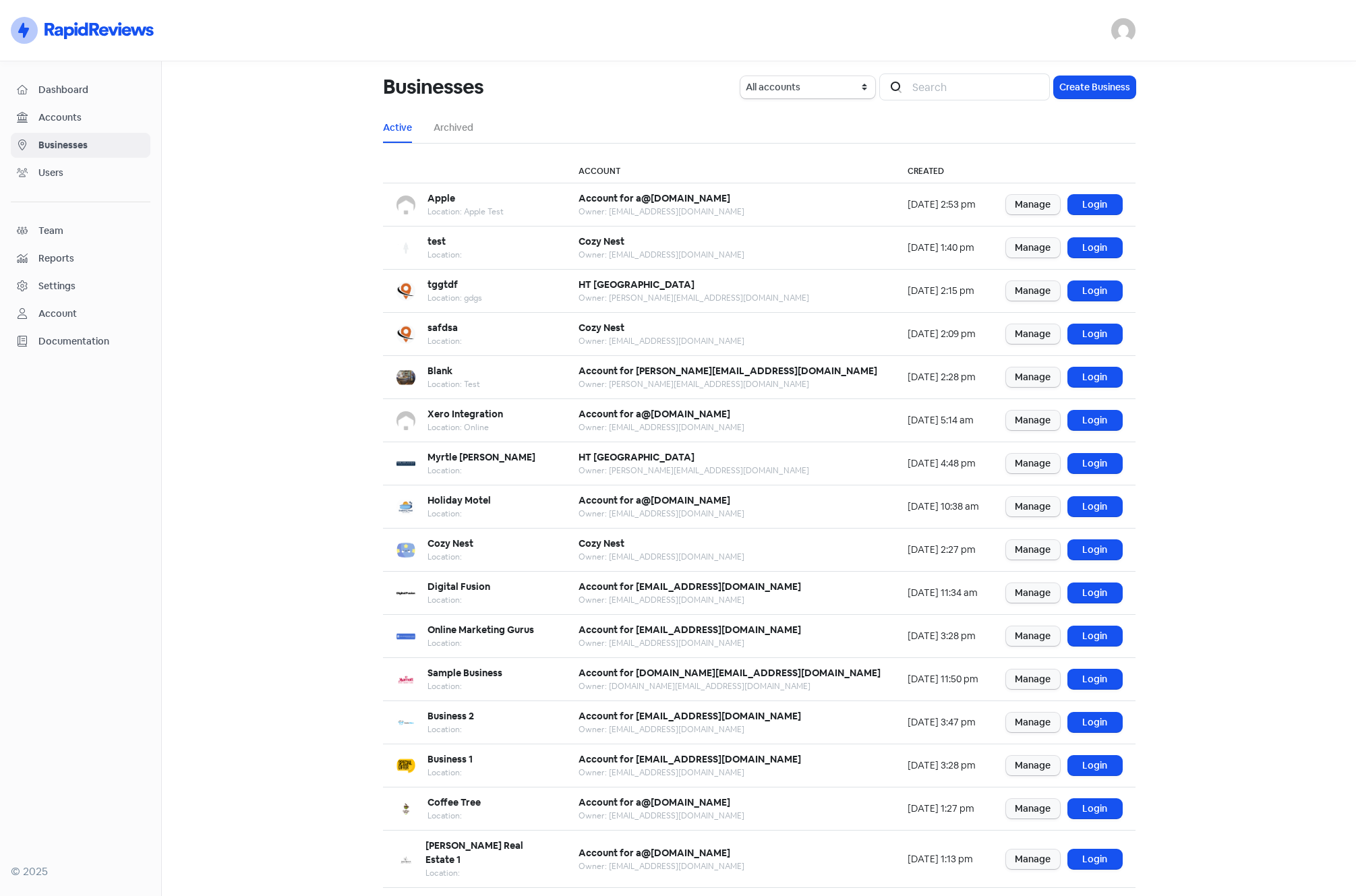
scroll to position [129, 0]
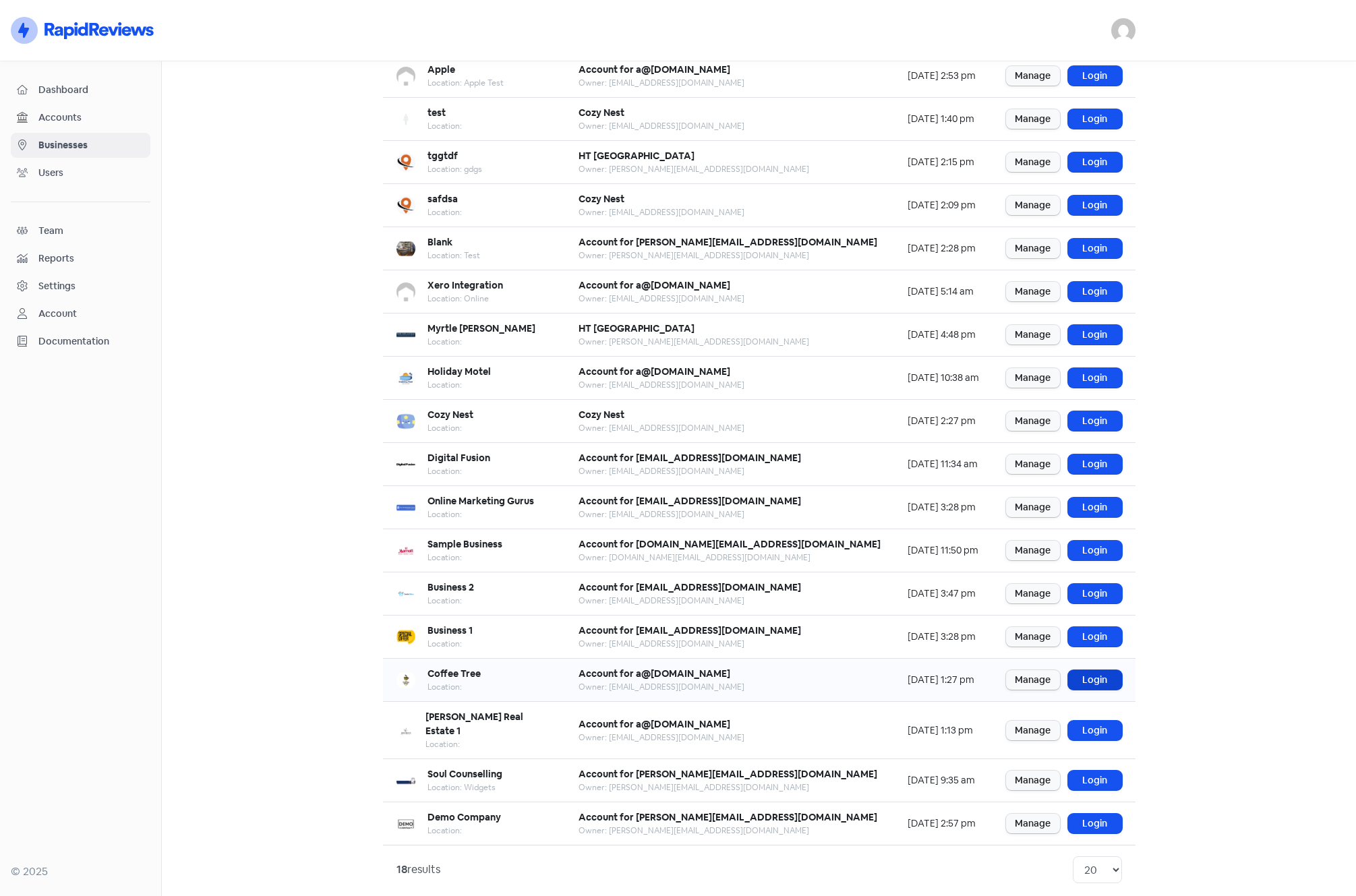
click at [1100, 683] on link "Login" at bounding box center [1095, 680] width 54 height 19
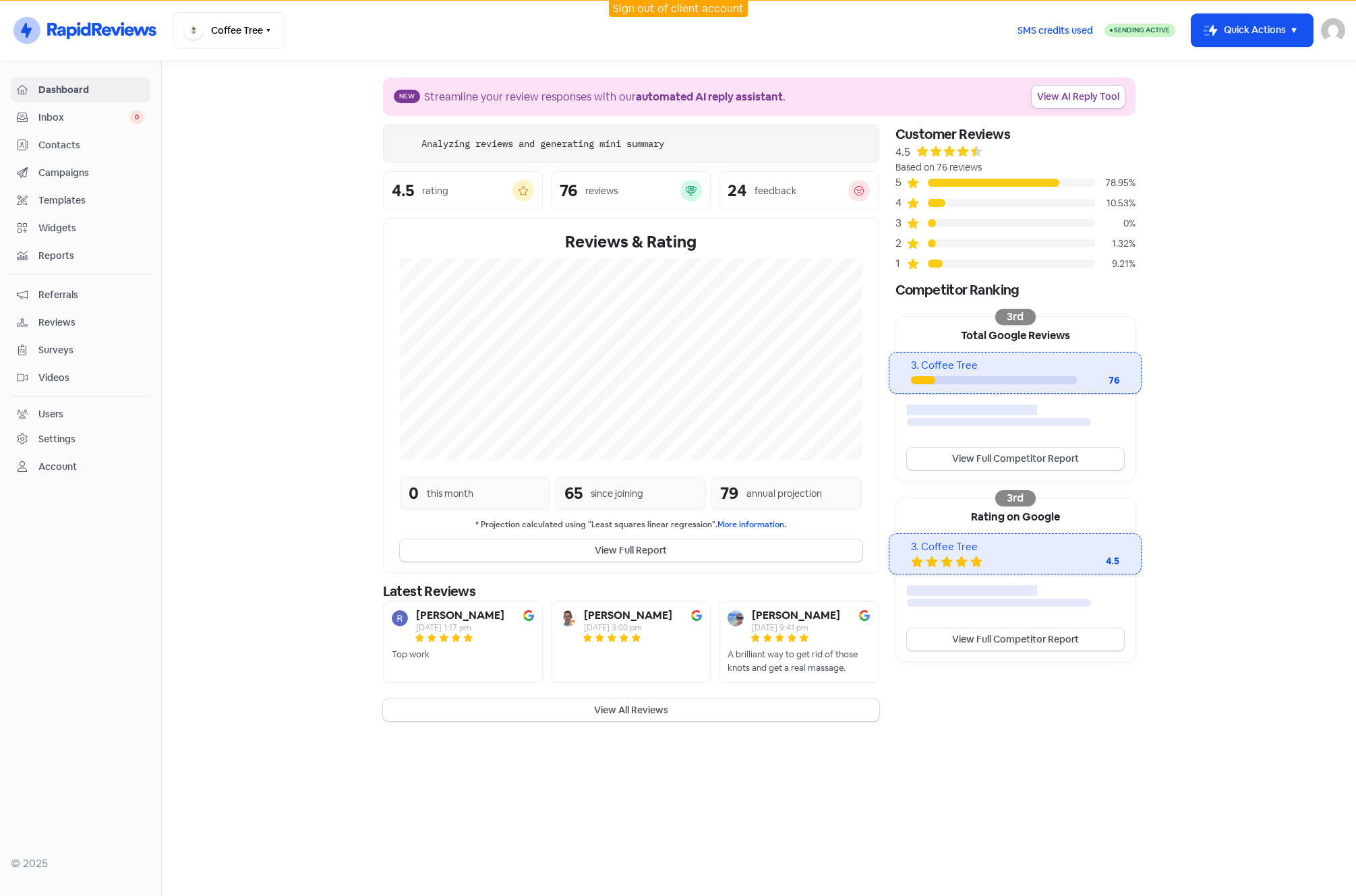
click at [255, 136] on section "New Streamline your review responses with our automated AI reply assistant . Vi…" at bounding box center [759, 399] width 1194 height 676
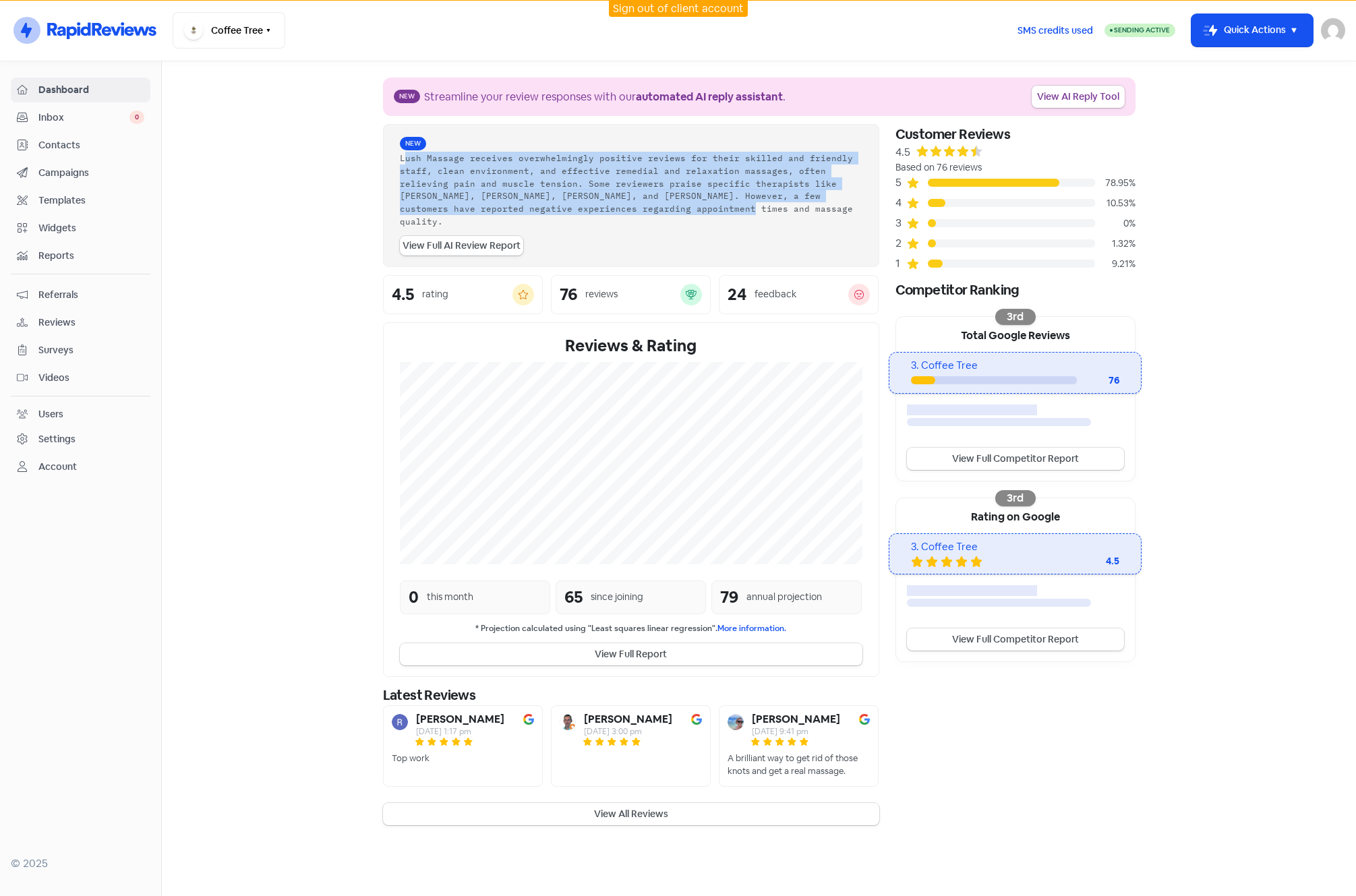
drag, startPoint x: 540, startPoint y: 207, endPoint x: 398, endPoint y: 156, distance: 150.9
click at [398, 156] on div "New Lush Massage receives overwhelmingly positive reviews for their skilled and…" at bounding box center [631, 196] width 496 height 143
drag, startPoint x: 398, startPoint y: 156, endPoint x: 535, endPoint y: 197, distance: 143.0
click at [535, 197] on div "Lush Massage receives overwhelmingly positive reviews for their skilled and fri…" at bounding box center [632, 189] width 463 height 76
drag, startPoint x: 540, startPoint y: 207, endPoint x: 400, endPoint y: 160, distance: 147.7
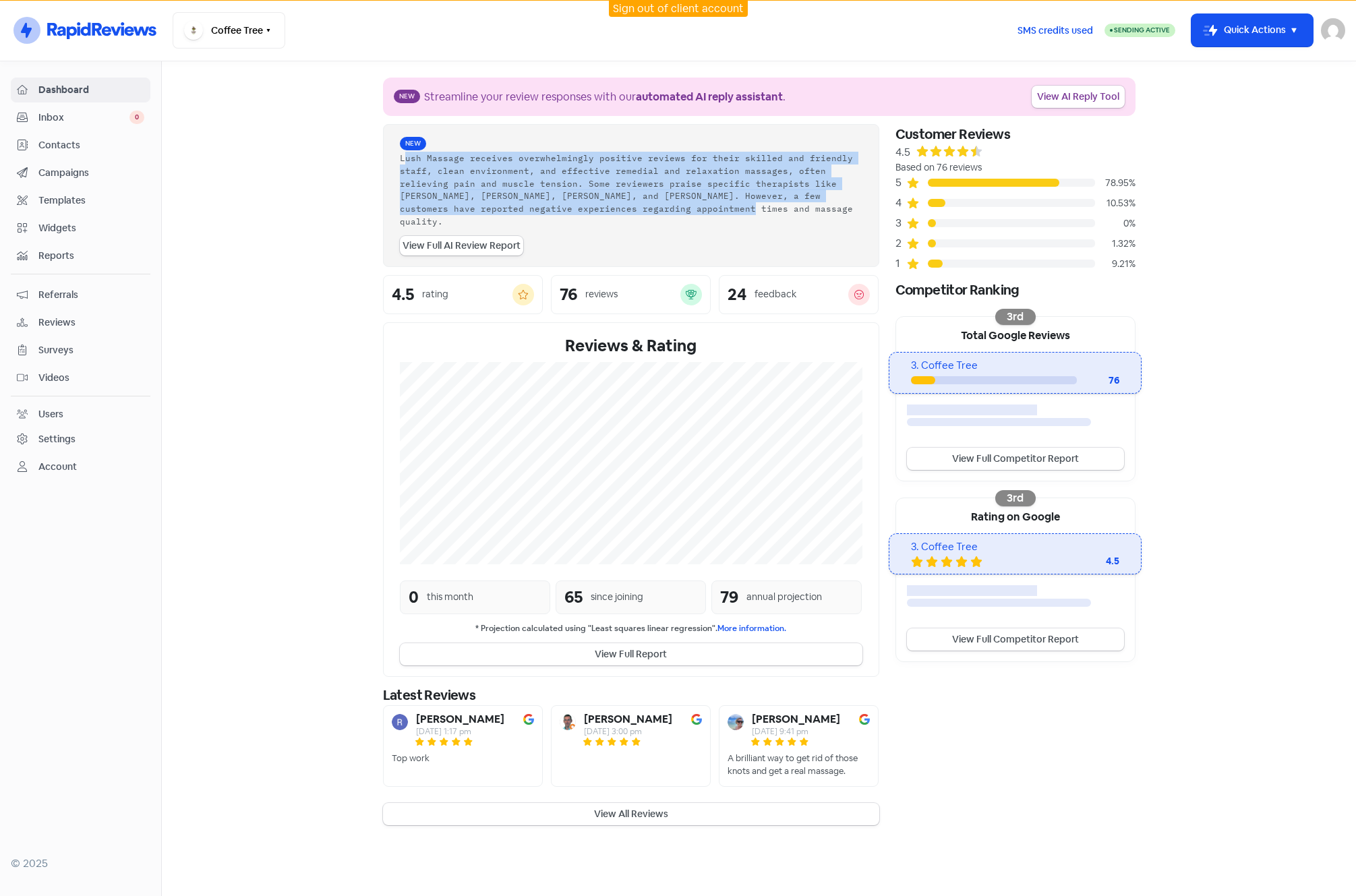
click at [400, 160] on div "Lush Massage receives overwhelmingly positive reviews for their skilled and fri…" at bounding box center [632, 189] width 463 height 76
drag, startPoint x: 400, startPoint y: 160, endPoint x: 435, endPoint y: 181, distance: 40.8
click at [435, 181] on div "Lush Massage receives overwhelmingly positive reviews for their skilled and fri…" at bounding box center [632, 189] width 463 height 76
drag, startPoint x: 534, startPoint y: 210, endPoint x: 397, endPoint y: 162, distance: 145.2
click at [397, 162] on div "New Lush Massage receives overwhelmingly positive reviews for their skilled and…" at bounding box center [631, 196] width 496 height 143
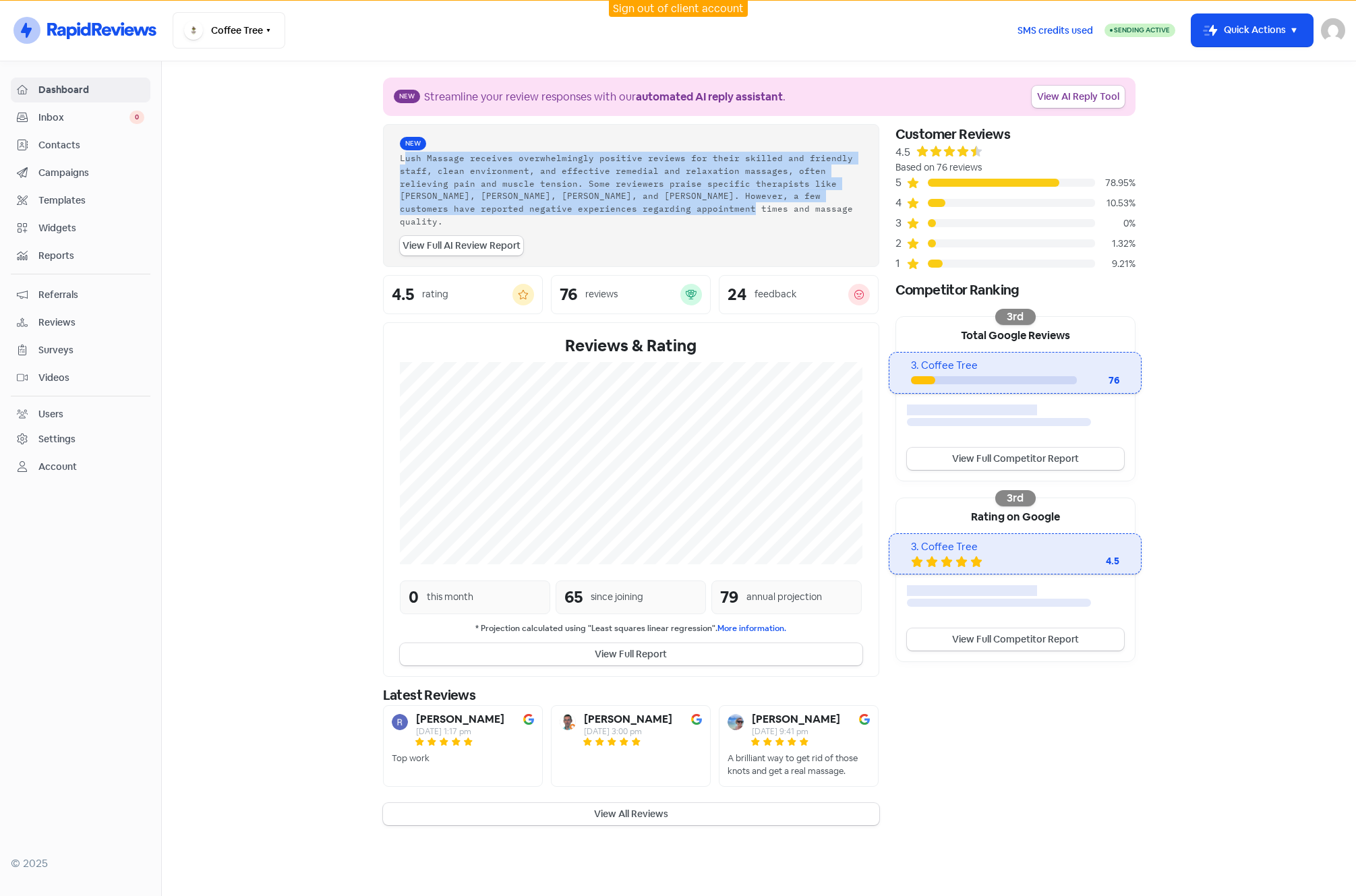
click at [255, 191] on section "New Streamline your review responses with our automated AI reply assistant . Vi…" at bounding box center [759, 451] width 1194 height 780
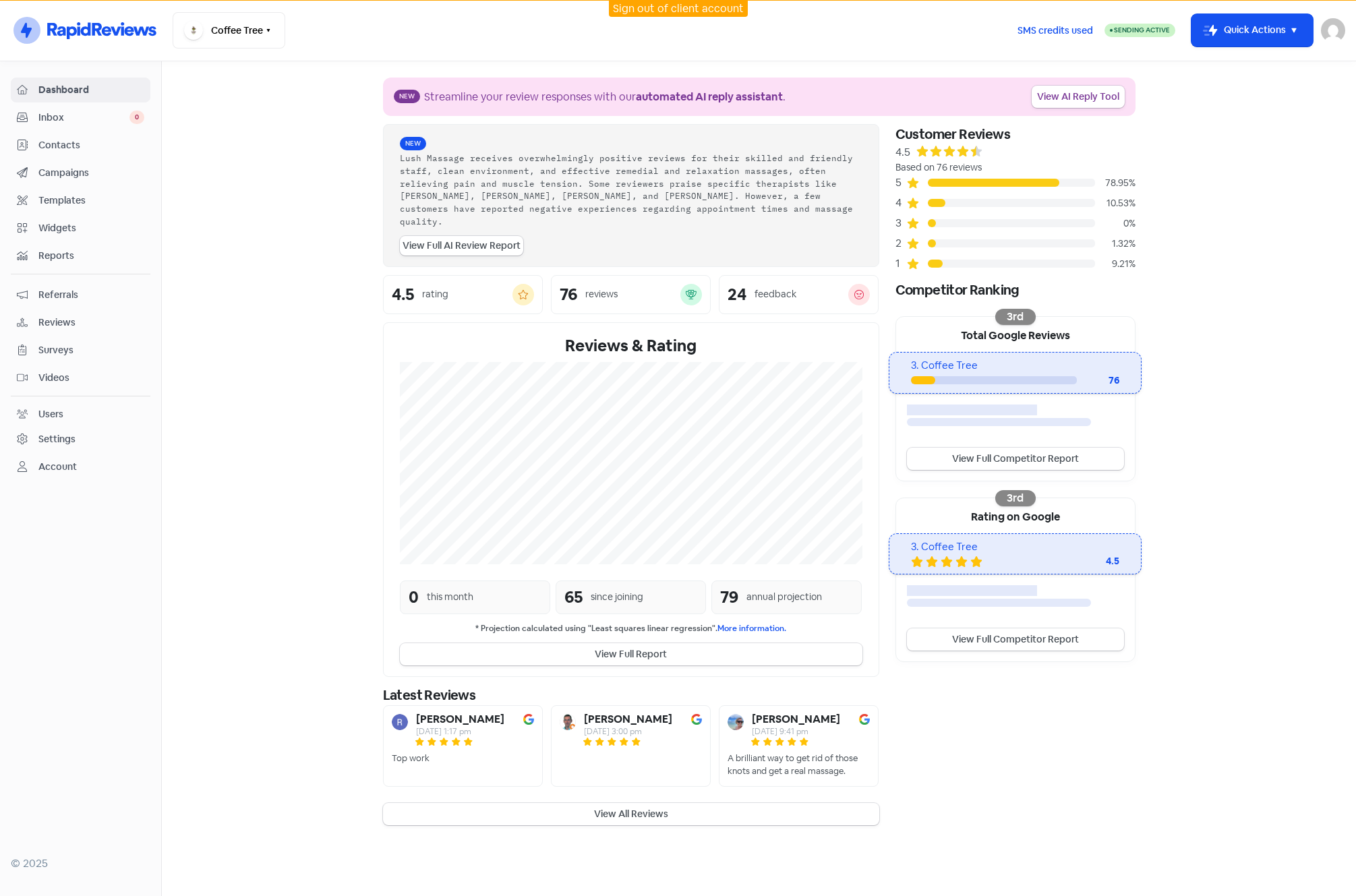
click at [71, 203] on span "Templates" at bounding box center [91, 200] width 106 height 14
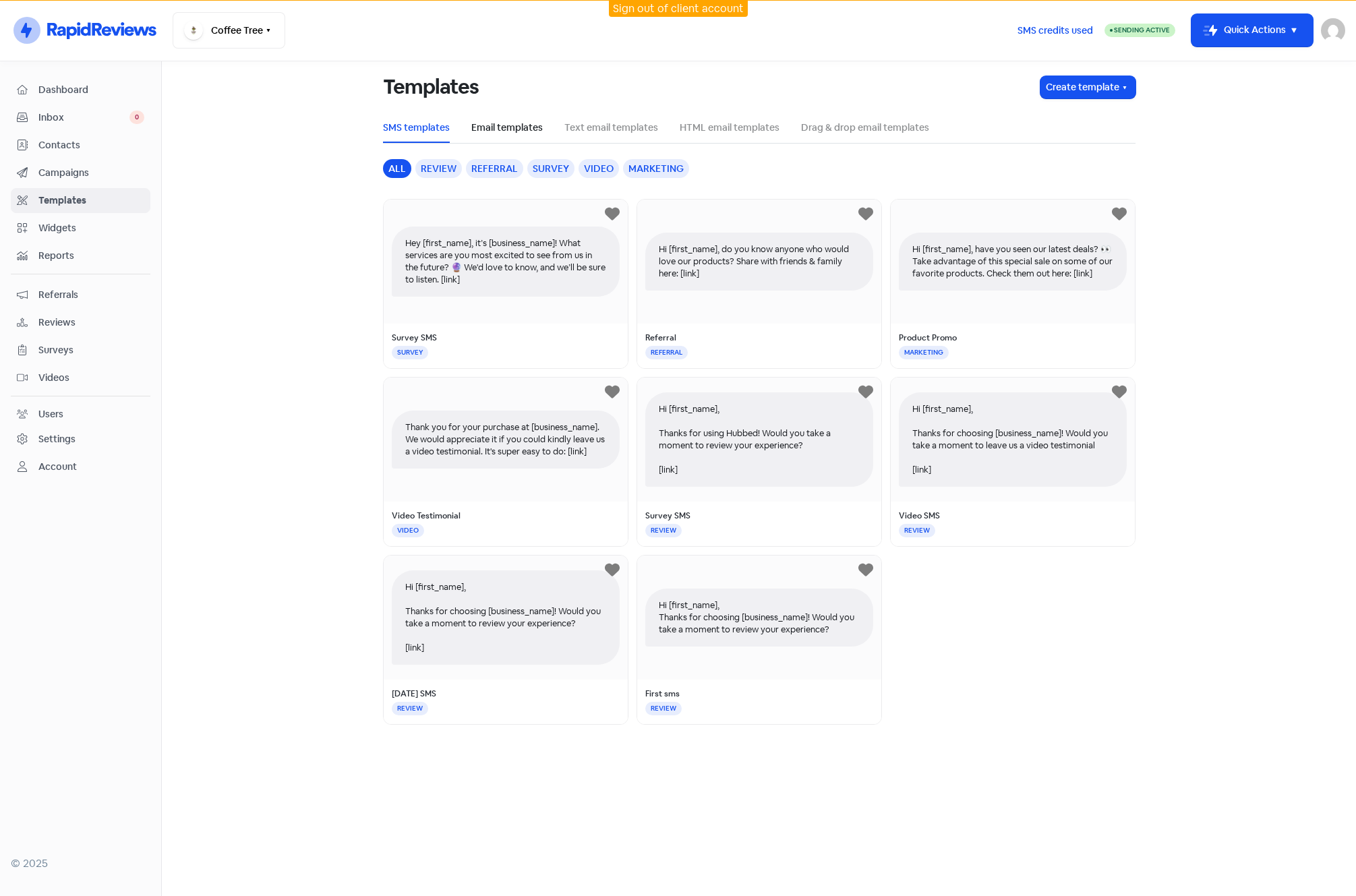
click at [508, 127] on link "Email templates" at bounding box center [507, 127] width 72 height 14
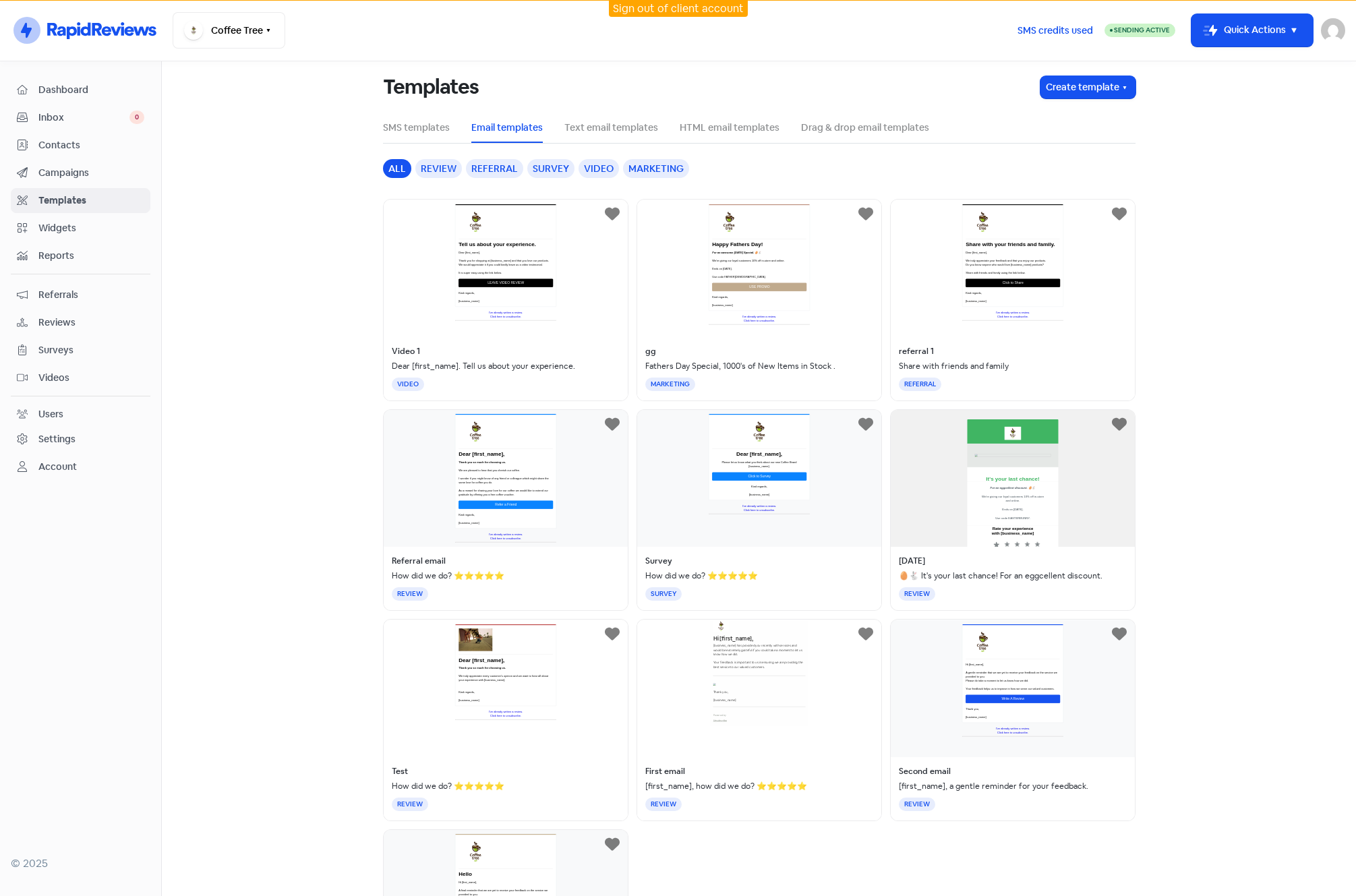
click at [512, 247] on div "Video 1 Dear [first_name]. Tell us about your experience. VIDEO" at bounding box center [505, 300] width 245 height 202
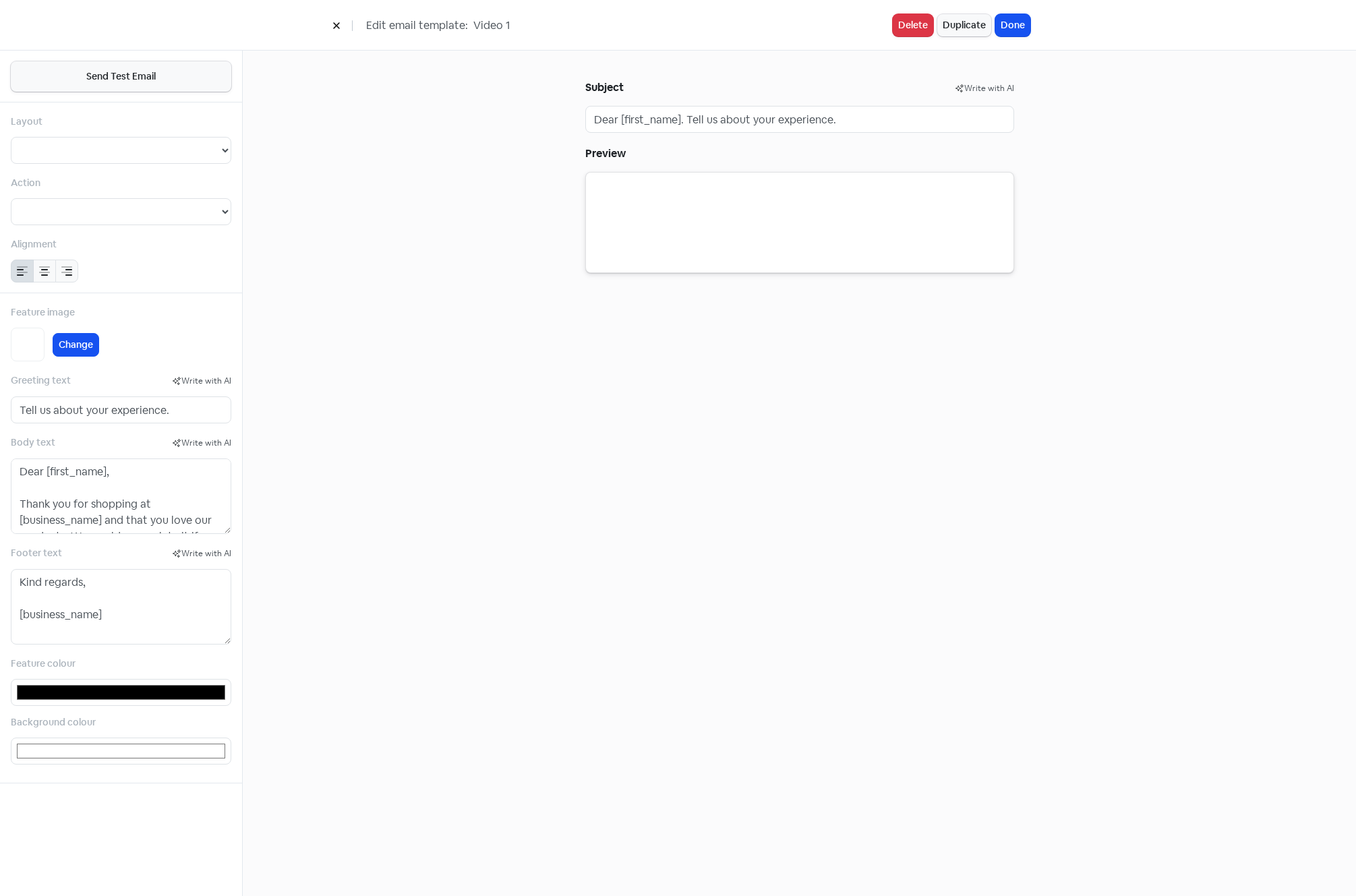
select select "2"
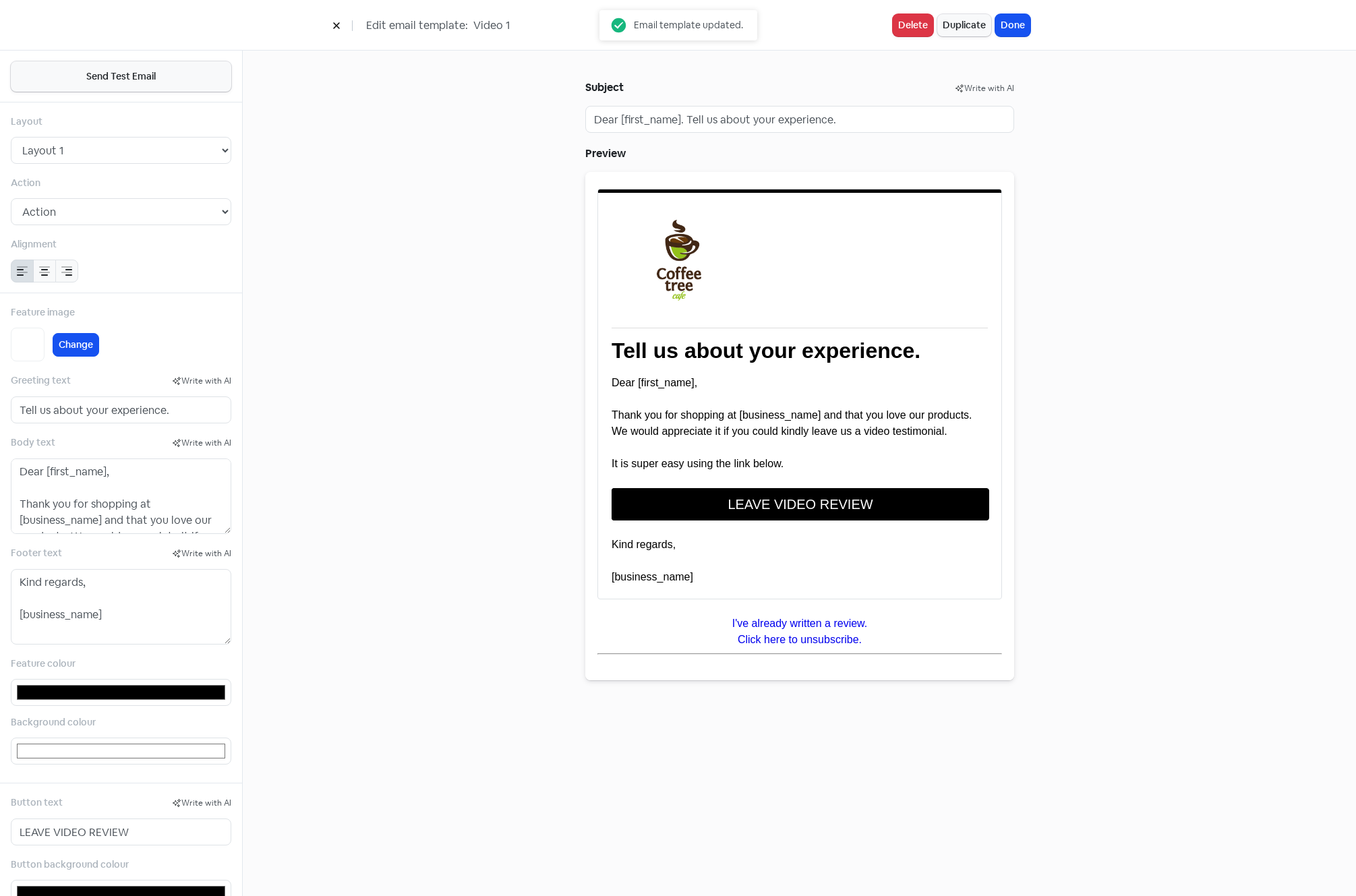
click at [338, 26] on icon at bounding box center [336, 25] width 8 height 8
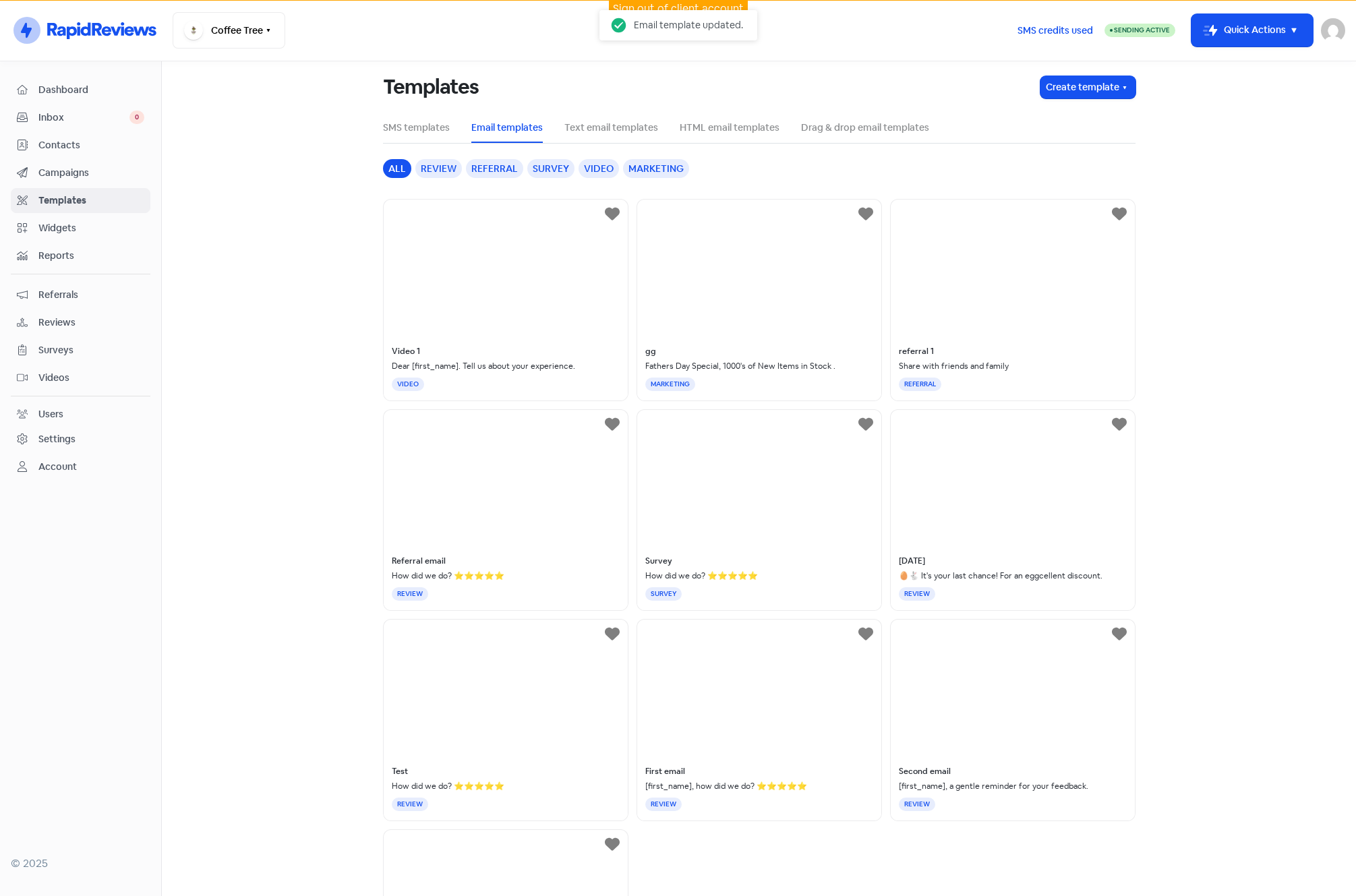
click at [60, 144] on span "Contacts" at bounding box center [91, 145] width 106 height 14
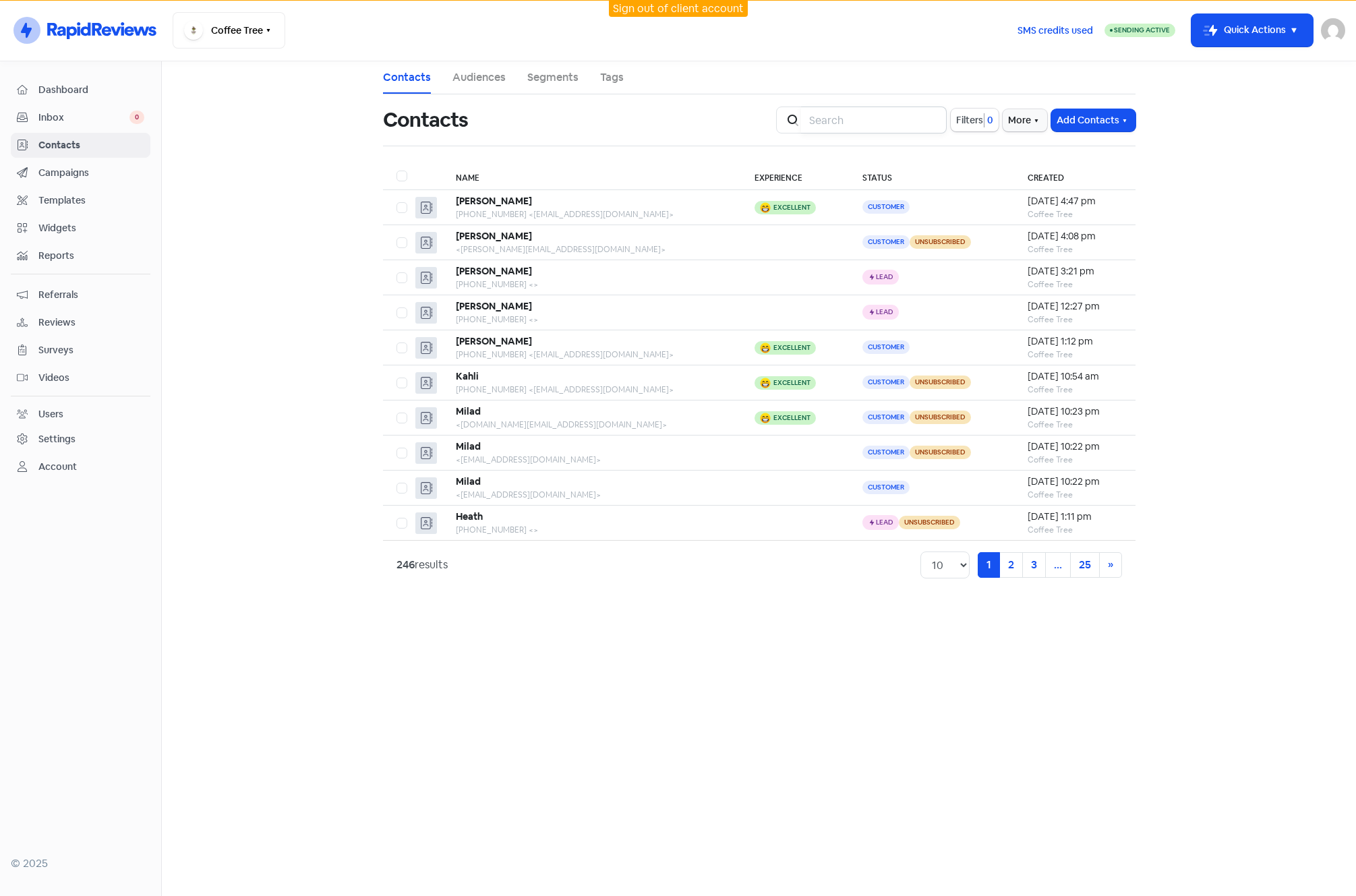
click at [868, 118] on input "search" at bounding box center [874, 120] width 146 height 27
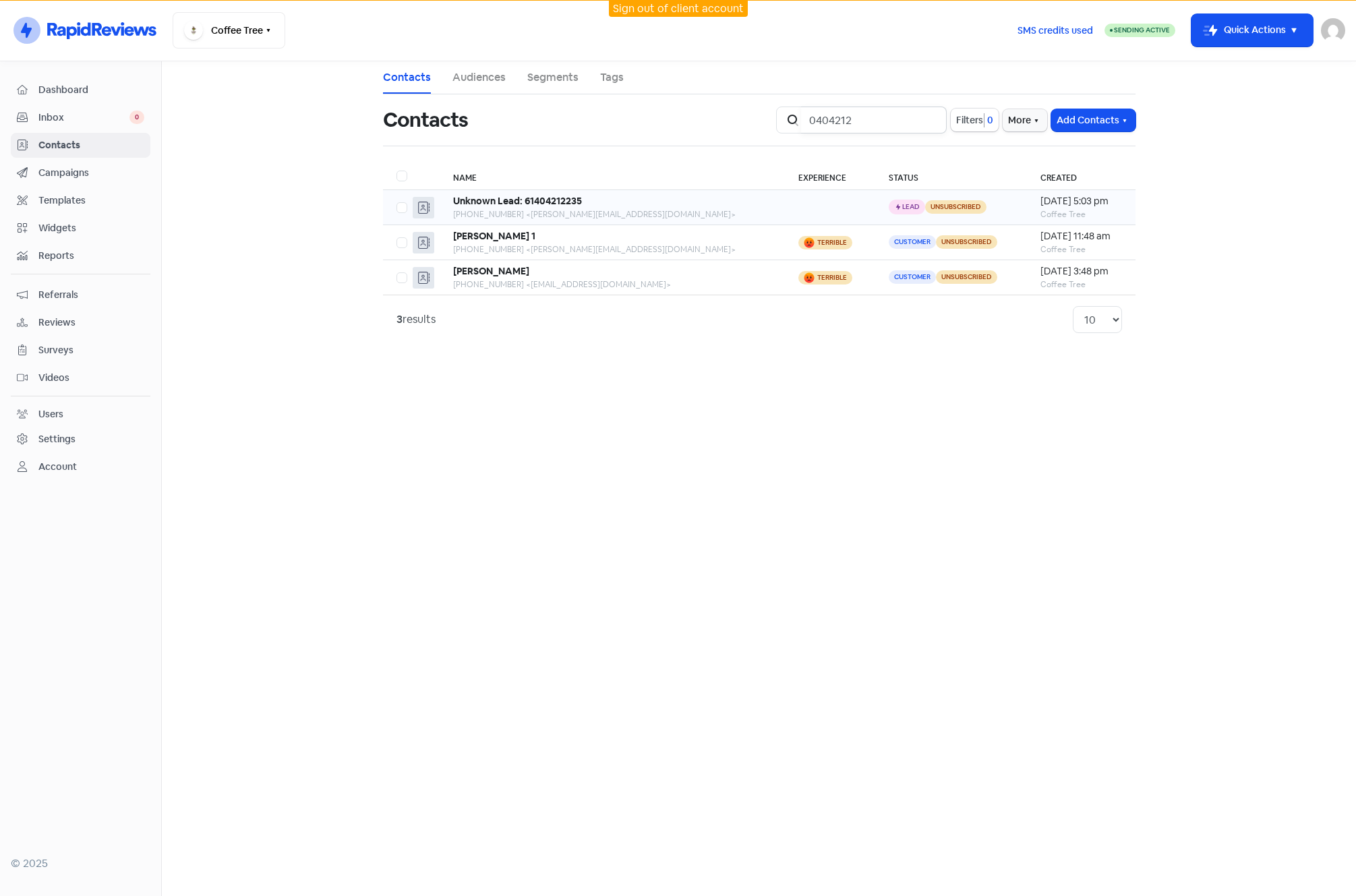
type input "0404212"
click at [666, 205] on div "Unknown Lead: 61404212235" at bounding box center [612, 201] width 319 height 14
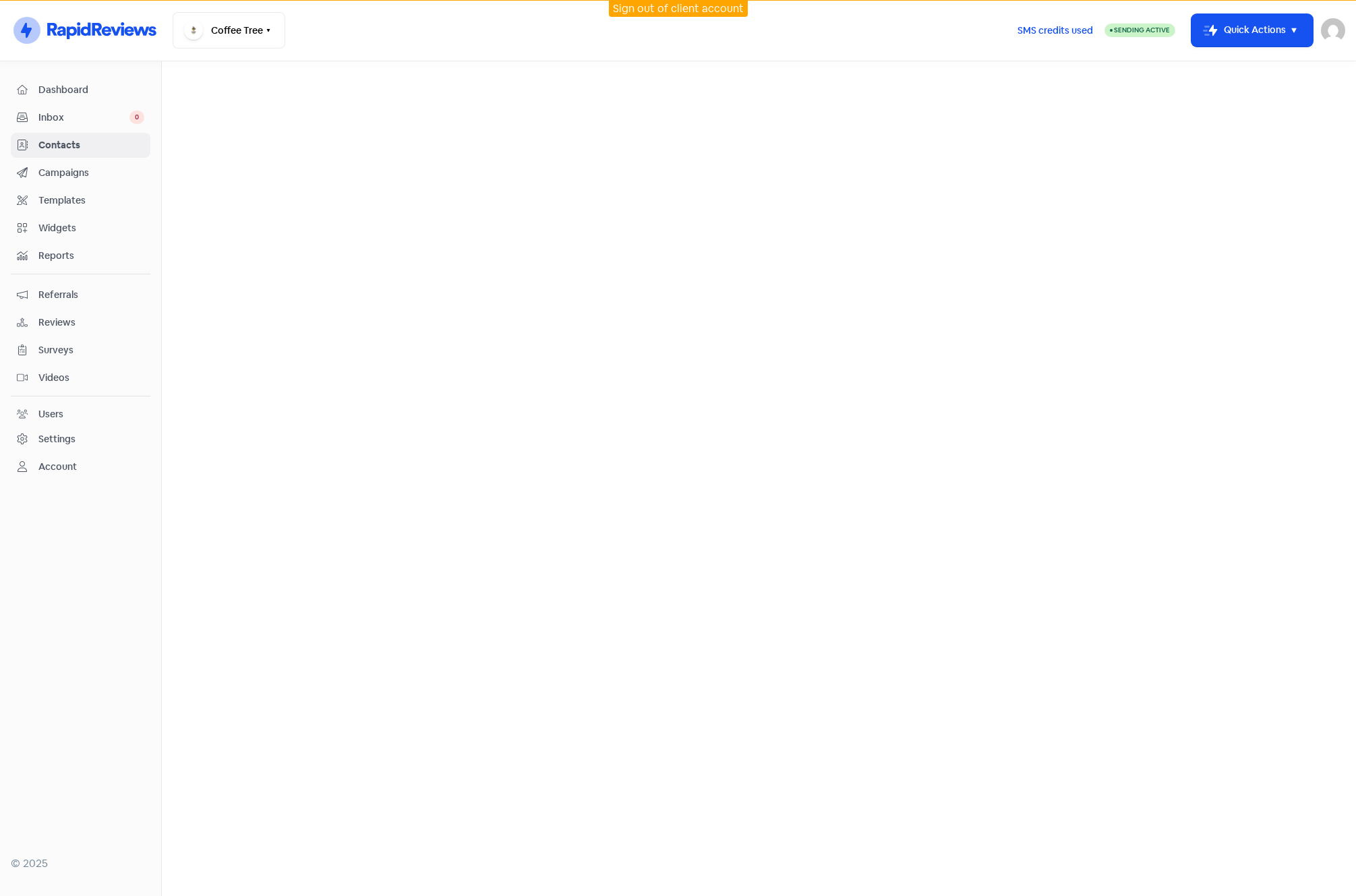
click at [68, 148] on span "Contacts" at bounding box center [91, 145] width 106 height 14
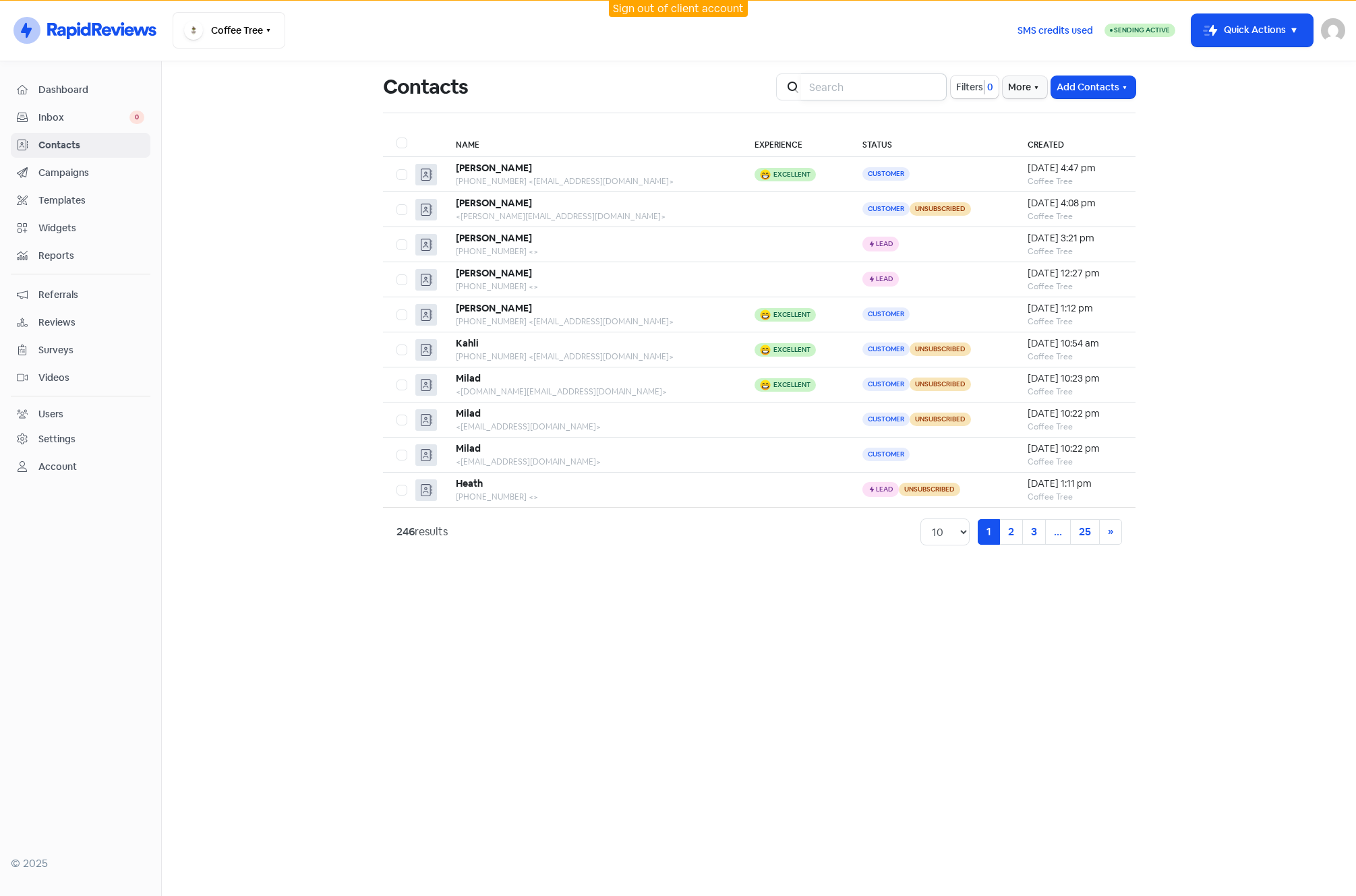
click at [851, 83] on input "search" at bounding box center [874, 86] width 146 height 27
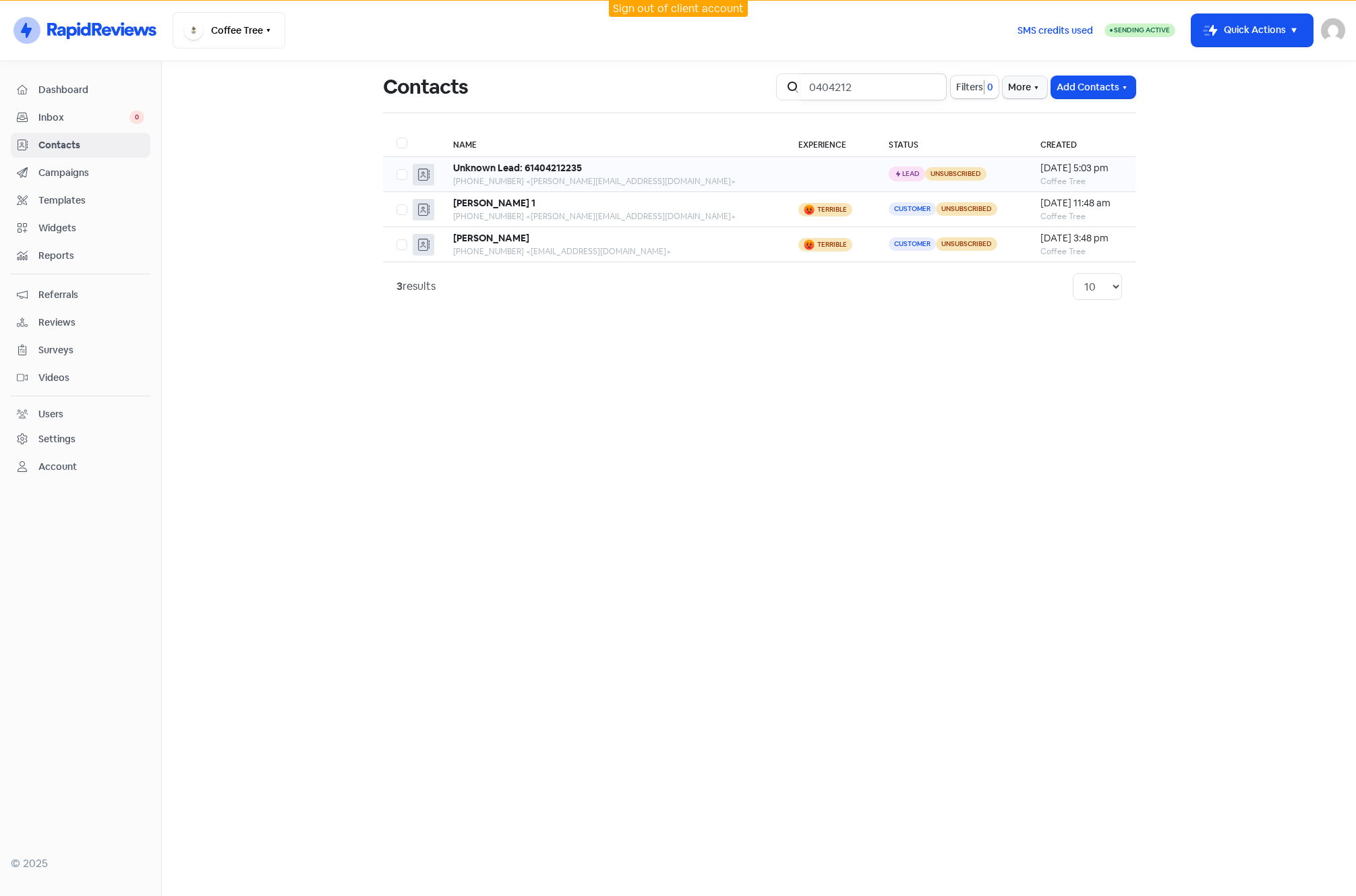
type input "0404212"
click at [624, 172] on div "Unknown Lead: 61404212235" at bounding box center [612, 168] width 319 height 14
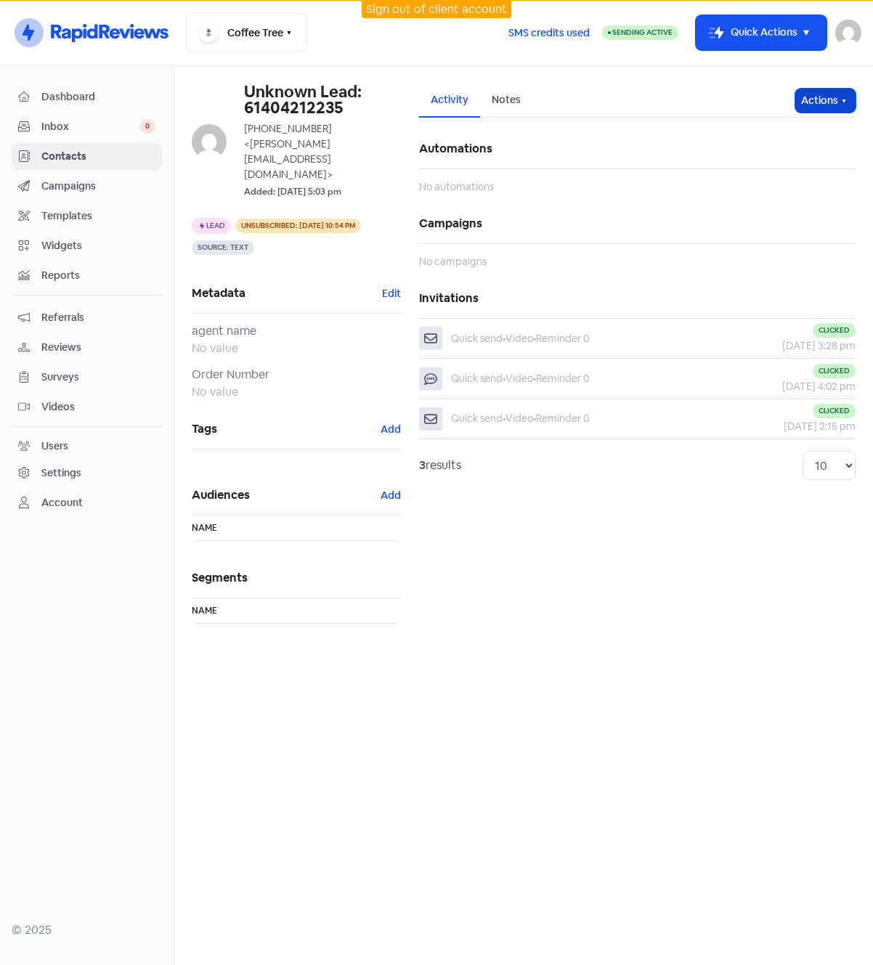
click at [837, 104] on button "Actions" at bounding box center [825, 101] width 60 height 24
click at [787, 137] on button "Send invitation" at bounding box center [797, 132] width 115 height 29
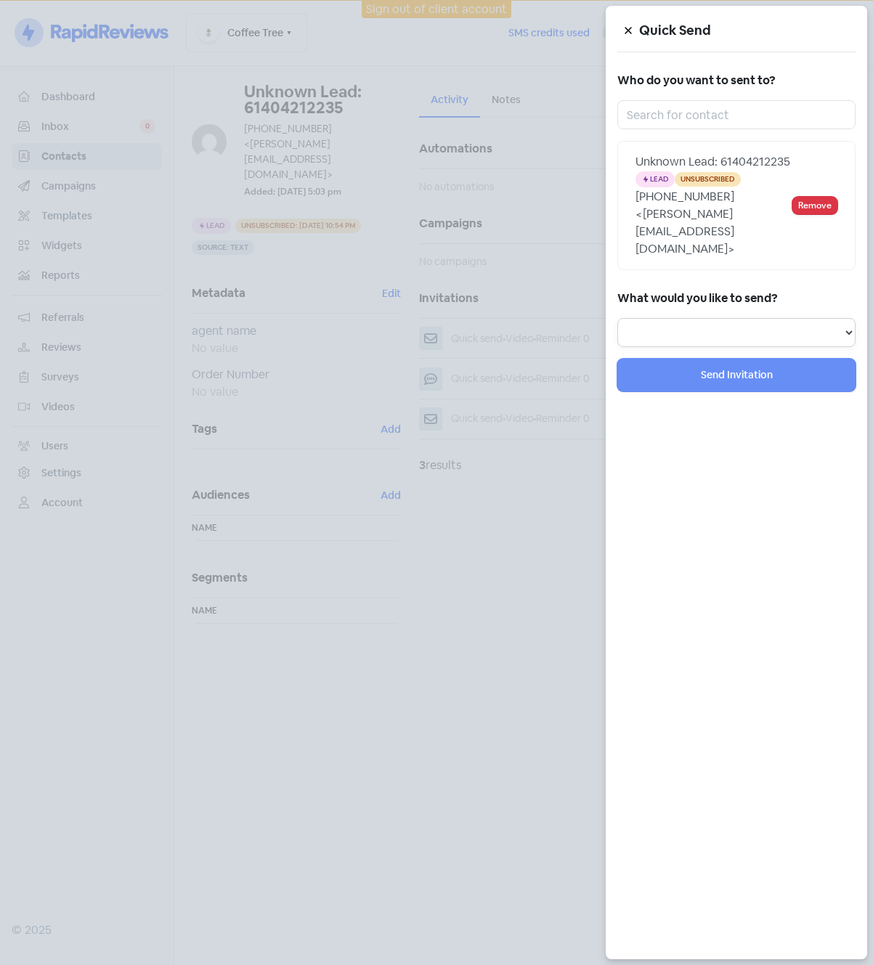
click at [714, 324] on select "Review Invitation Referral Invitation Survey Invitation Video Invitation" at bounding box center [736, 332] width 238 height 29
select select "review"
click at [617, 318] on select "Review Invitation Referral Invitation Survey Invitation Video Invitation" at bounding box center [736, 332] width 238 height 29
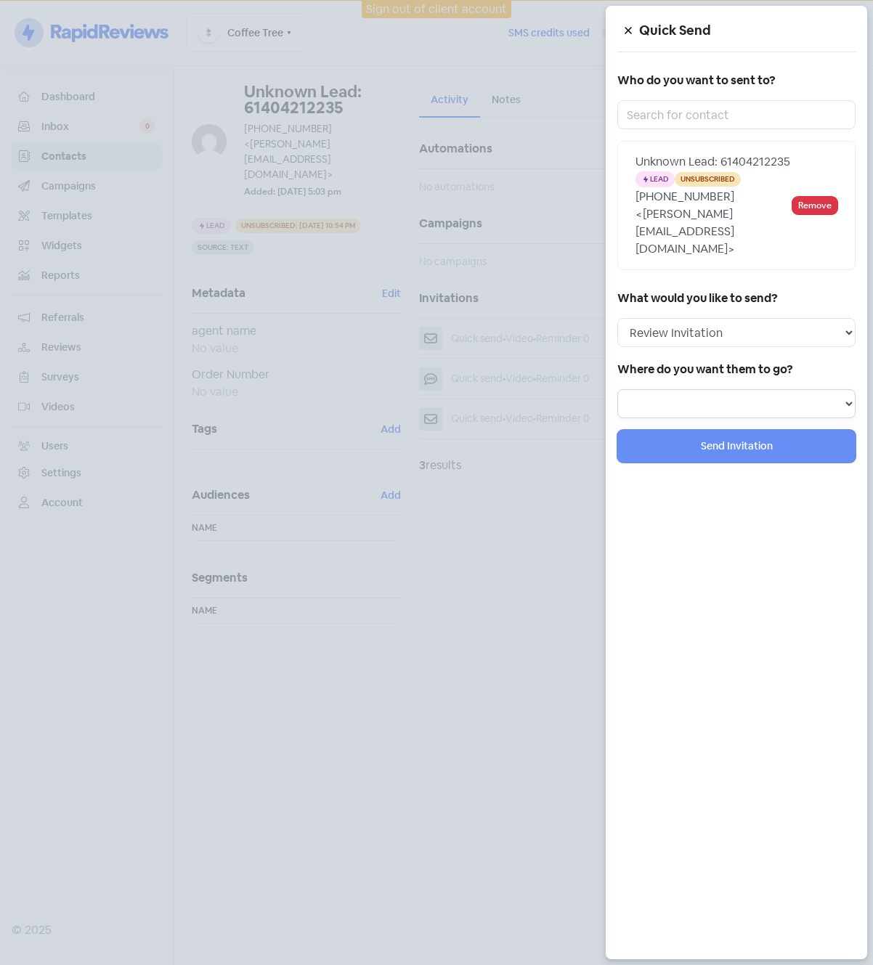
click at [712, 395] on select at bounding box center [736, 403] width 238 height 29
click at [720, 389] on select "Review form: Google Review Form Review form: No Cowboys" at bounding box center [736, 403] width 238 height 29
click at [759, 389] on select "Review form: Google Review Form Review form: No Cowboys" at bounding box center [736, 403] width 238 height 29
select select "361"
click at [617, 389] on select "Review form: Google Review Form Review form: No Cowboys" at bounding box center [736, 403] width 238 height 29
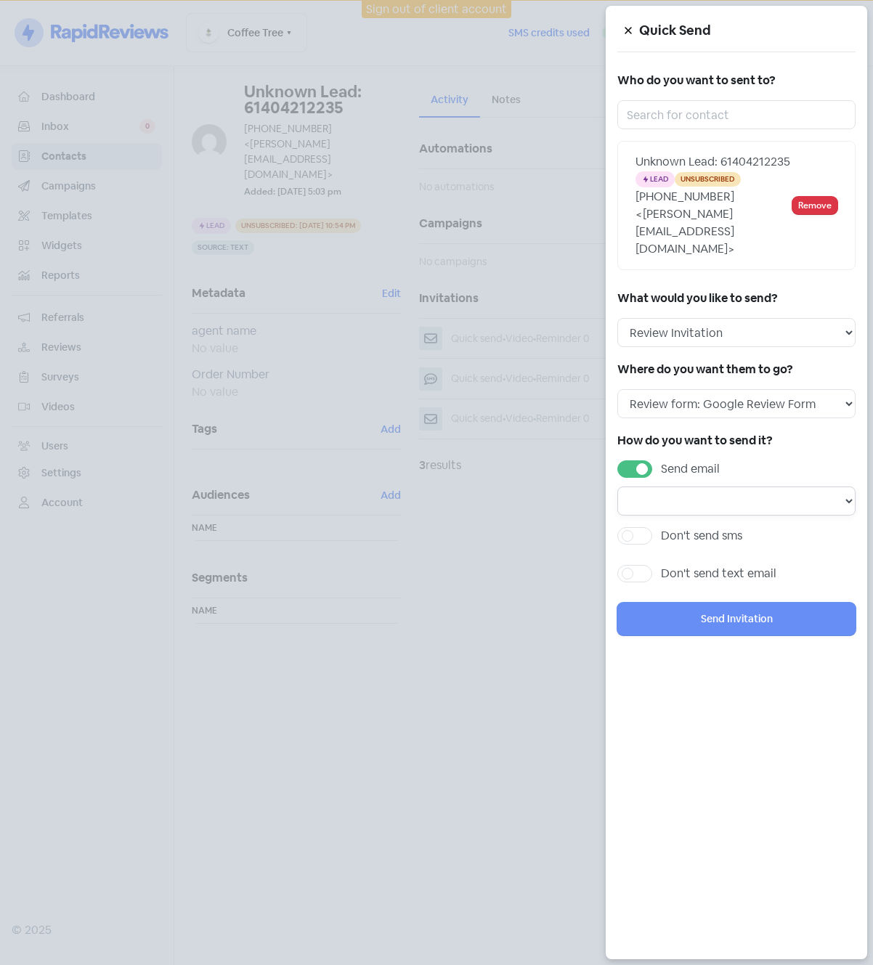
click at [675, 488] on select "Email template: Referral email Email template: [DATE] Email template: Test Emai…" at bounding box center [736, 500] width 238 height 29
select select "1068"
click at [617, 486] on select "Email template: Referral email Email template: Easter 2023 Email template: Test…" at bounding box center [736, 500] width 238 height 29
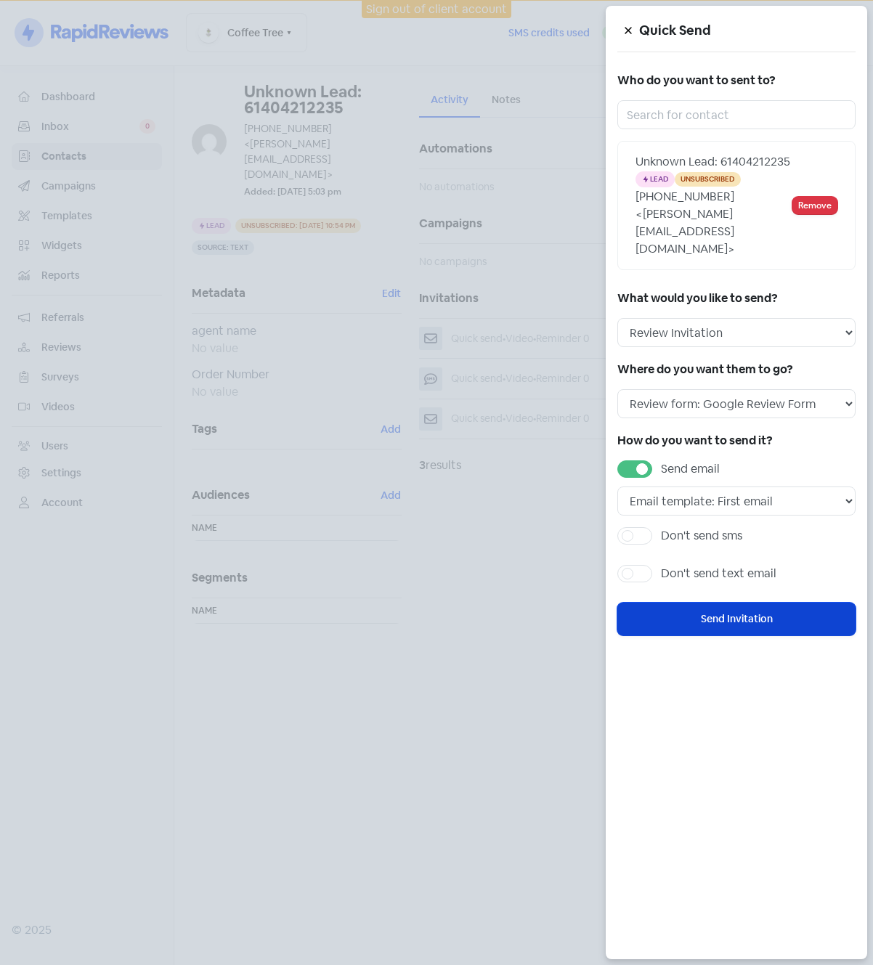
click at [744, 603] on button "Send Invitation" at bounding box center [736, 619] width 238 height 33
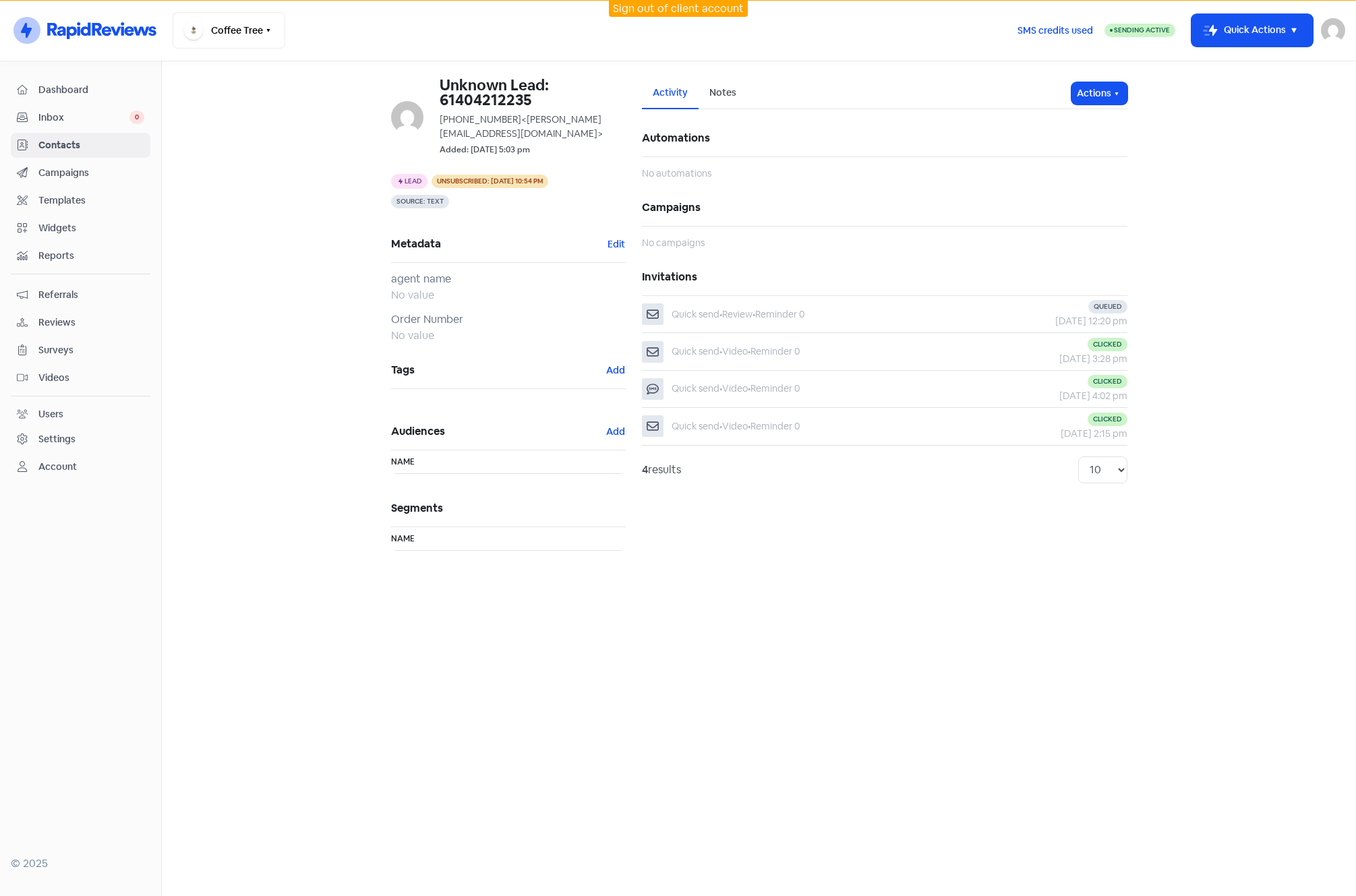
click at [60, 147] on span "Contacts" at bounding box center [91, 145] width 106 height 14
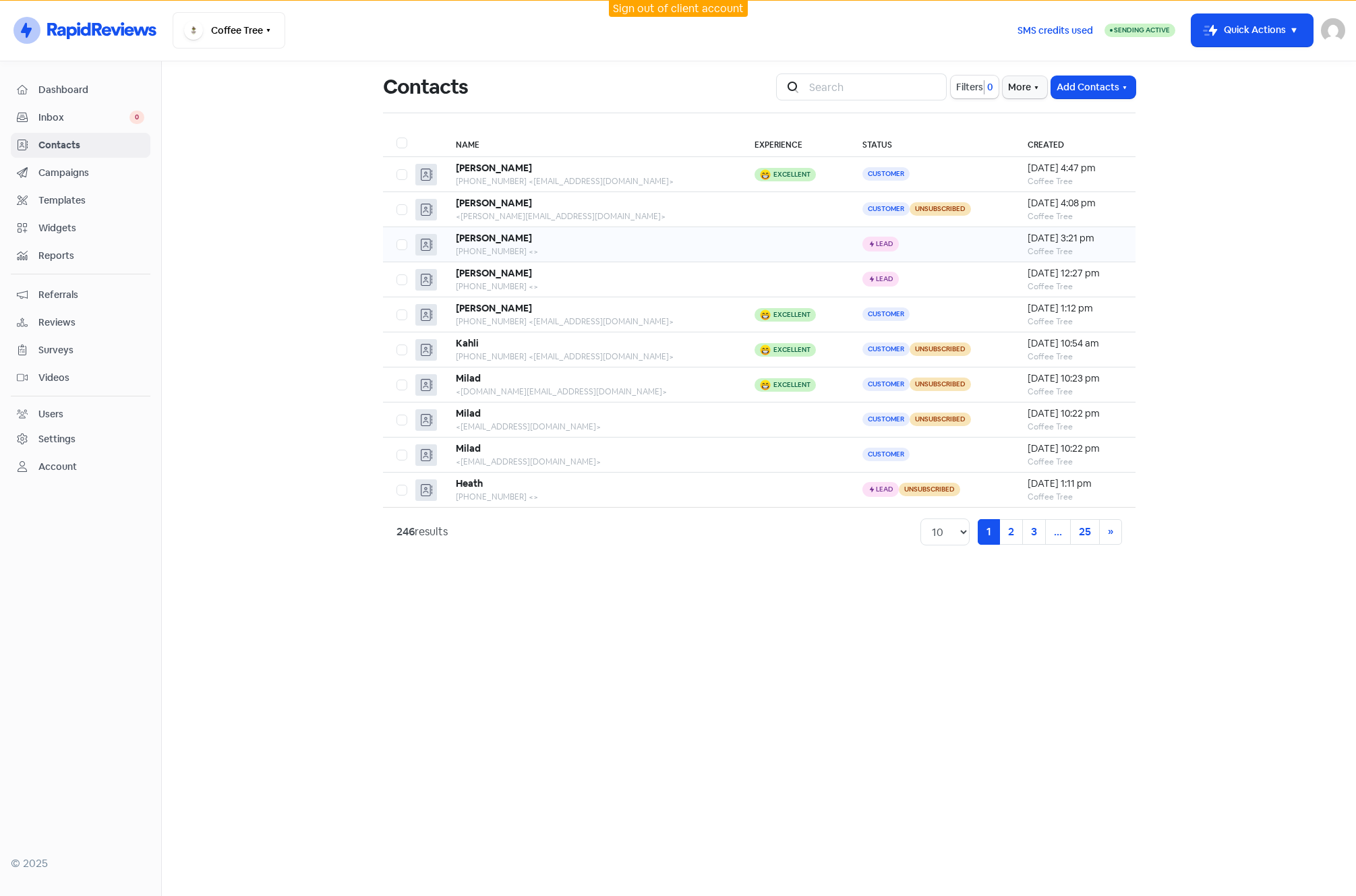
click at [609, 230] on td "Alexis +61424787595 <>" at bounding box center [592, 245] width 299 height 35
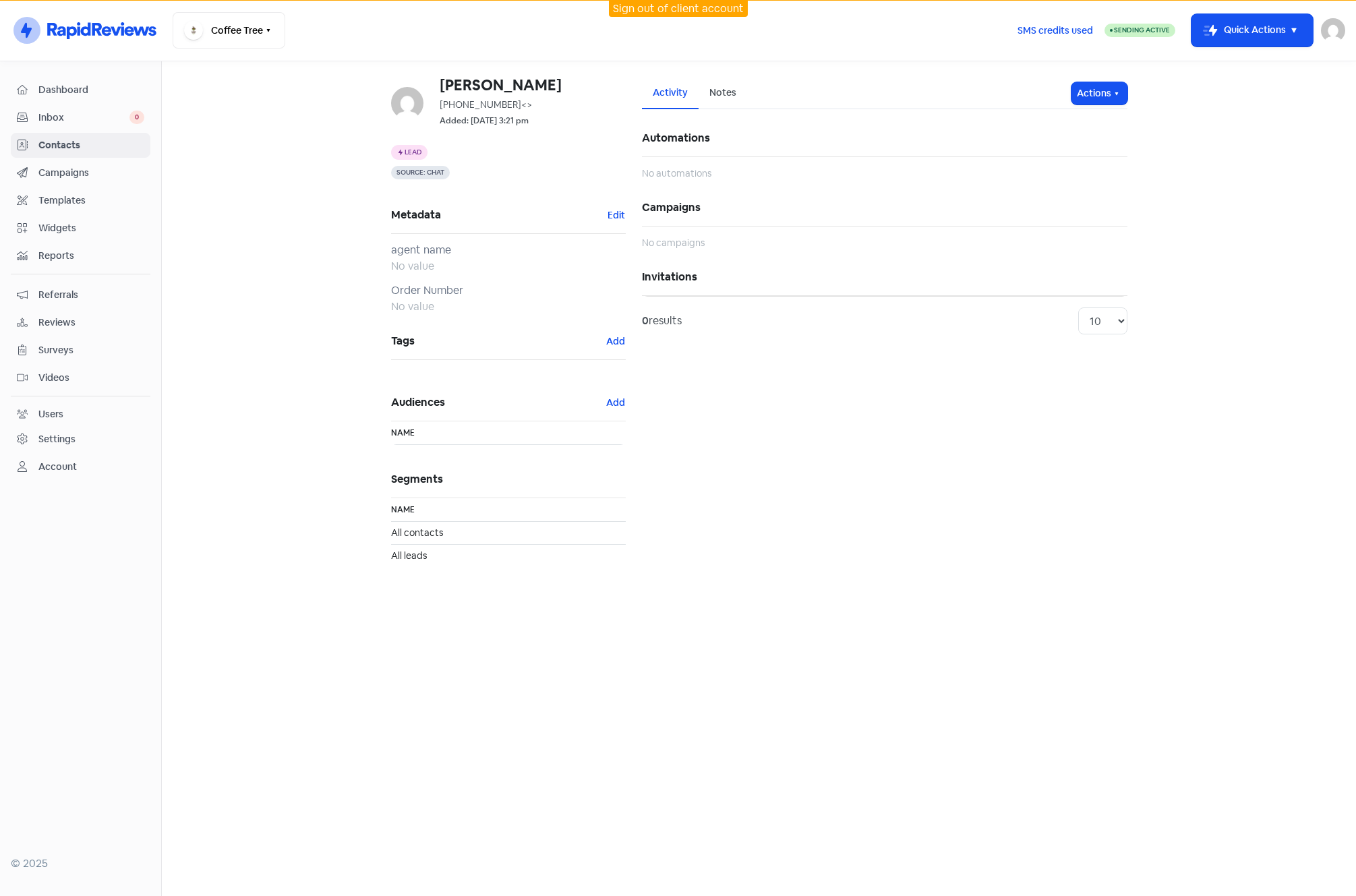
click at [15, 147] on link "Contacts" at bounding box center [81, 145] width 139 height 25
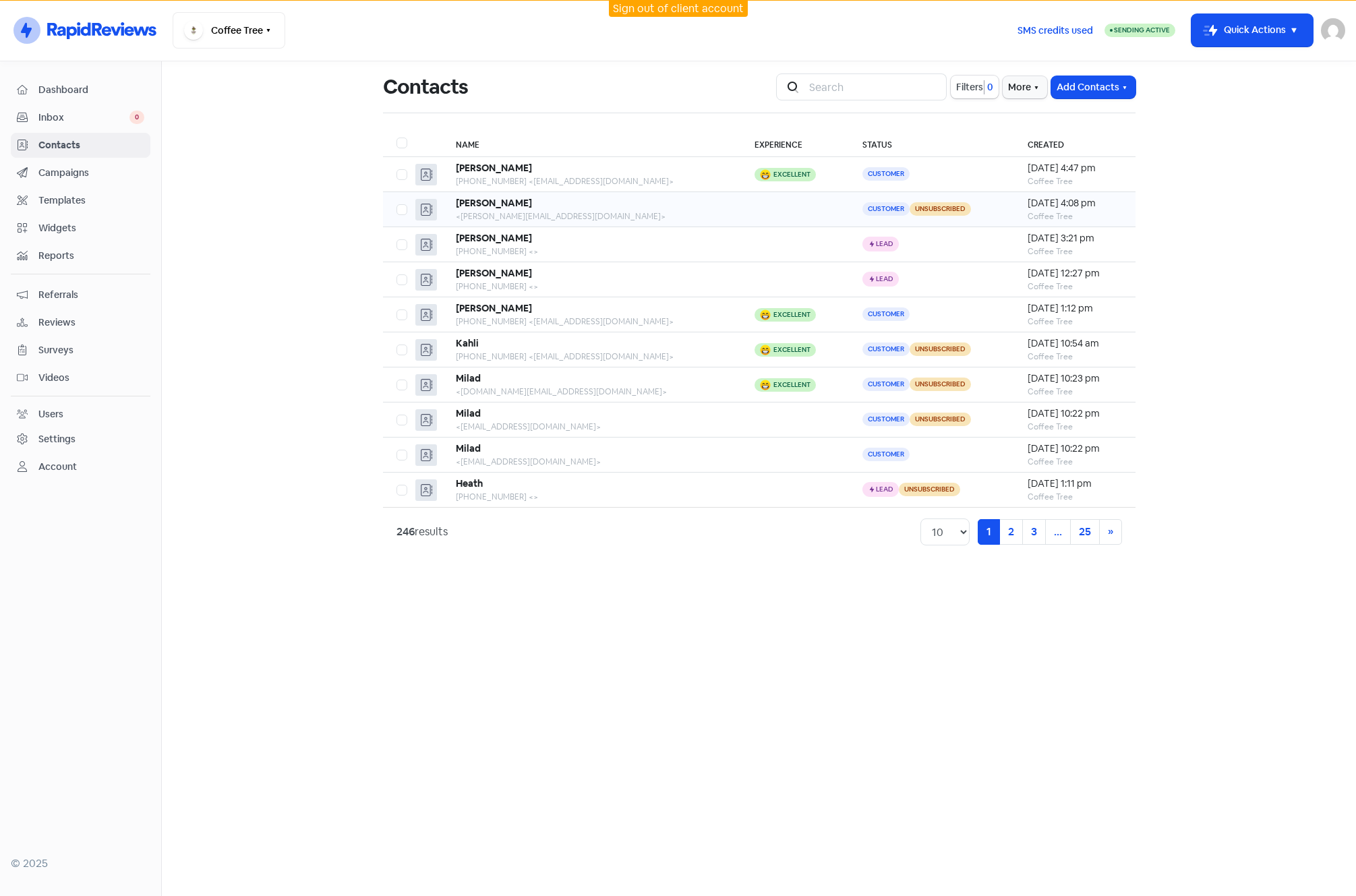
click at [602, 202] on div "[PERSON_NAME]" at bounding box center [592, 202] width 272 height 14
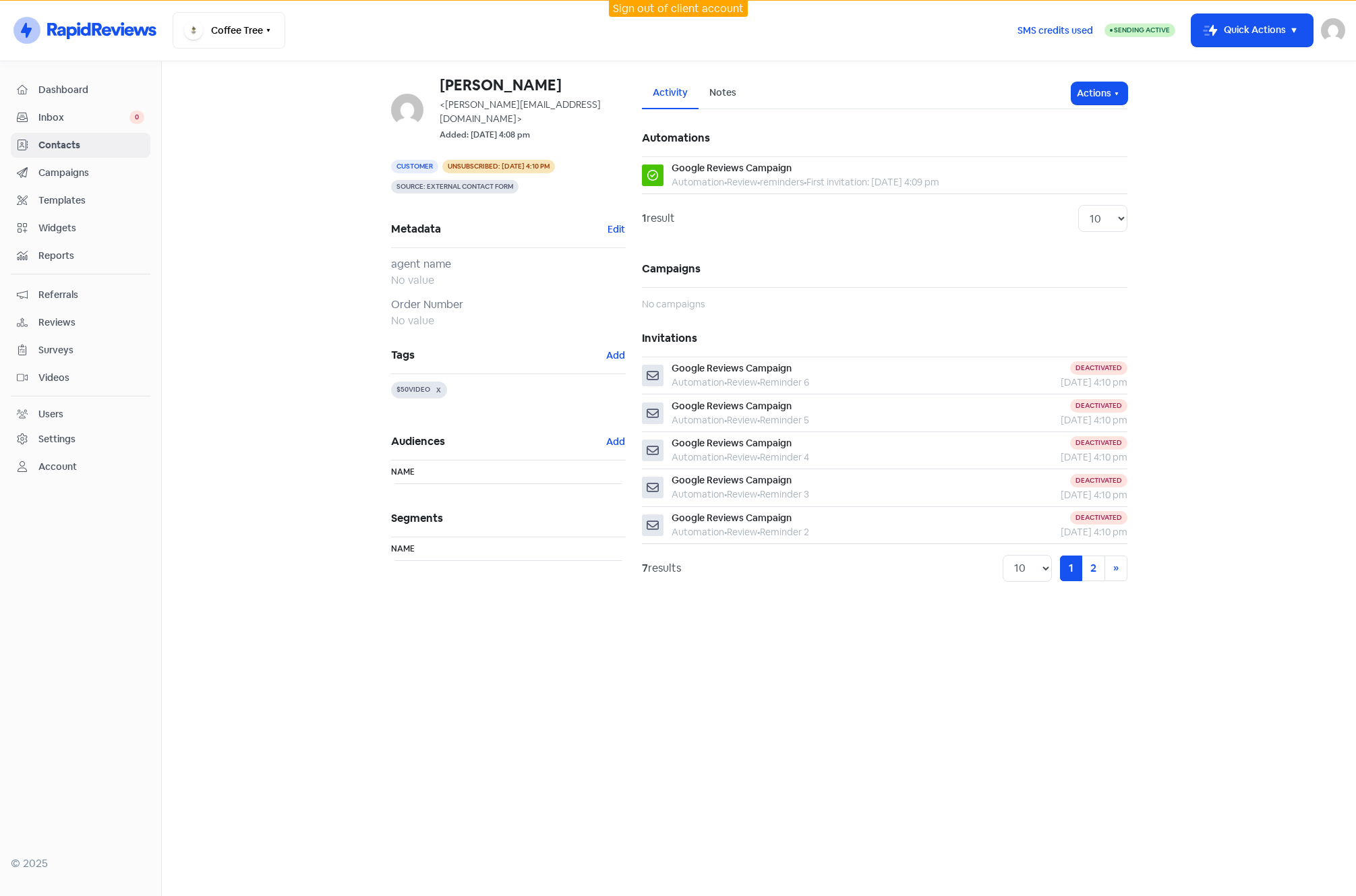
click at [58, 144] on span "Contacts" at bounding box center [91, 145] width 106 height 14
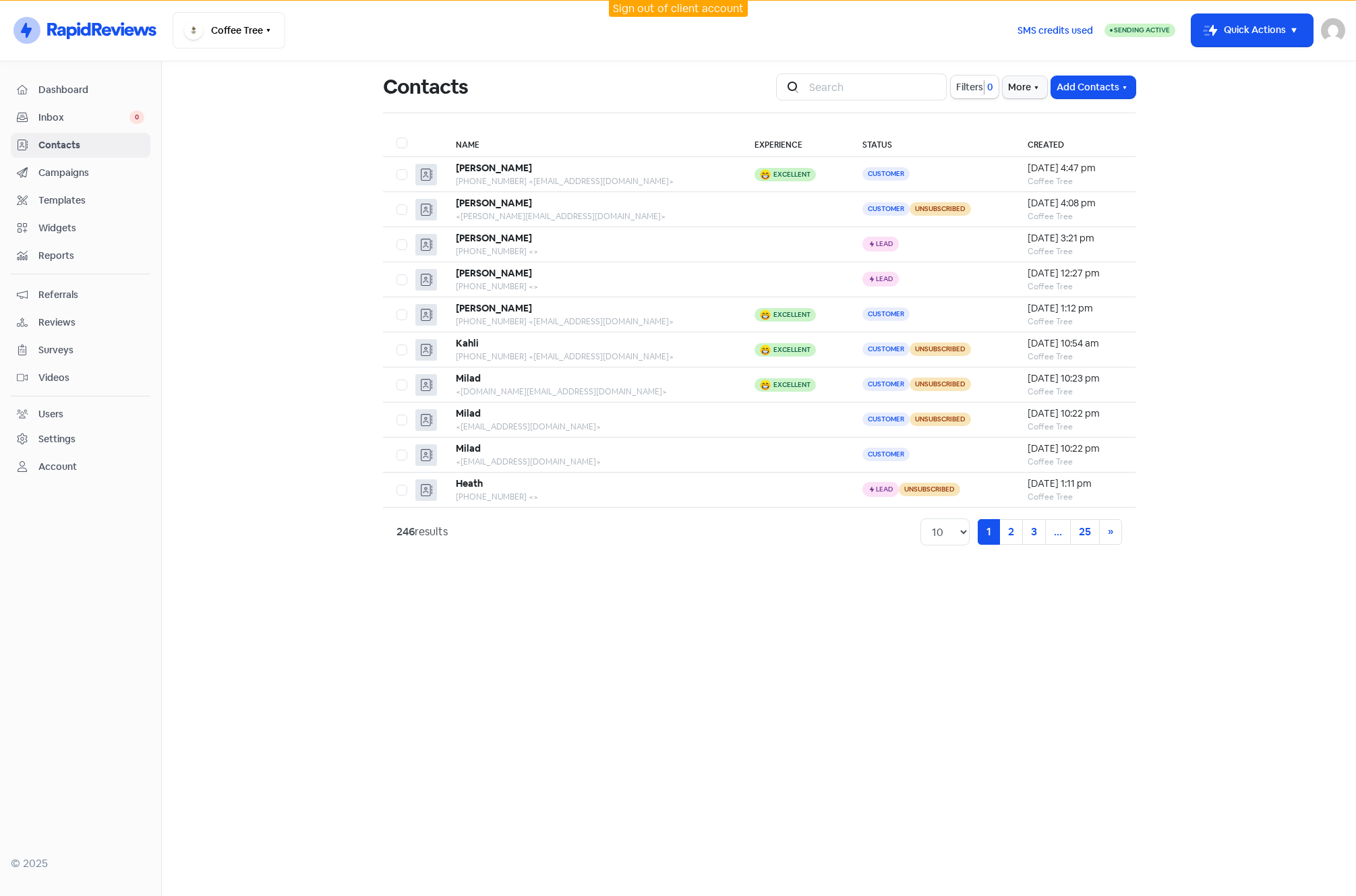
click at [45, 145] on span "Contacts" at bounding box center [91, 145] width 106 height 14
click at [585, 178] on div "[PHONE_NUMBER] <[EMAIL_ADDRESS][DOMAIN_NAME]>" at bounding box center [592, 181] width 272 height 12
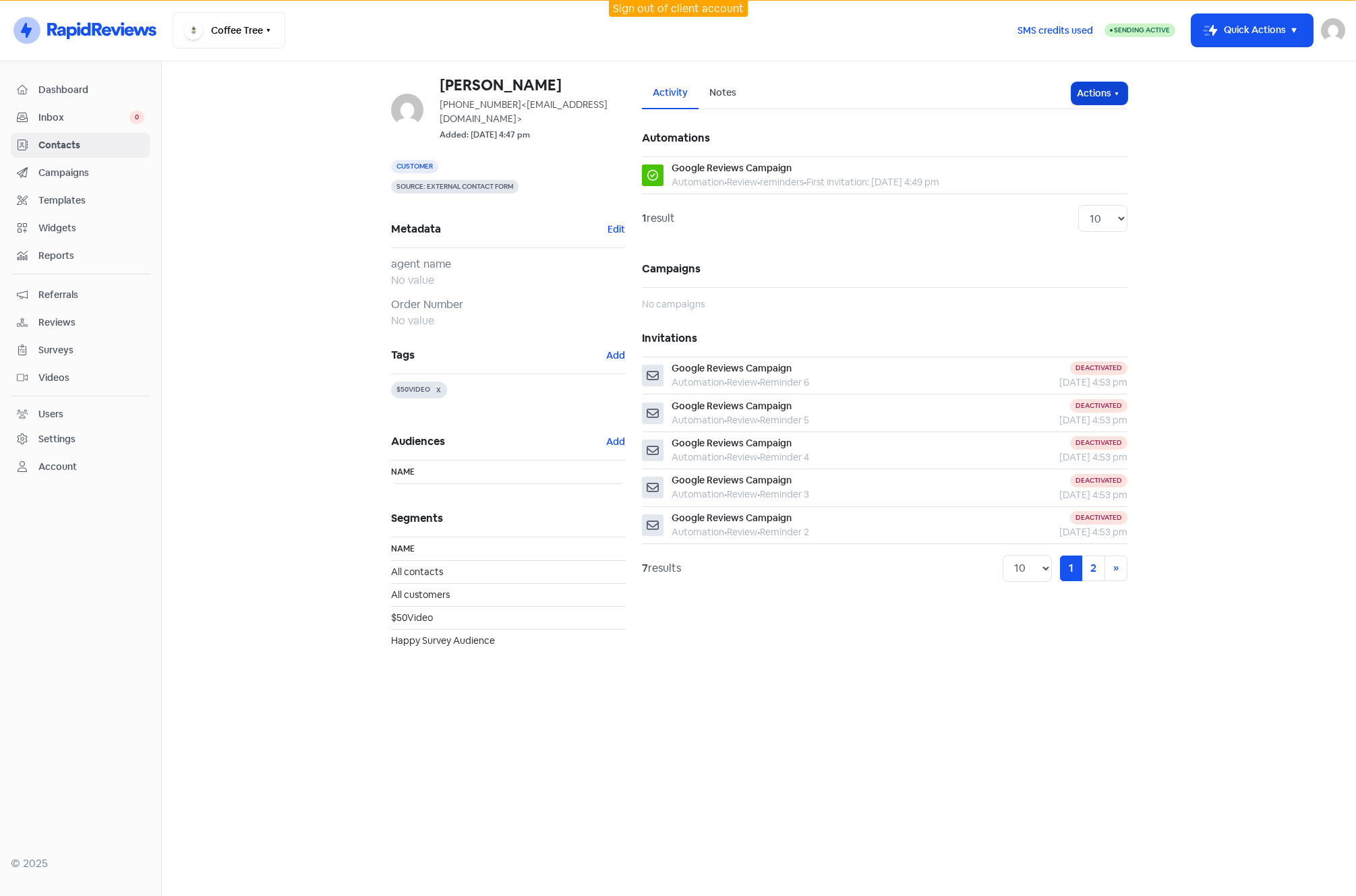
click at [1115, 98] on icon "button" at bounding box center [1117, 94] width 11 height 11
click at [1245, 162] on main "James +61433018962 <mail@reviewcompany.com.au> Added: 25 Jul 2025, 4:47 pm Cust…" at bounding box center [759, 478] width 1194 height 835
click at [295, 322] on main "James +61433018962 <mail@reviewcompany.com.au> Added: 25 Jul 2025, 4:47 pm Cust…" at bounding box center [759, 478] width 1194 height 835
